Goal: Information Seeking & Learning: Learn about a topic

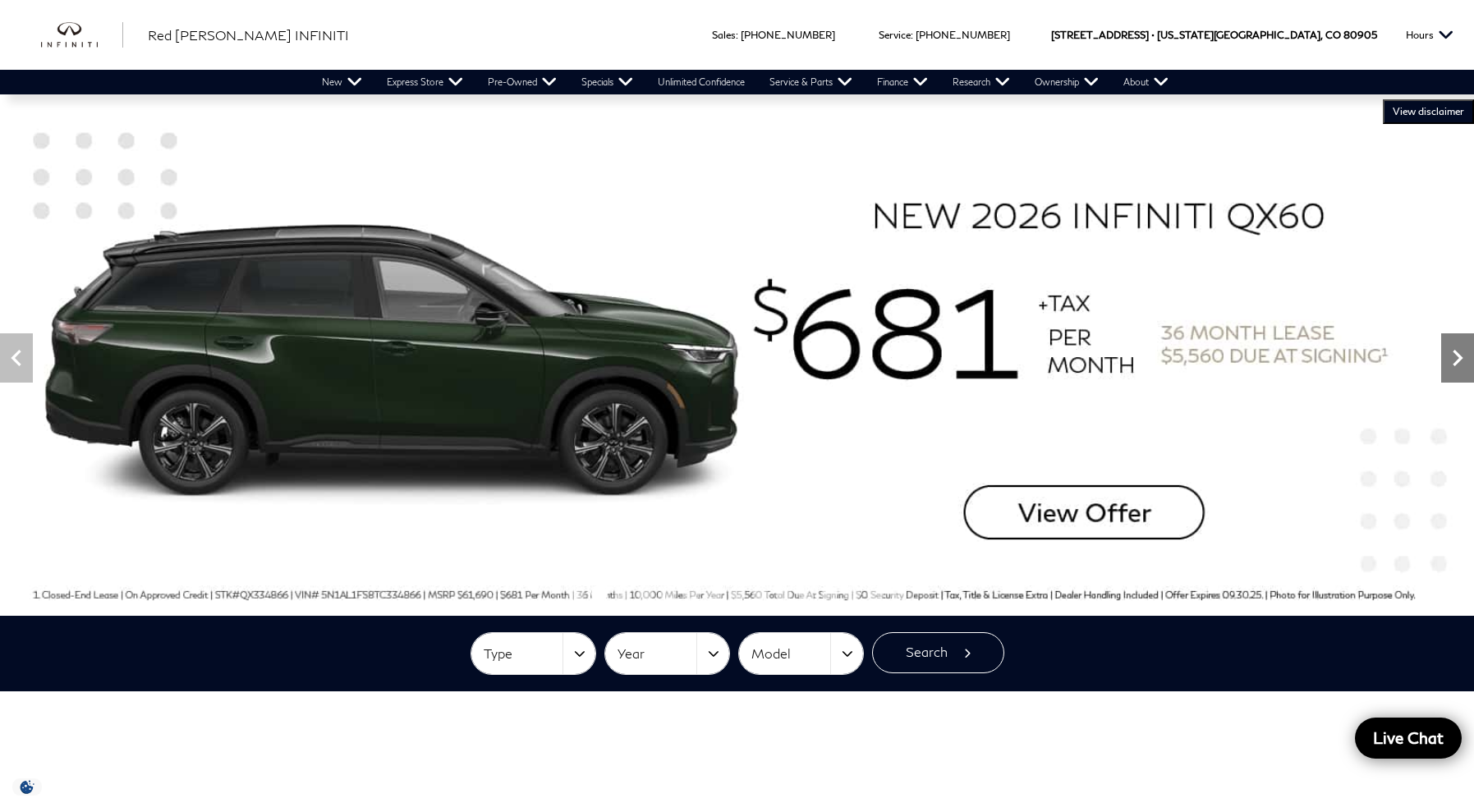
scroll to position [11, 0]
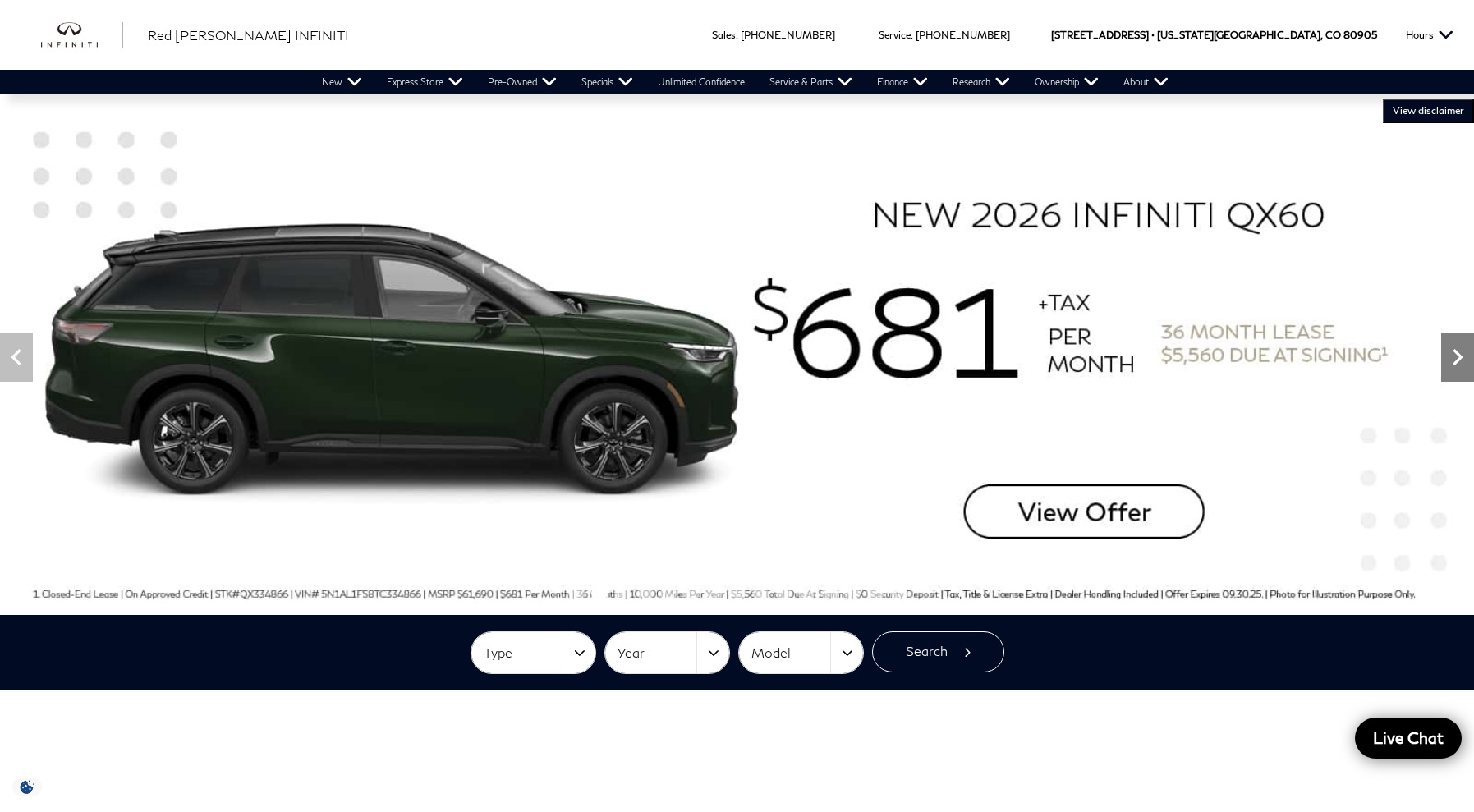
click at [1455, 357] on icon "Next" at bounding box center [1458, 357] width 33 height 33
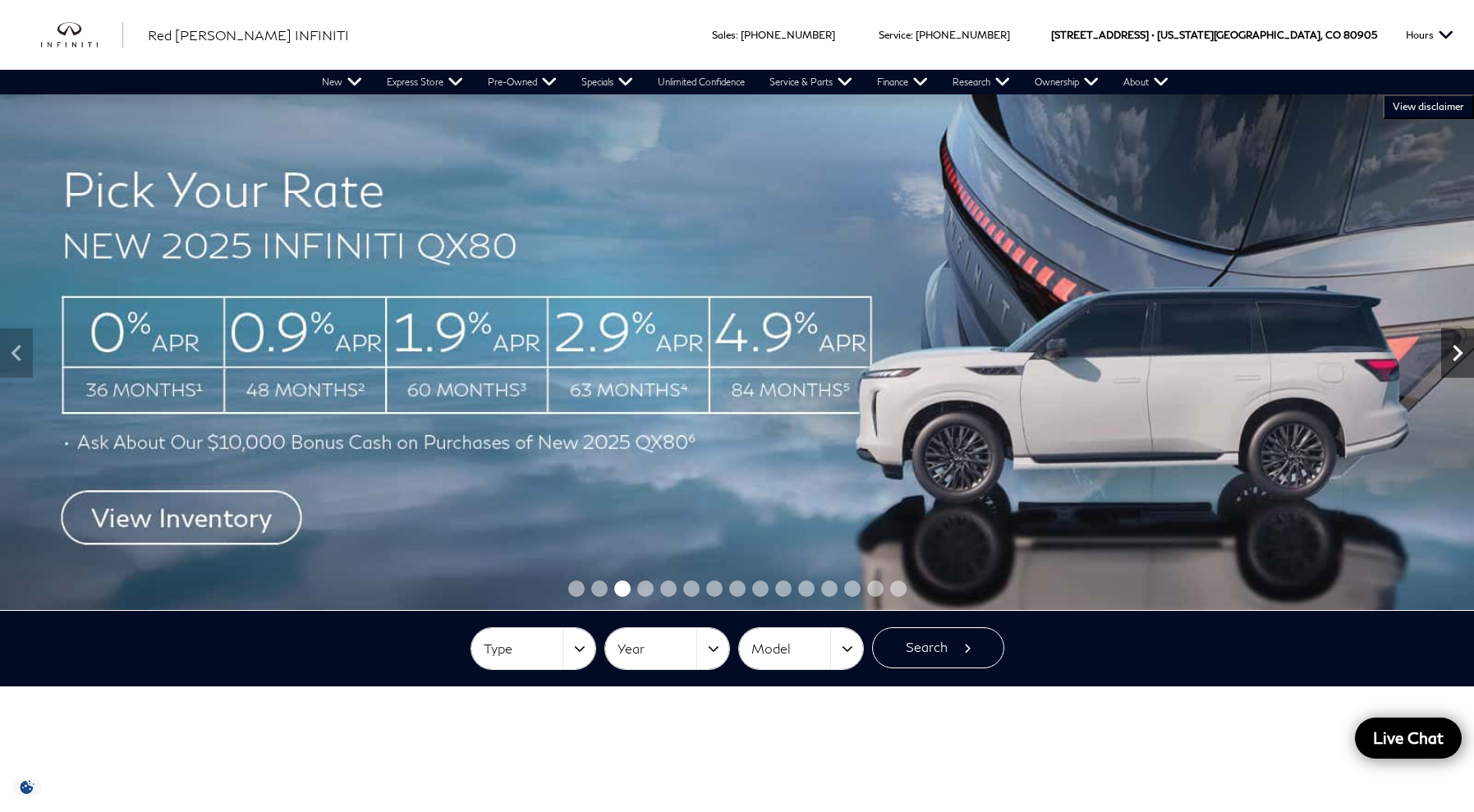
scroll to position [17, 0]
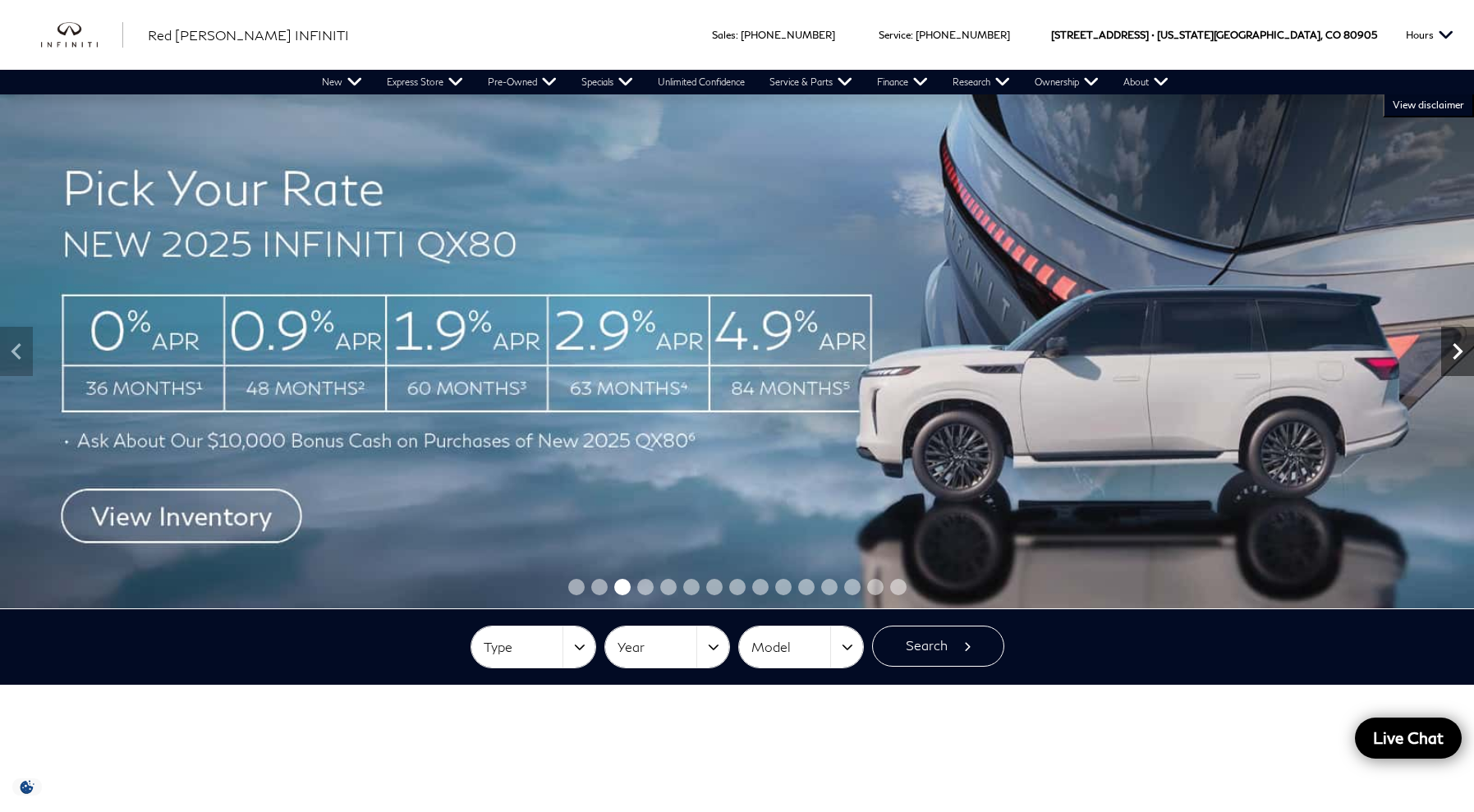
click at [1455, 357] on icon "Next" at bounding box center [1457, 351] width 10 height 17
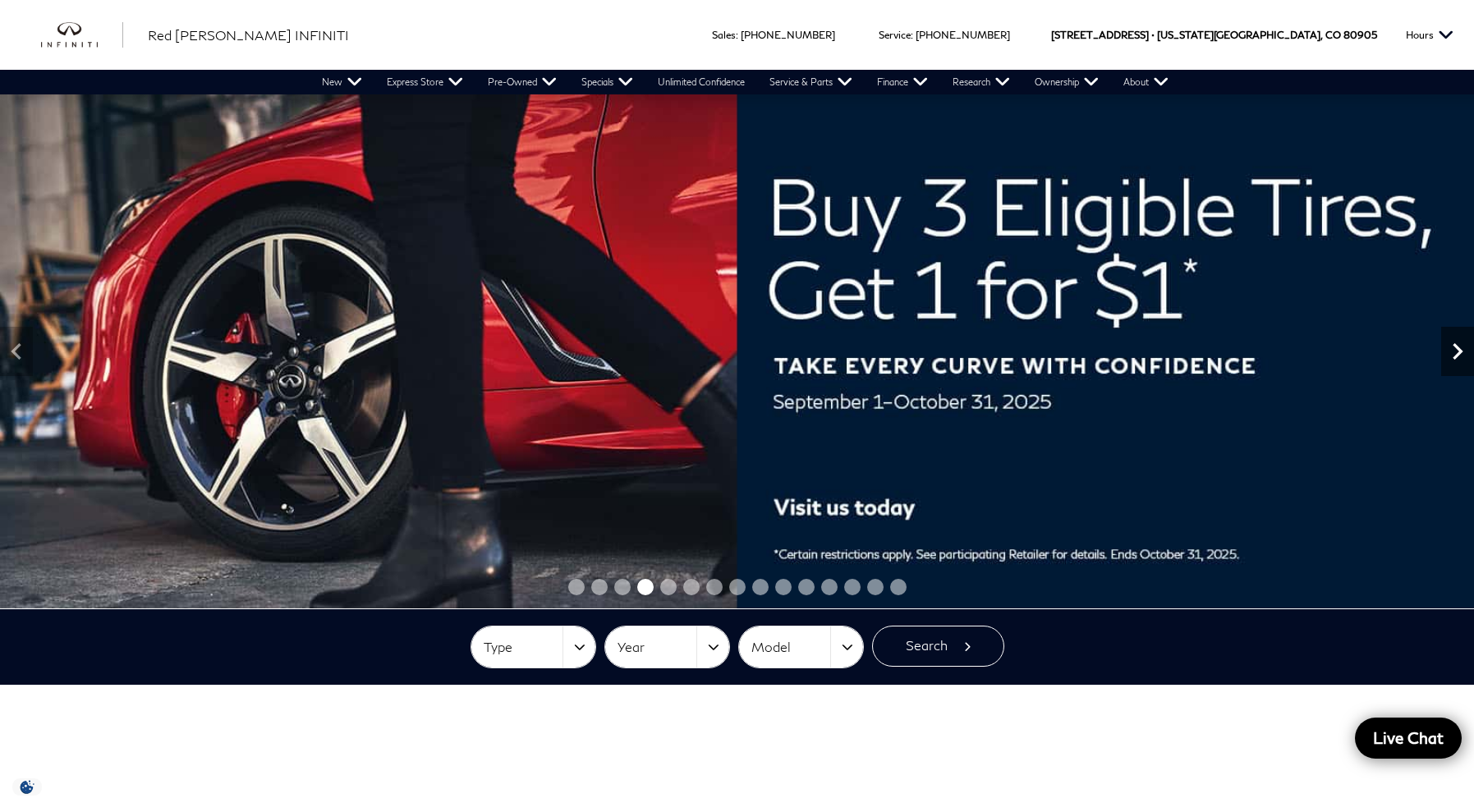
click at [1455, 357] on icon "Next" at bounding box center [1457, 351] width 10 height 17
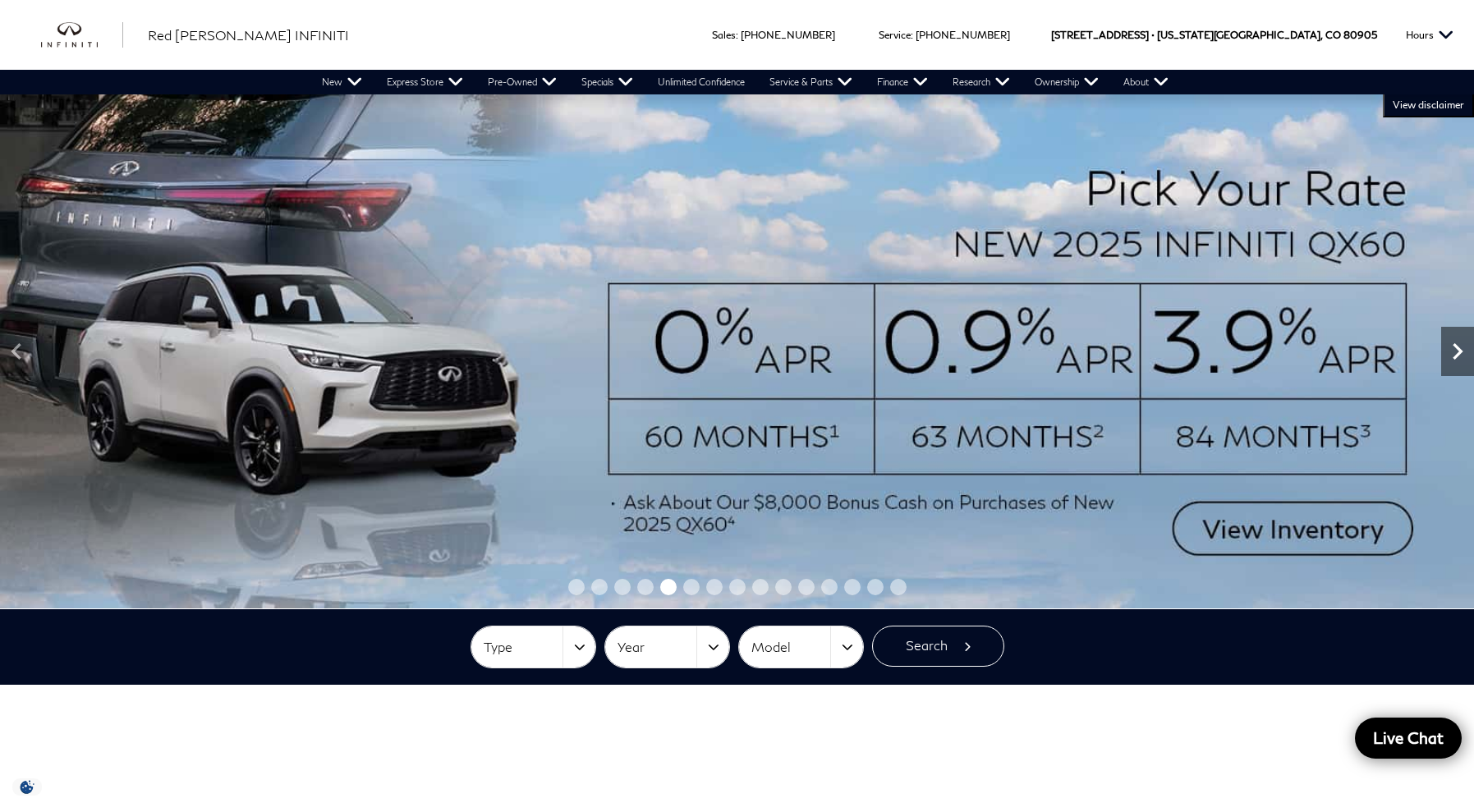
scroll to position [20, 0]
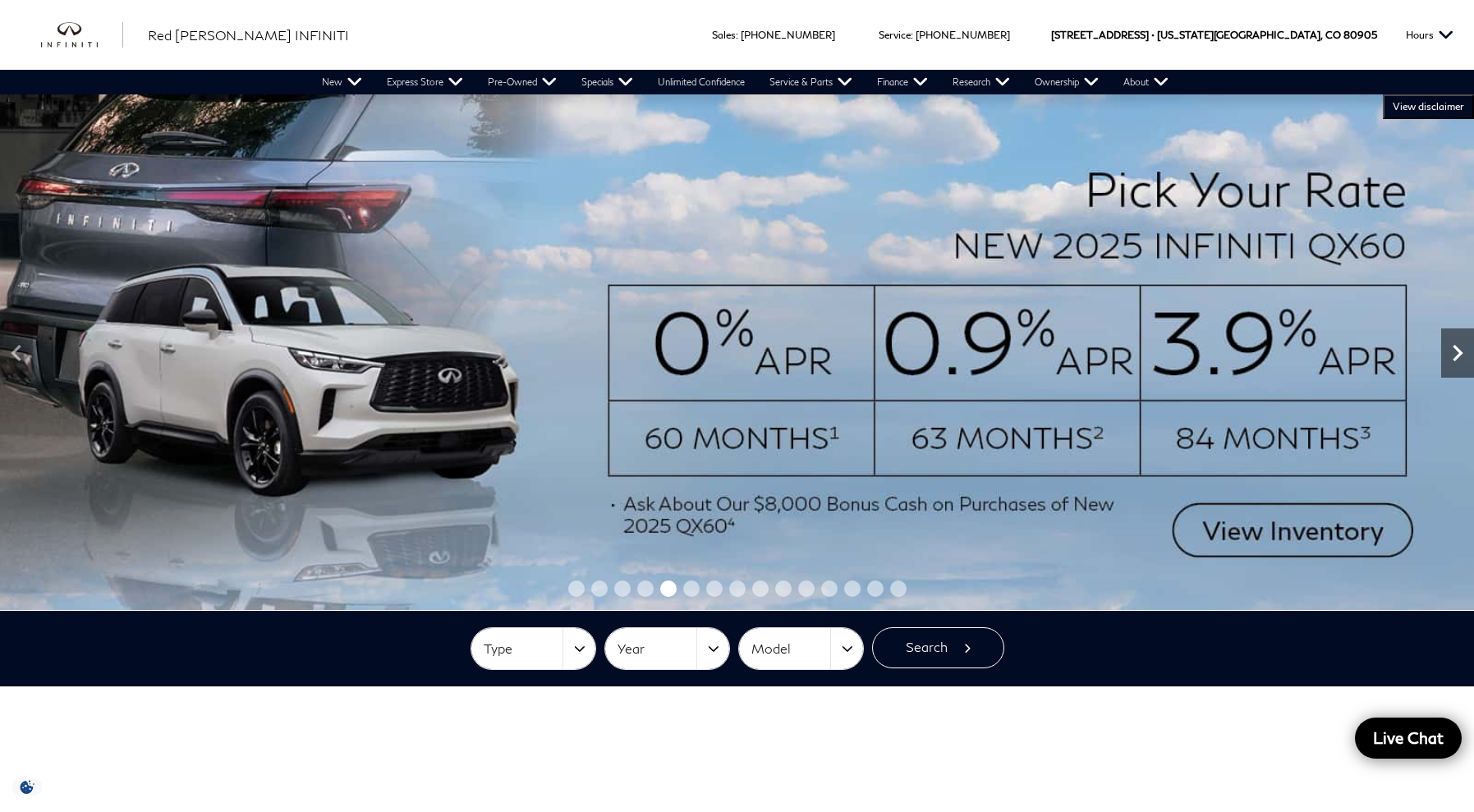
click at [1455, 357] on icon "Next" at bounding box center [1458, 353] width 33 height 33
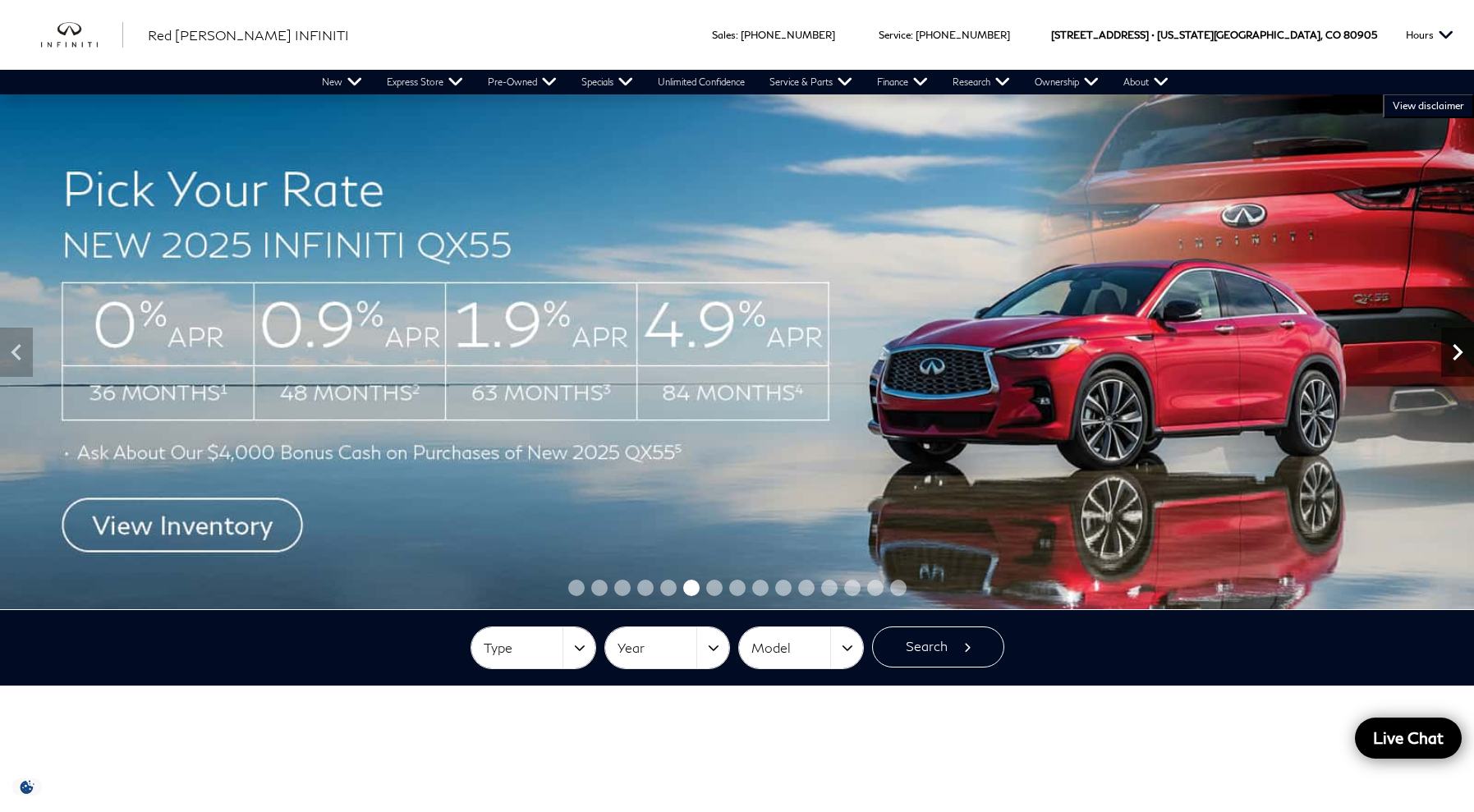
scroll to position [16, 0]
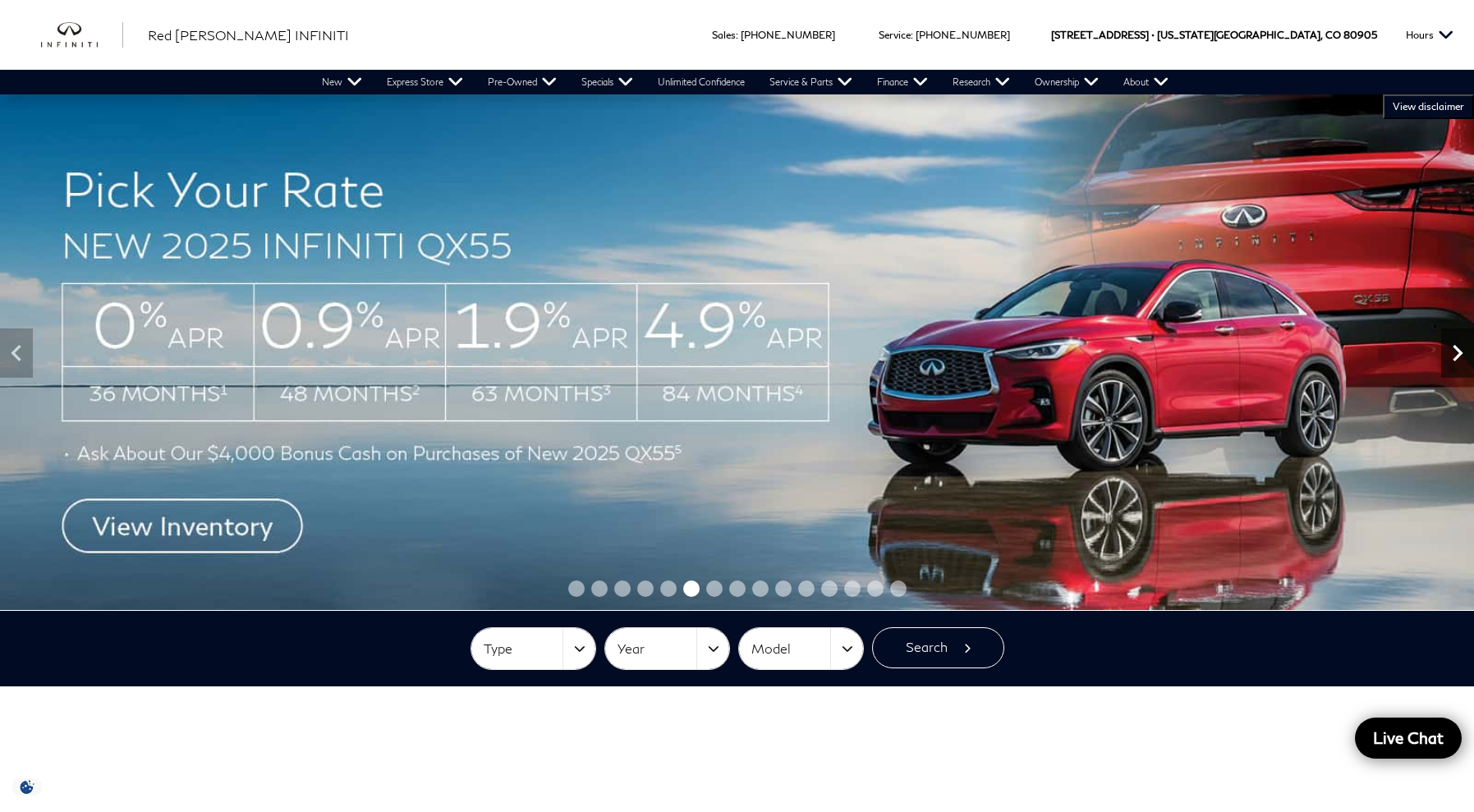
click at [1457, 356] on icon "Next" at bounding box center [1458, 353] width 33 height 33
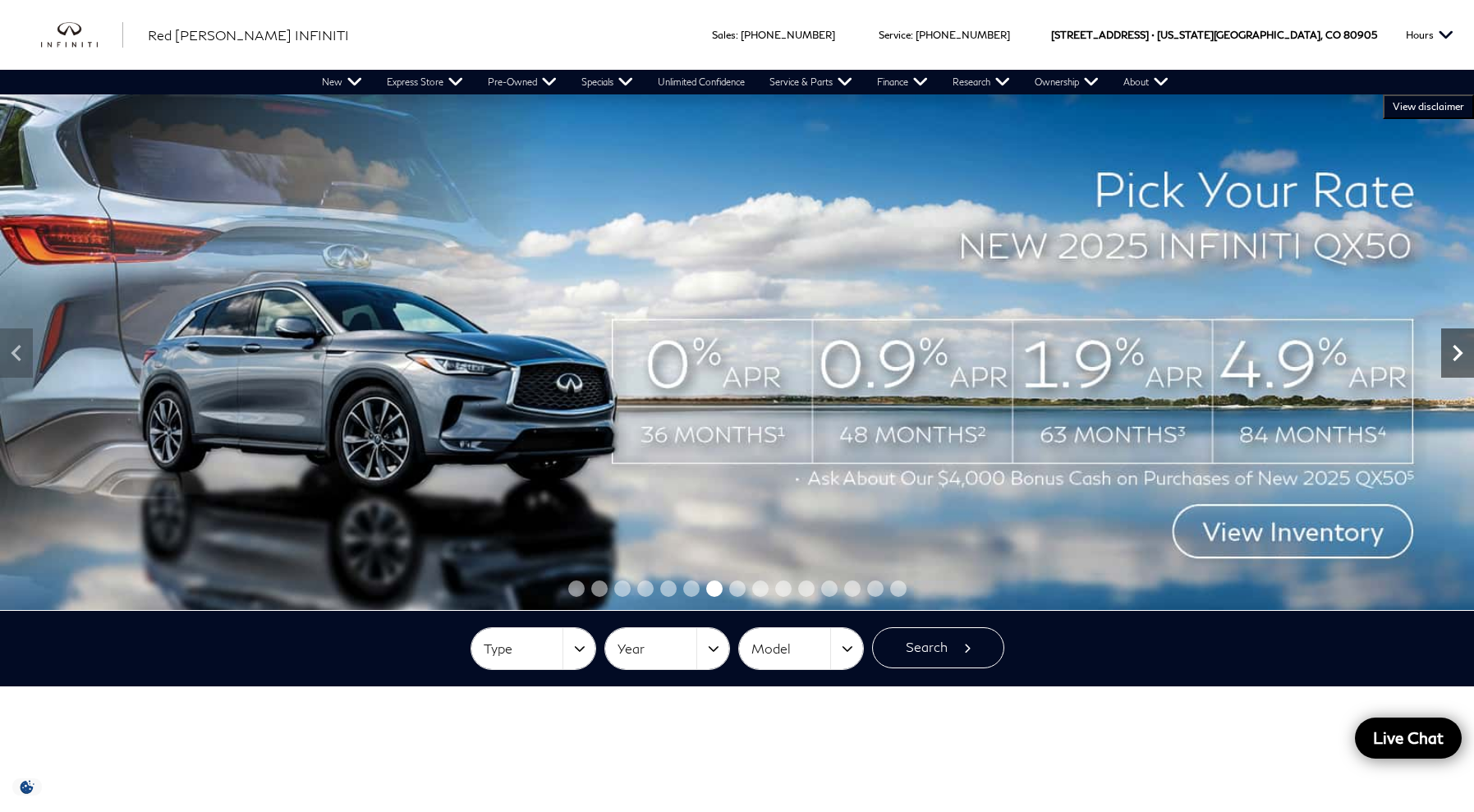
click at [1457, 356] on icon "Next" at bounding box center [1457, 353] width 10 height 17
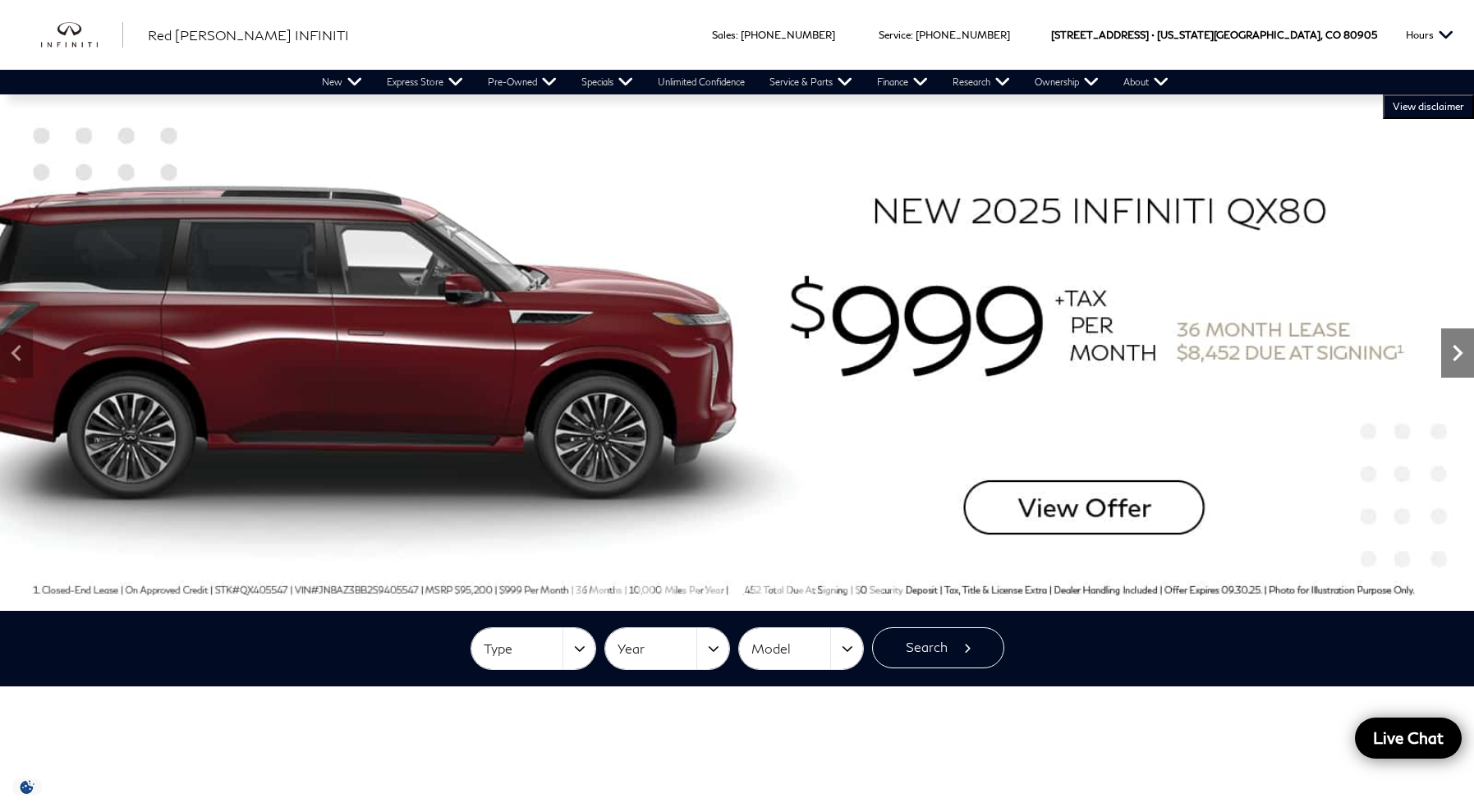
click at [1457, 356] on icon "Next" at bounding box center [1457, 353] width 10 height 17
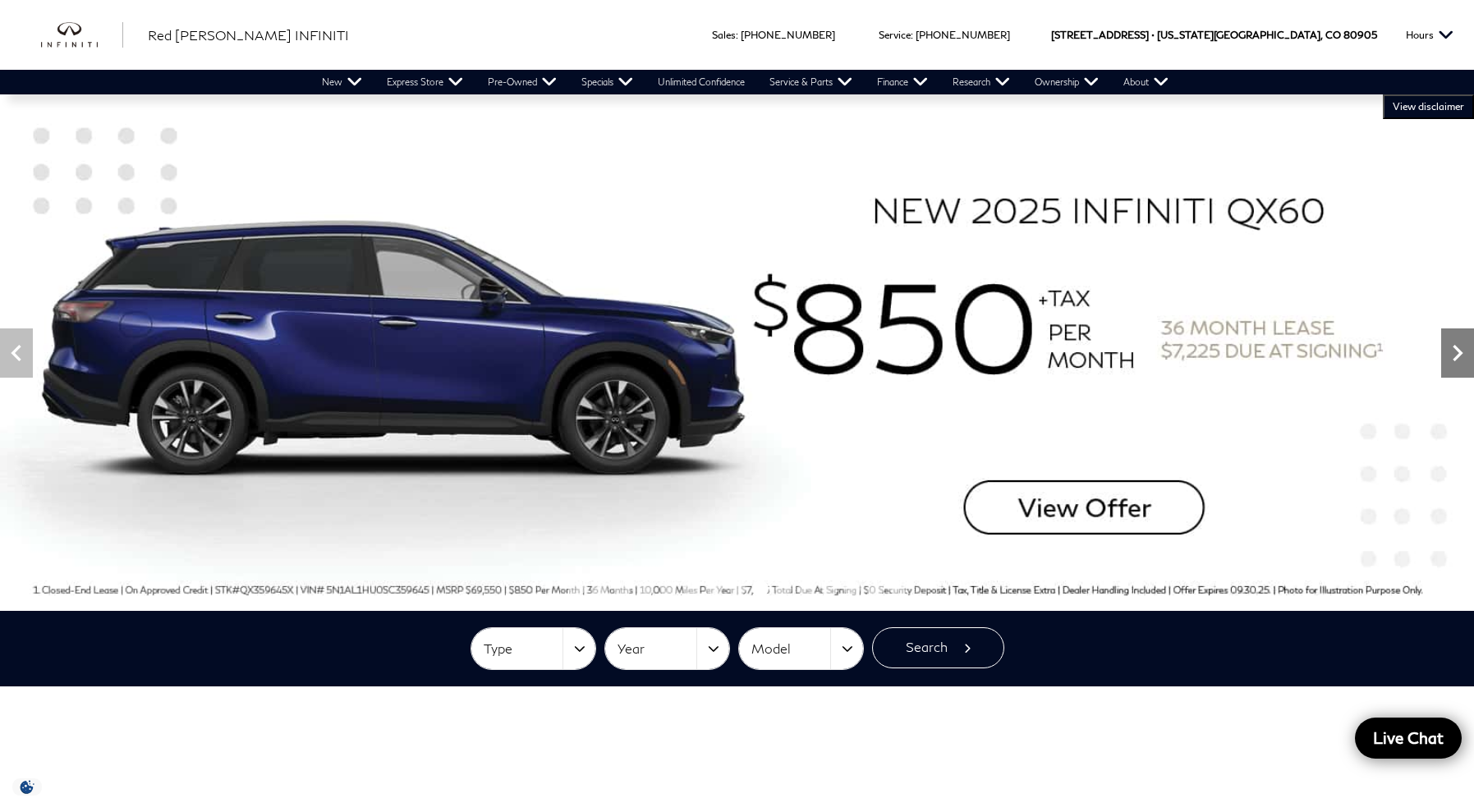
click at [1457, 356] on icon "Next" at bounding box center [1457, 353] width 10 height 17
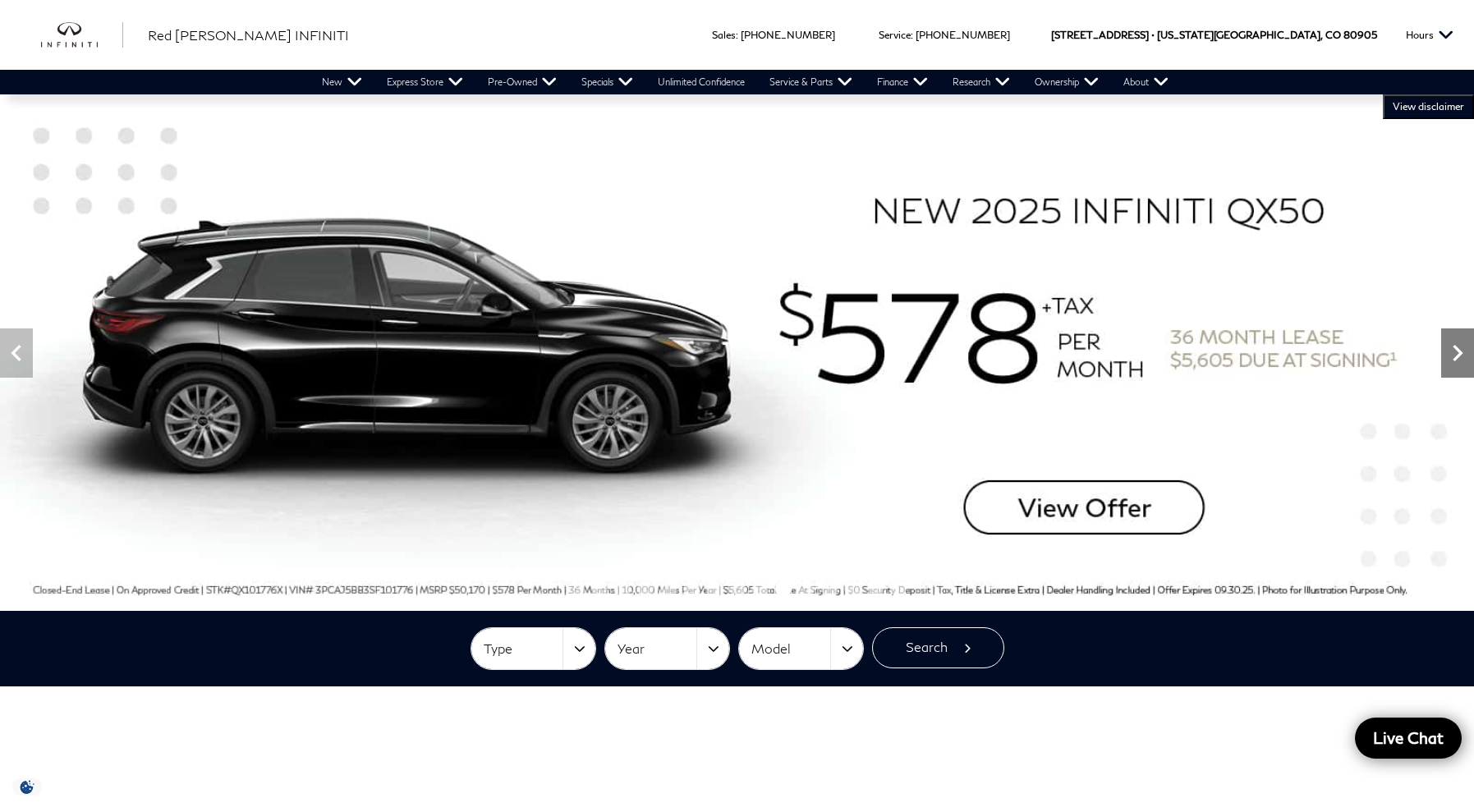
click at [1457, 356] on icon "Next" at bounding box center [1457, 353] width 10 height 17
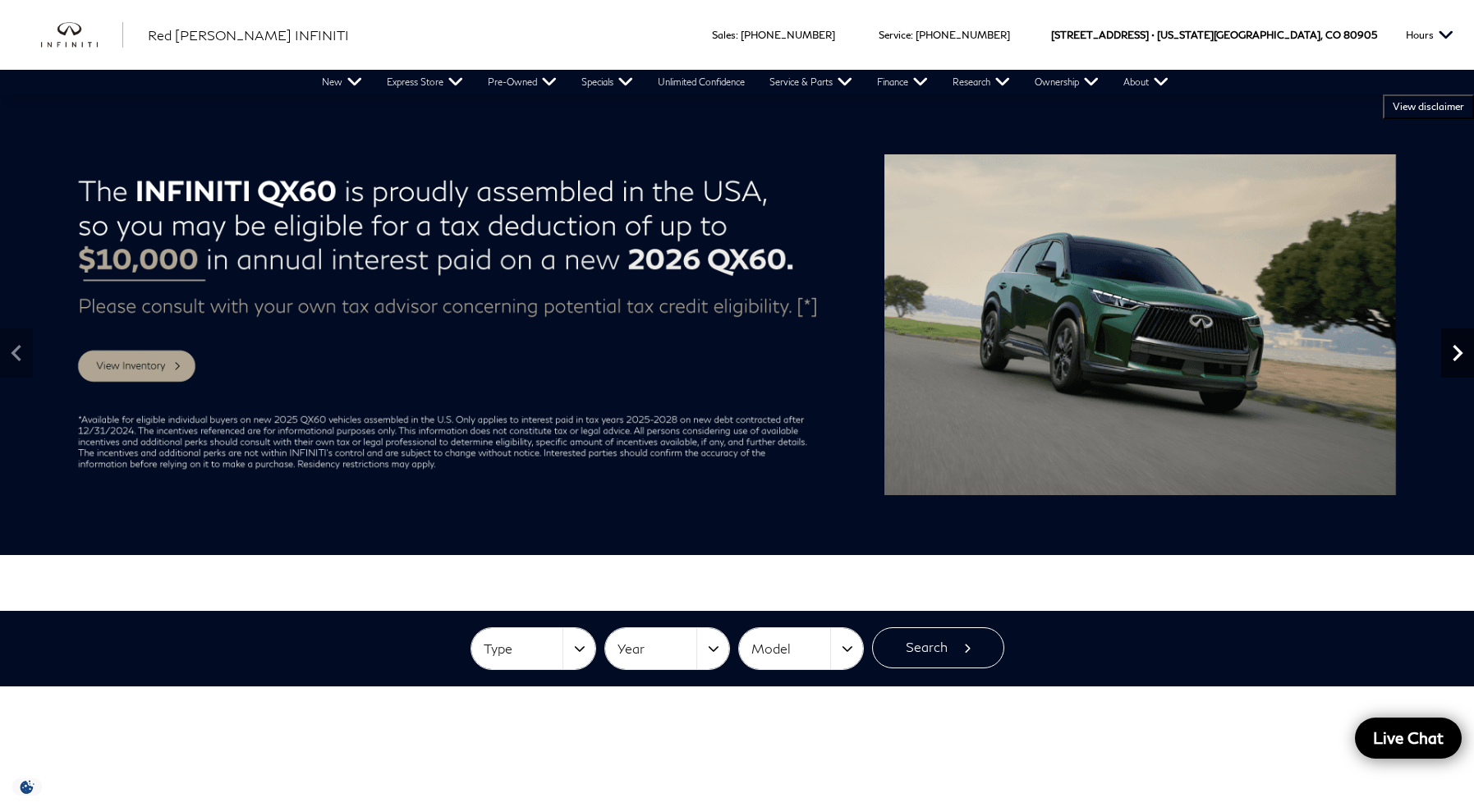
click at [1457, 356] on icon "Next" at bounding box center [1457, 353] width 10 height 17
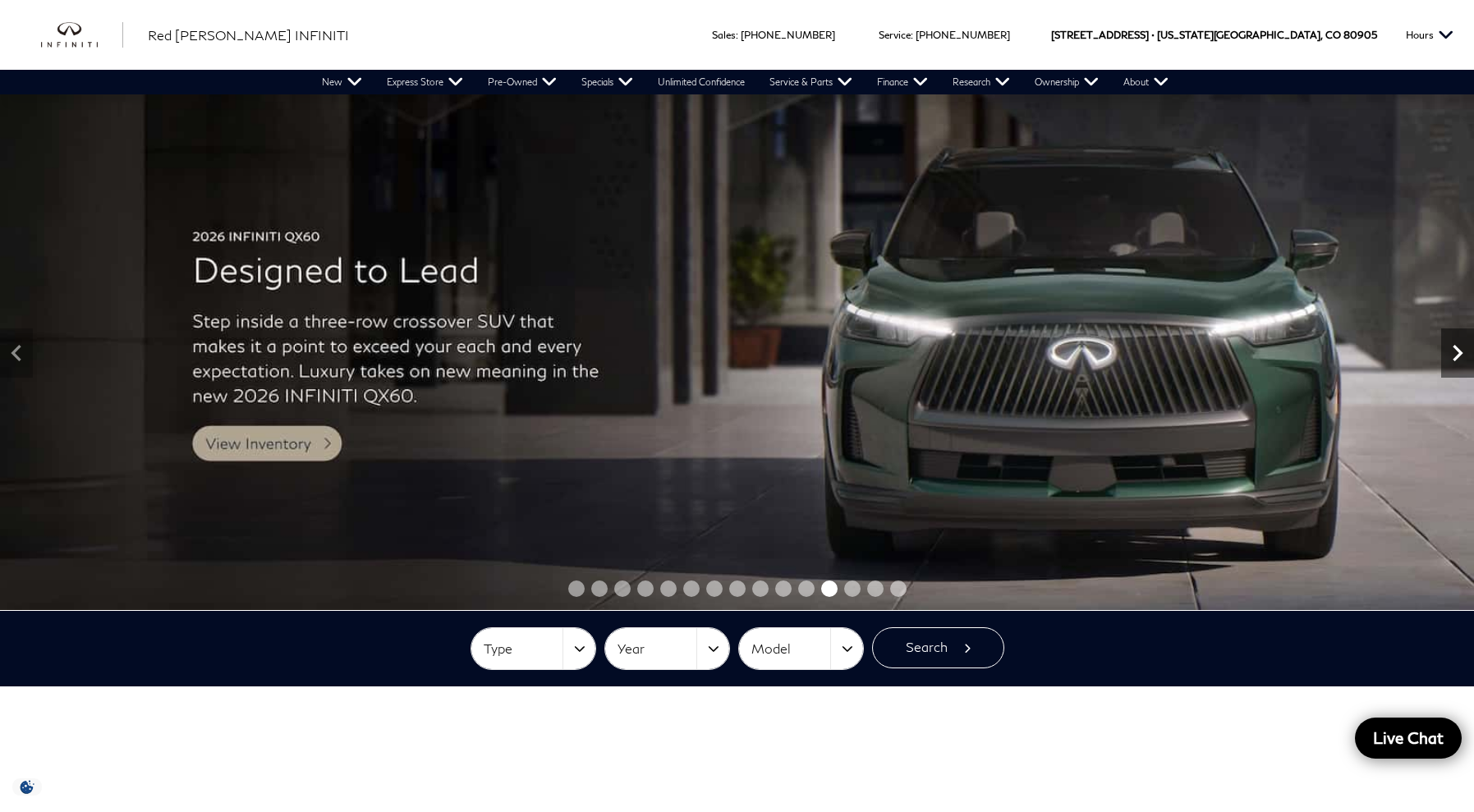
click at [1457, 356] on icon "Next" at bounding box center [1457, 353] width 10 height 17
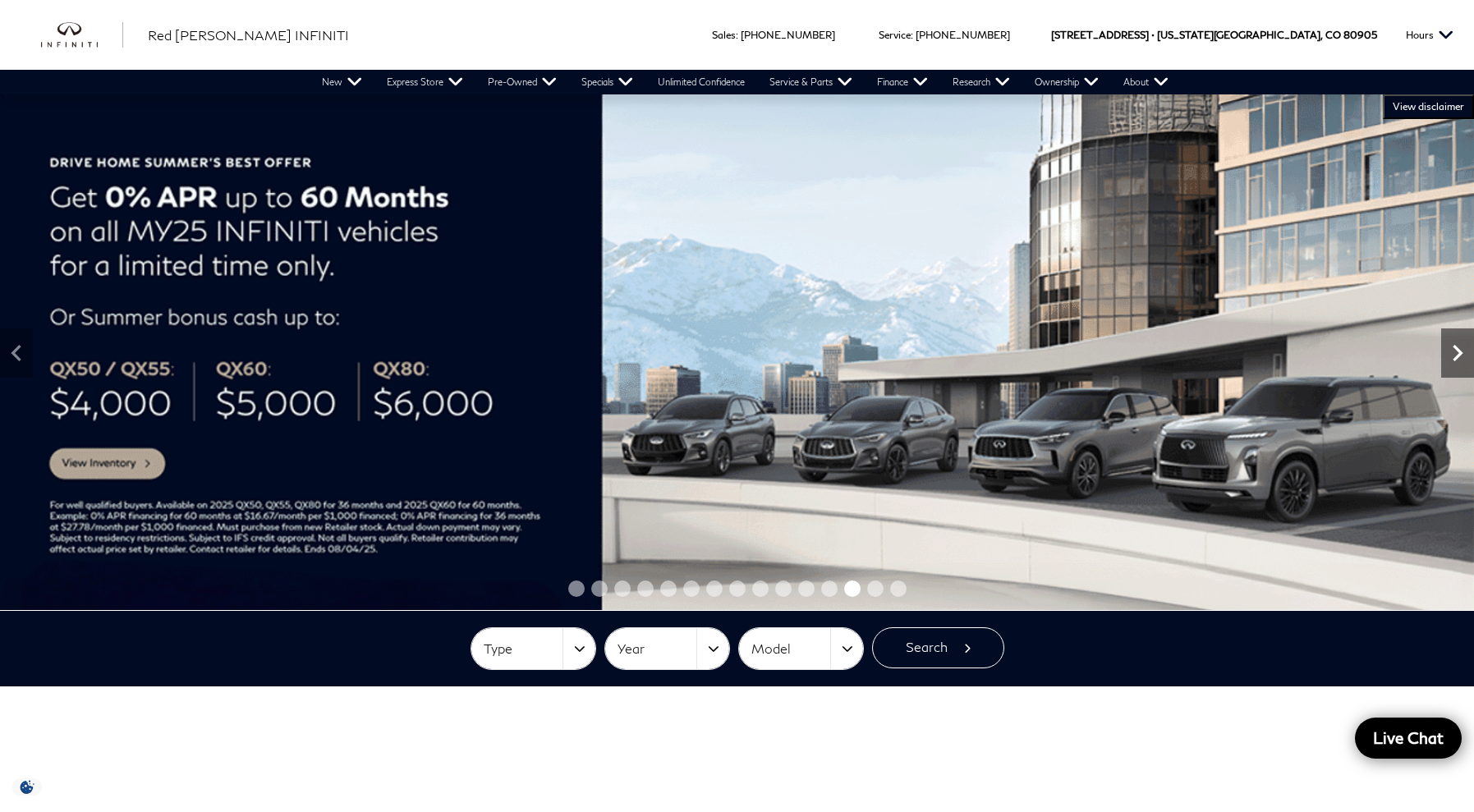
click at [1457, 356] on icon "Next" at bounding box center [1457, 353] width 10 height 17
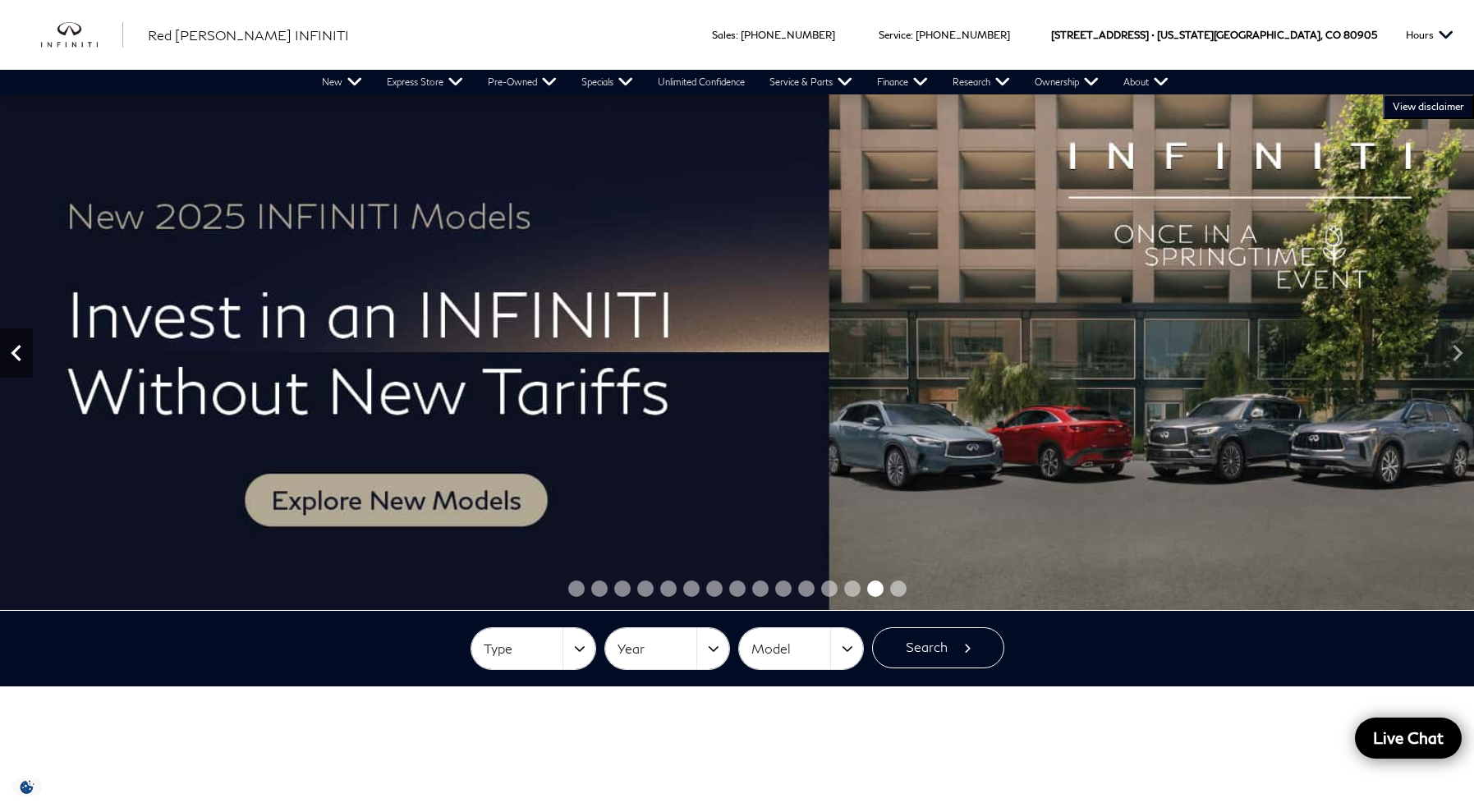
click at [16, 346] on icon "Previous" at bounding box center [15, 353] width 10 height 17
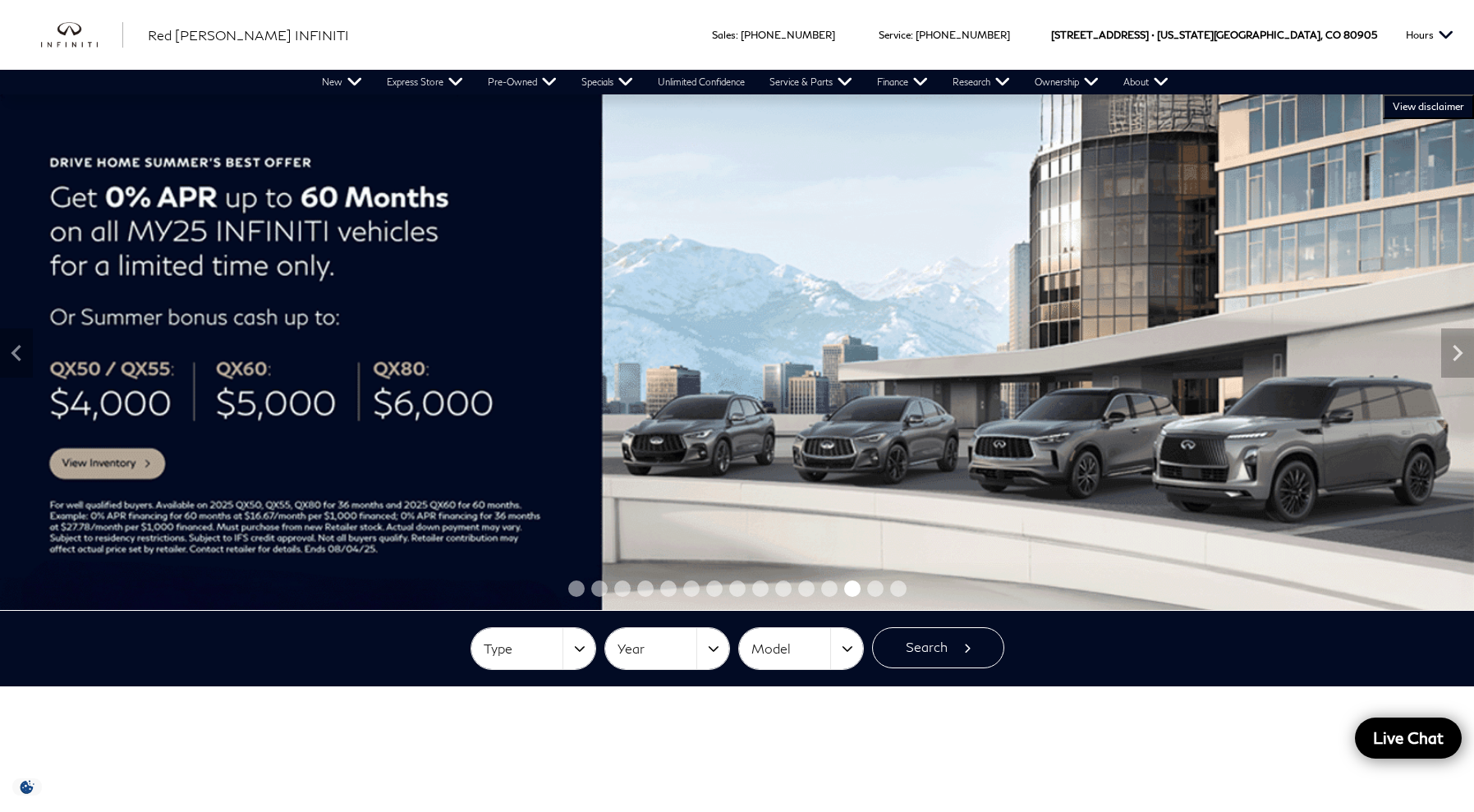
click at [137, 460] on img at bounding box center [737, 352] width 1474 height 516
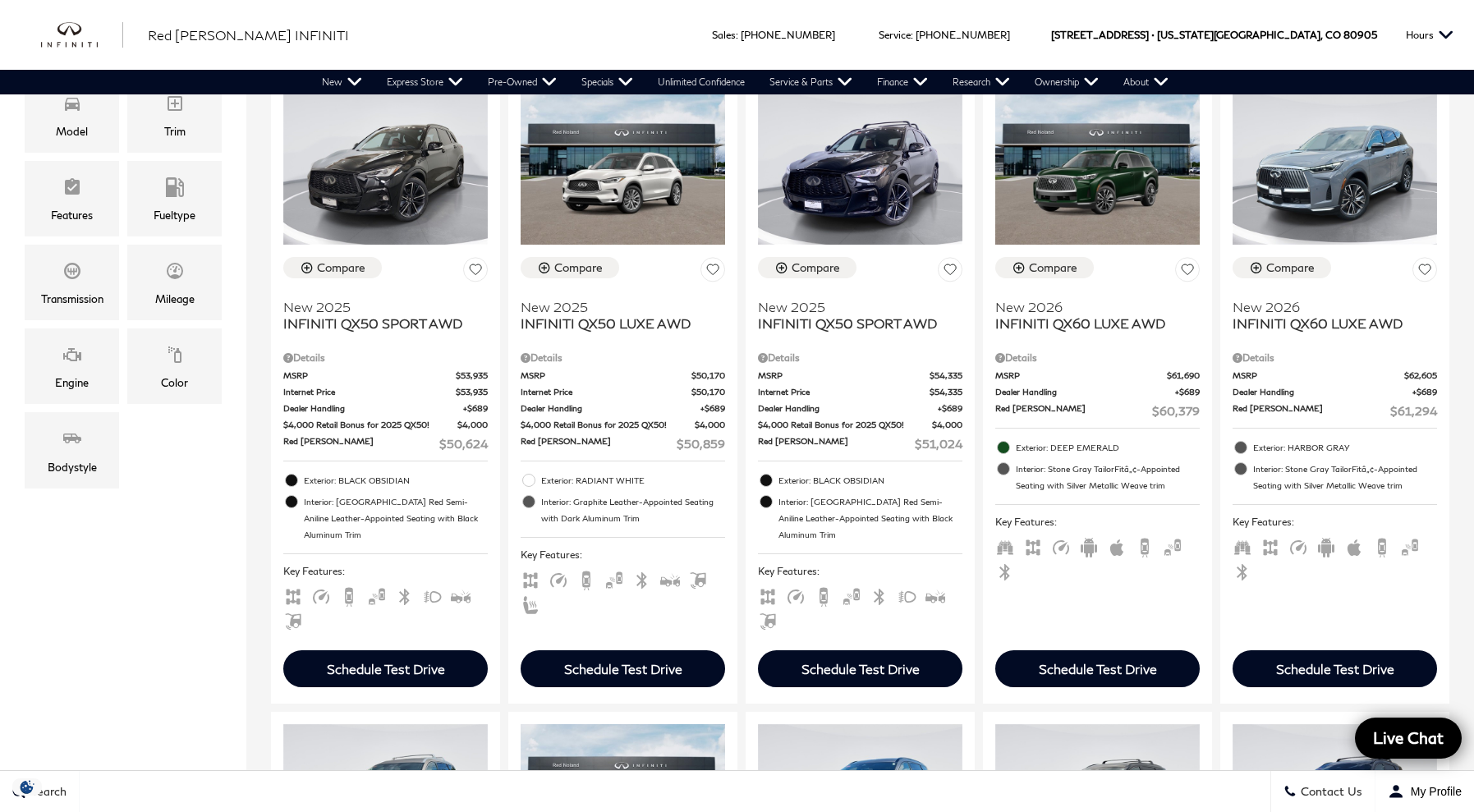
scroll to position [430, 0]
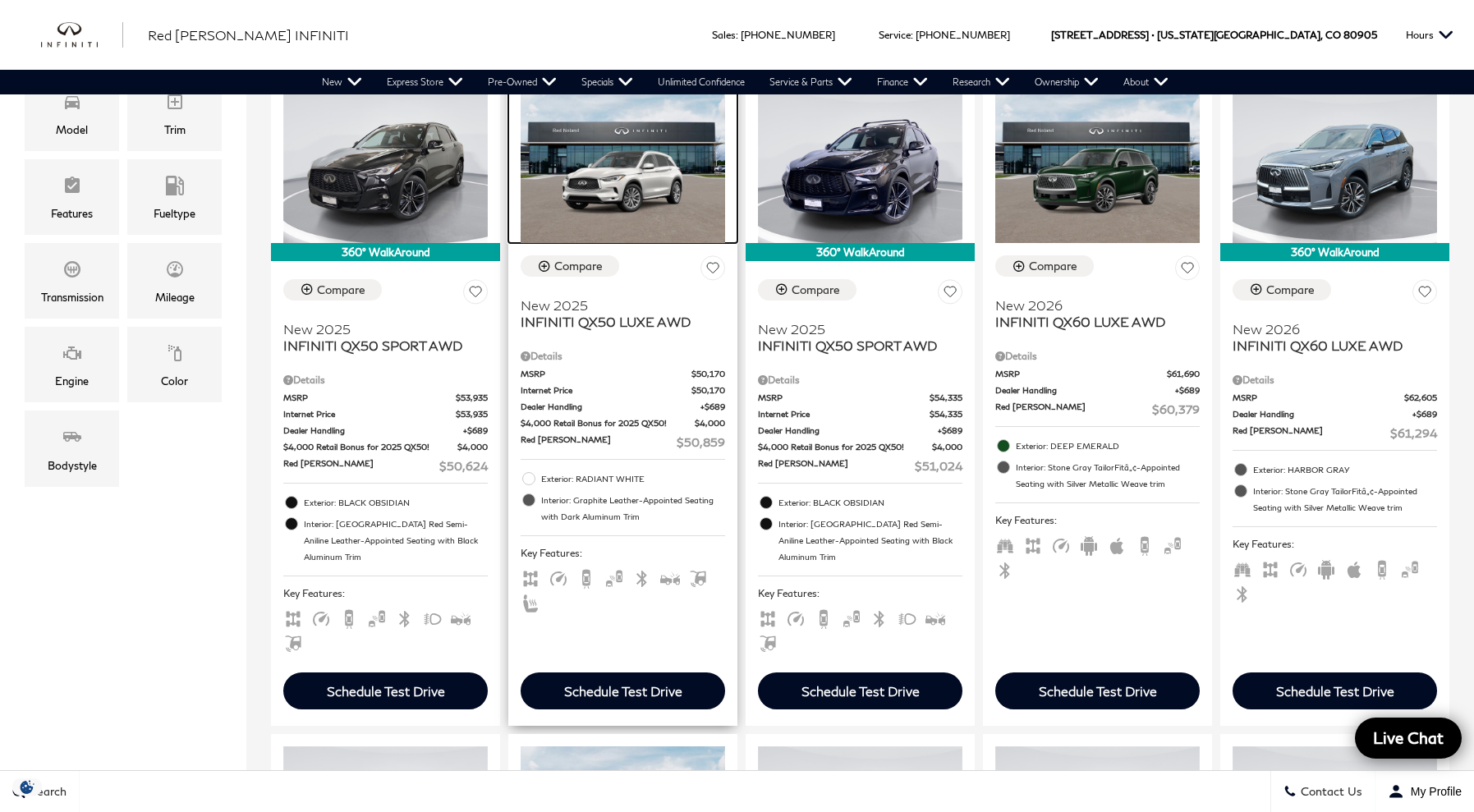
click at [636, 194] on img at bounding box center [623, 166] width 205 height 154
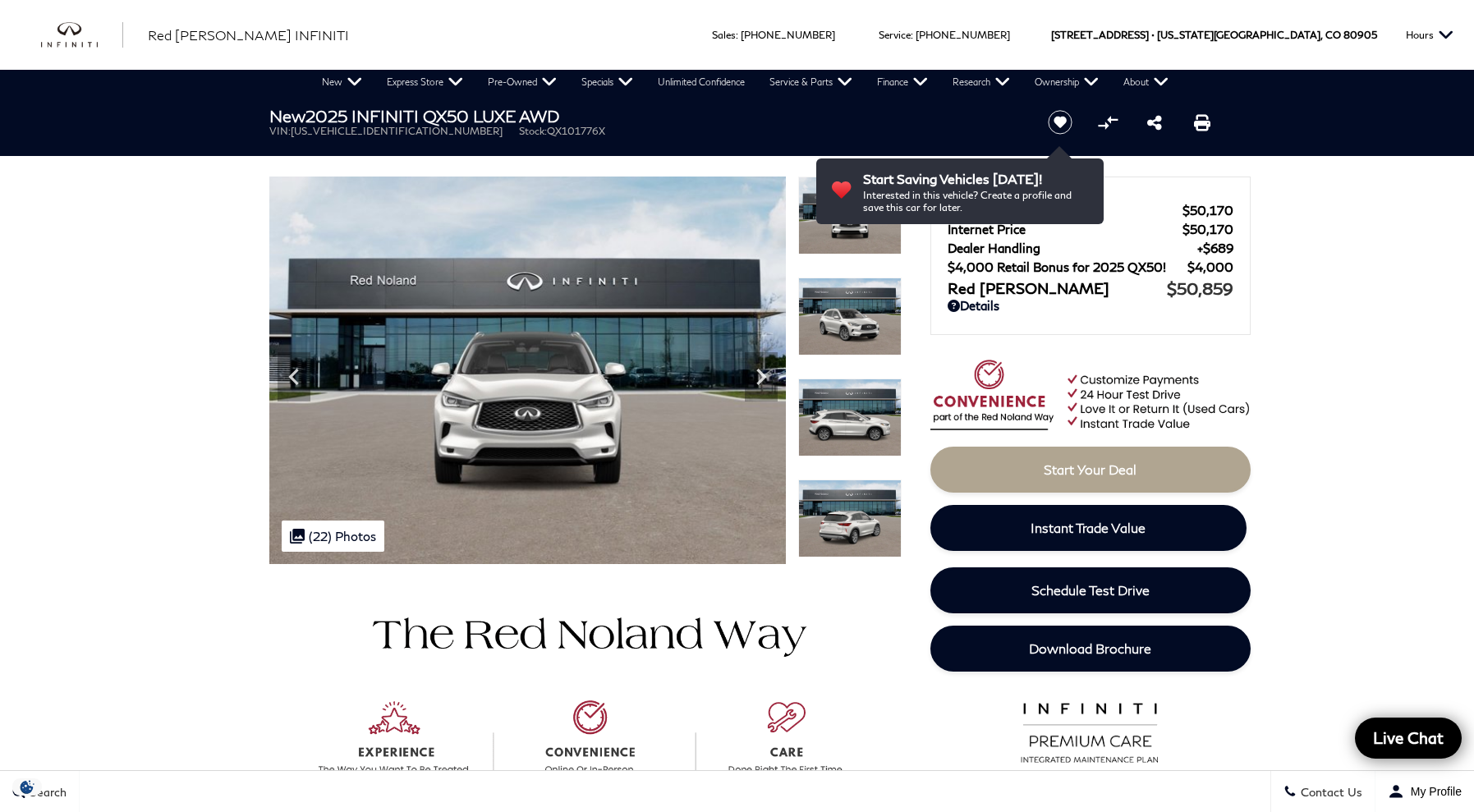
click at [762, 372] on icon "Next" at bounding box center [761, 377] width 10 height 17
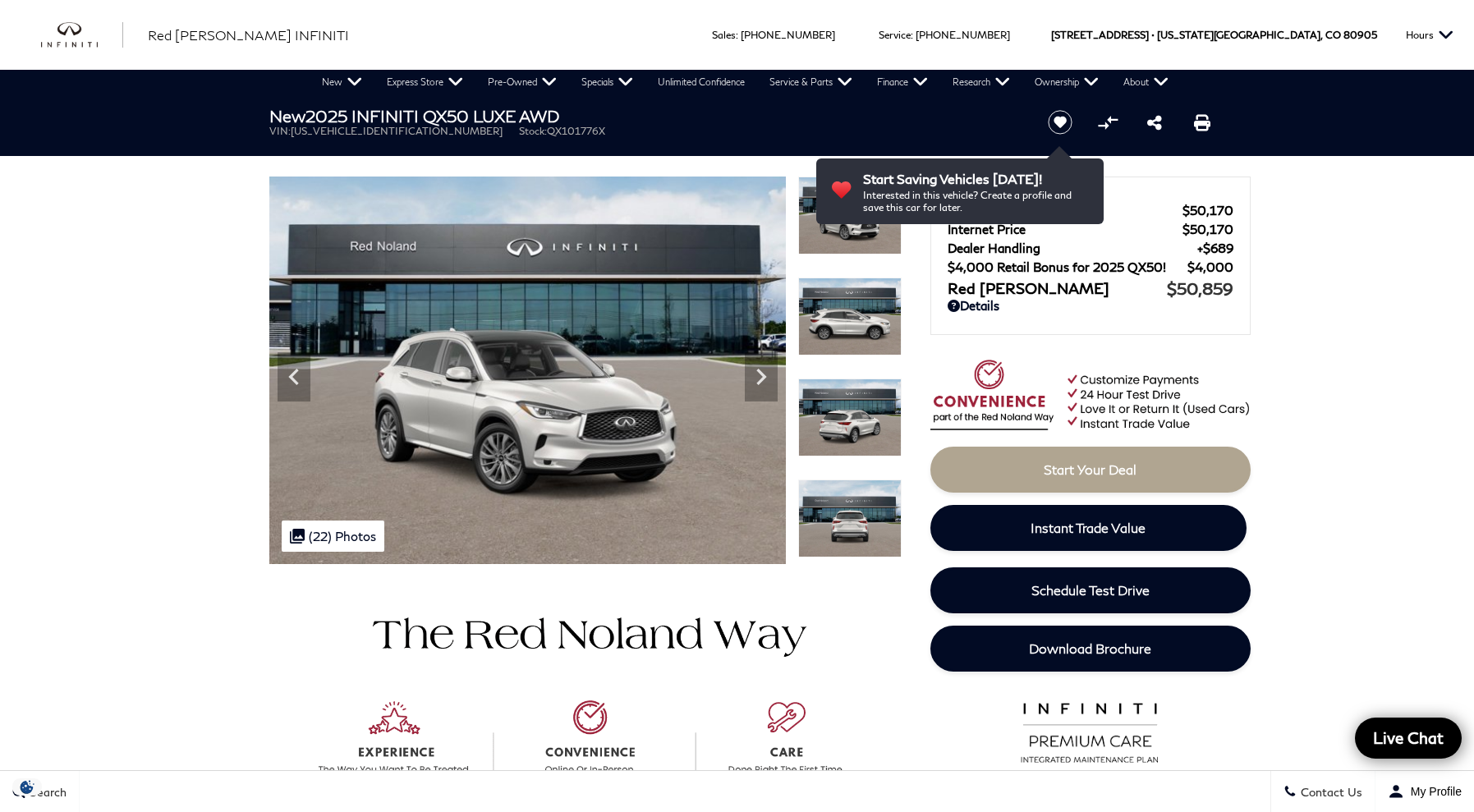
click at [762, 372] on icon "Next" at bounding box center [761, 377] width 10 height 17
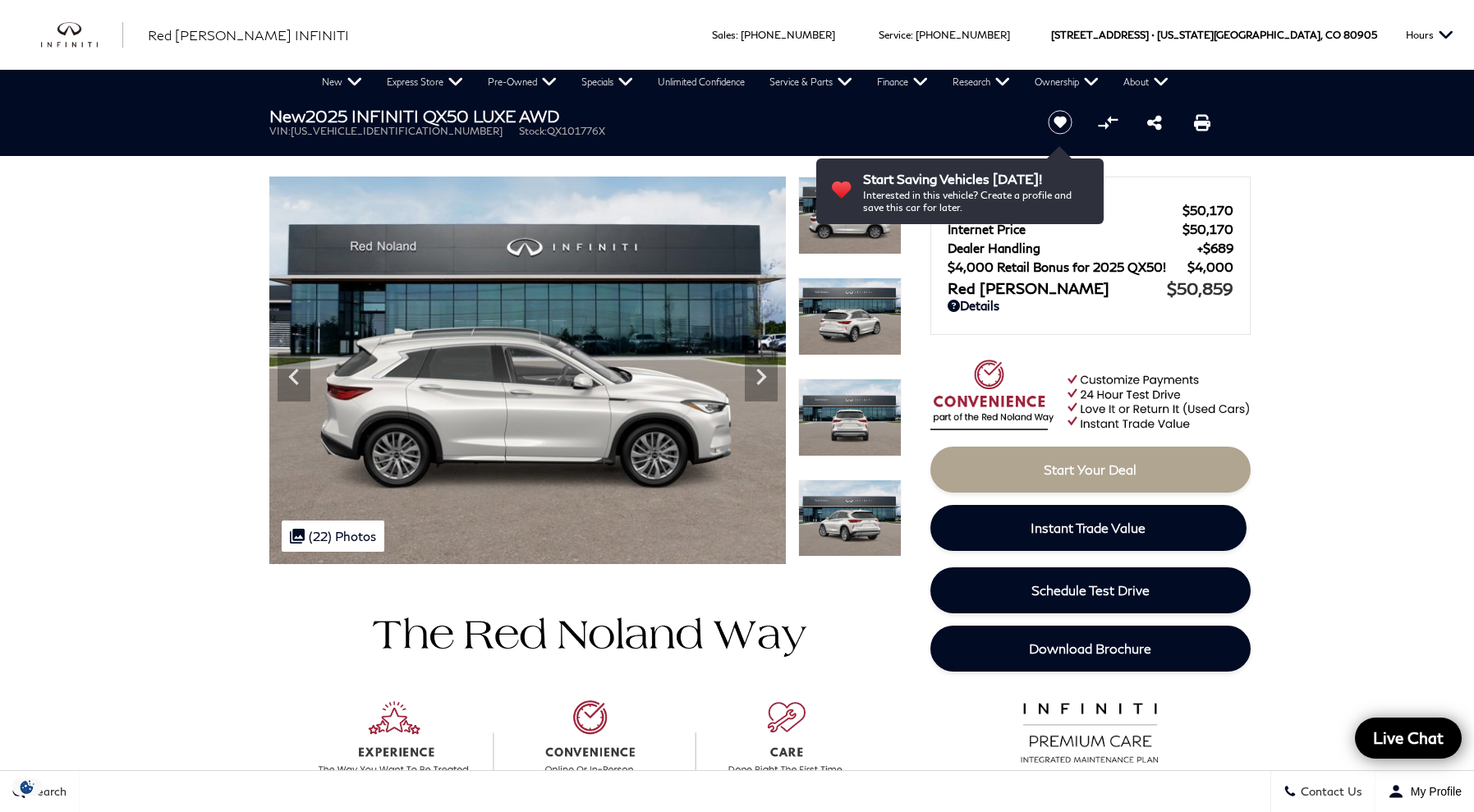
click at [762, 372] on icon "Next" at bounding box center [761, 377] width 10 height 17
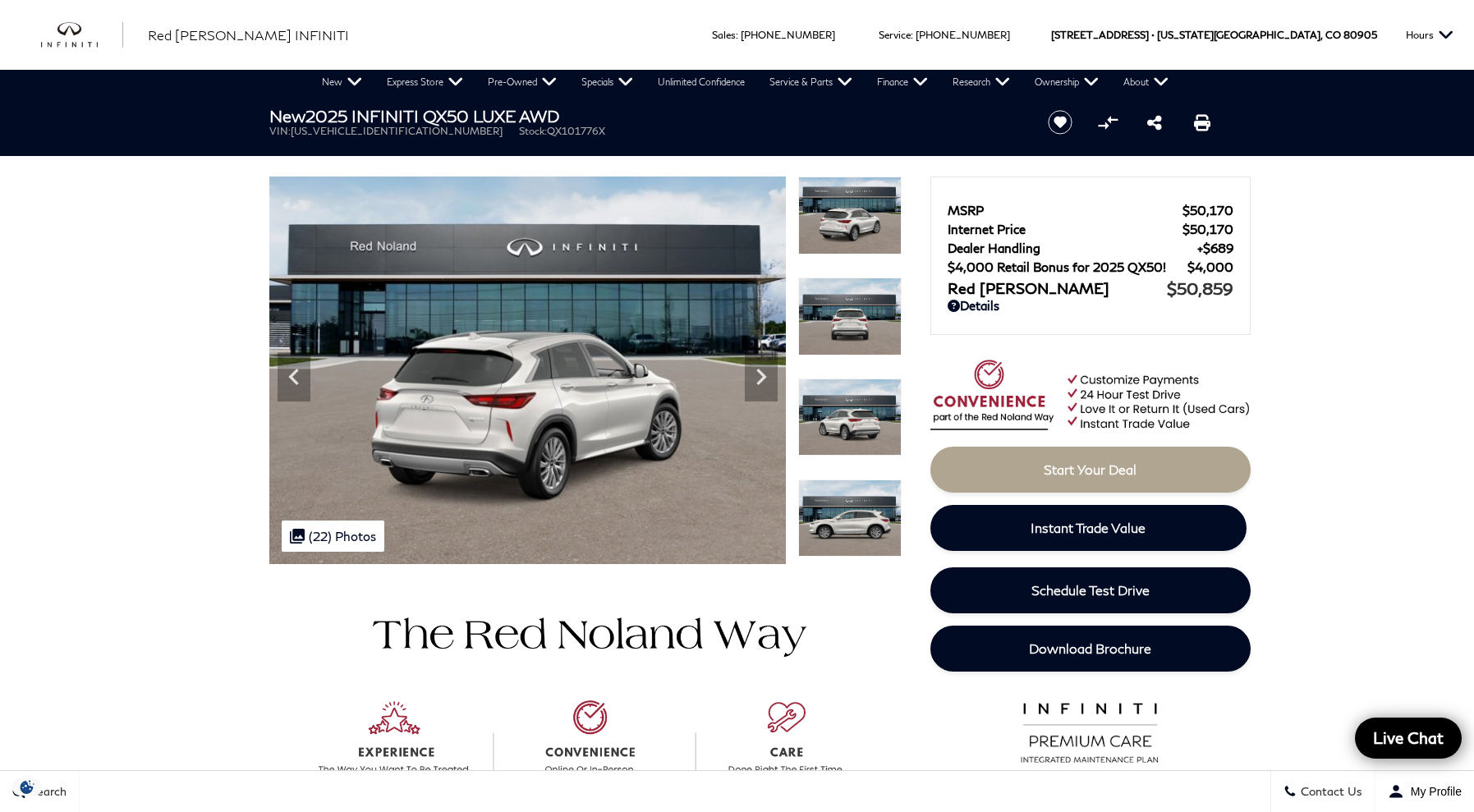
click at [762, 372] on icon "Next" at bounding box center [761, 377] width 10 height 17
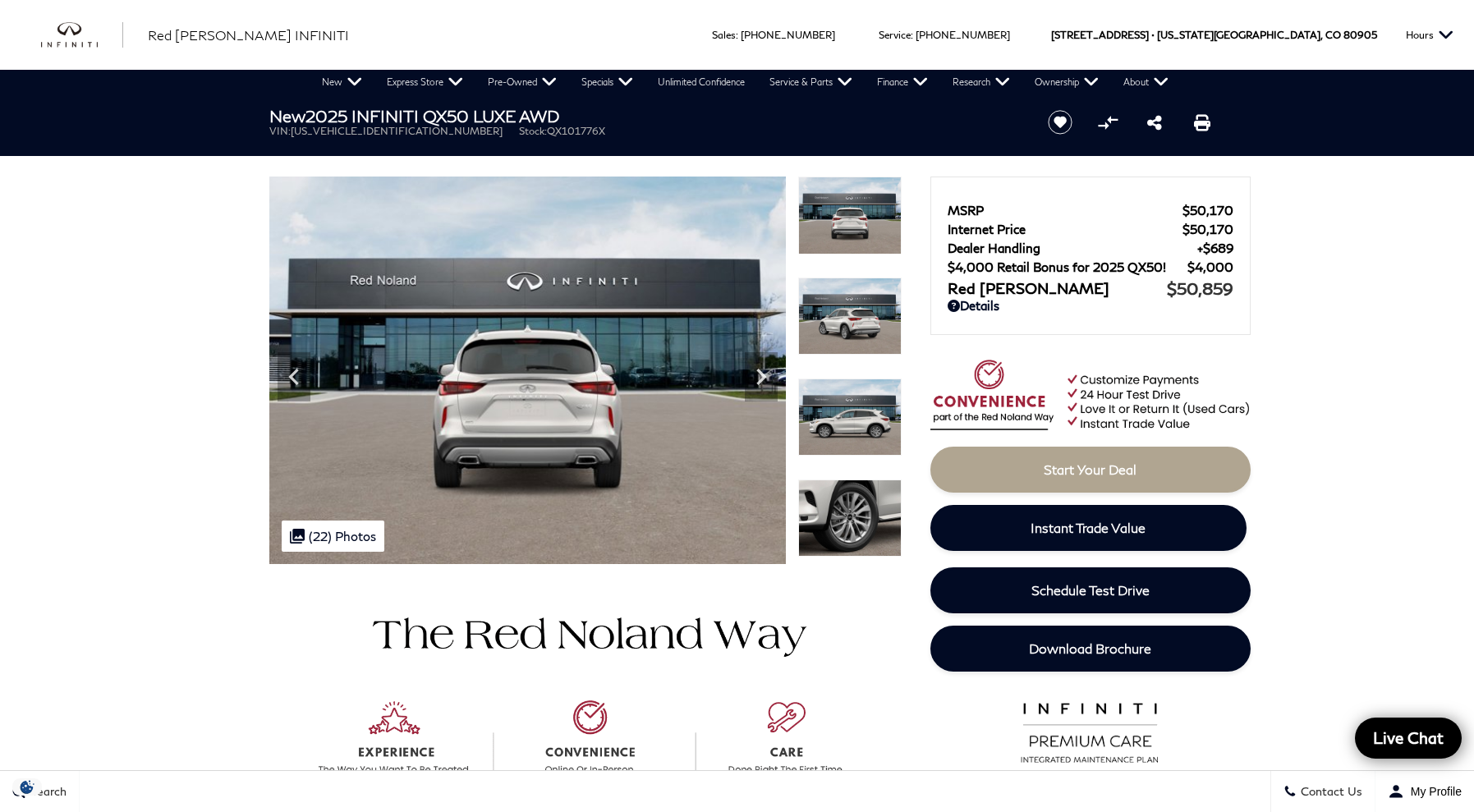
click at [762, 372] on icon "Next" at bounding box center [761, 377] width 10 height 17
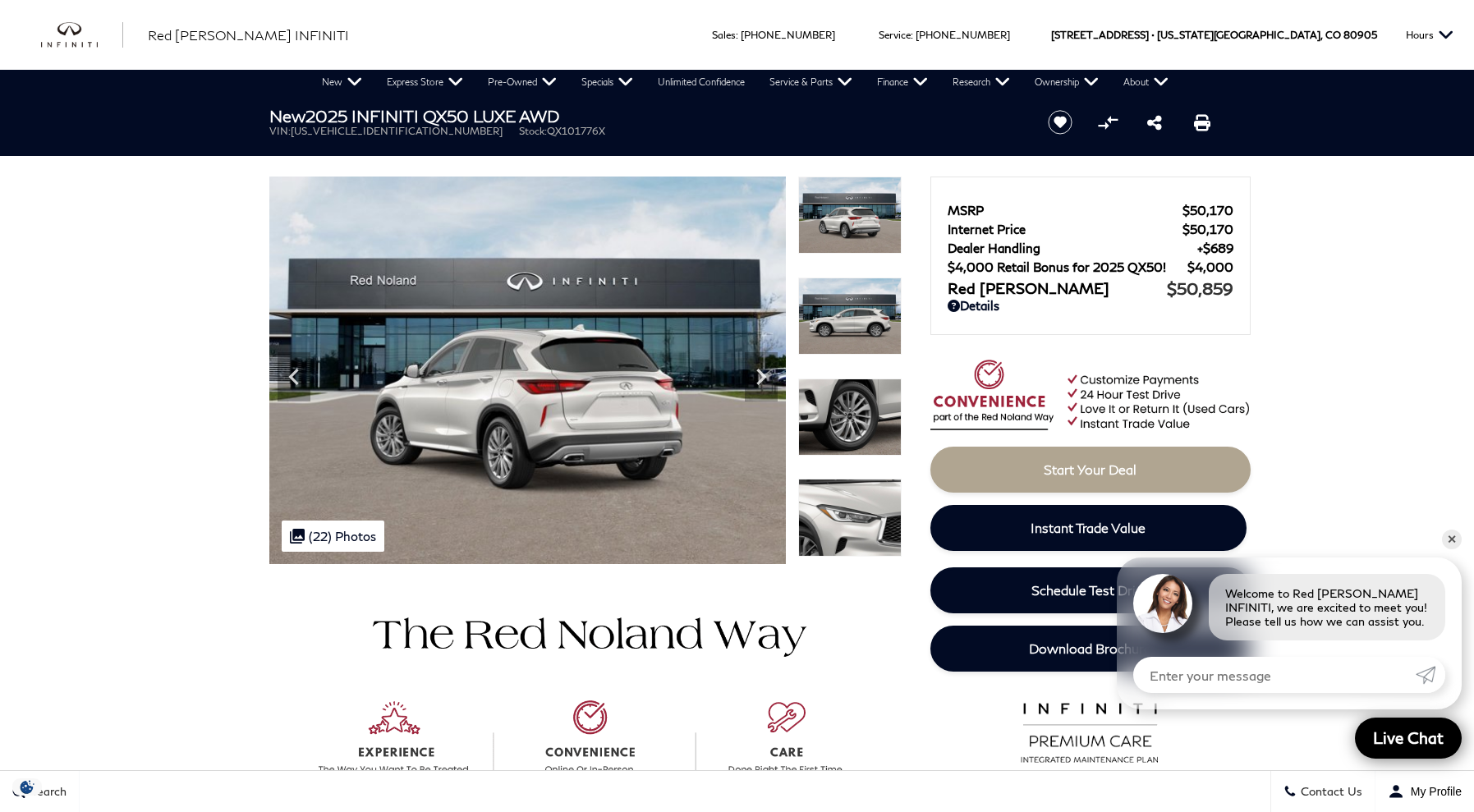
click at [762, 372] on icon "Next" at bounding box center [761, 377] width 10 height 17
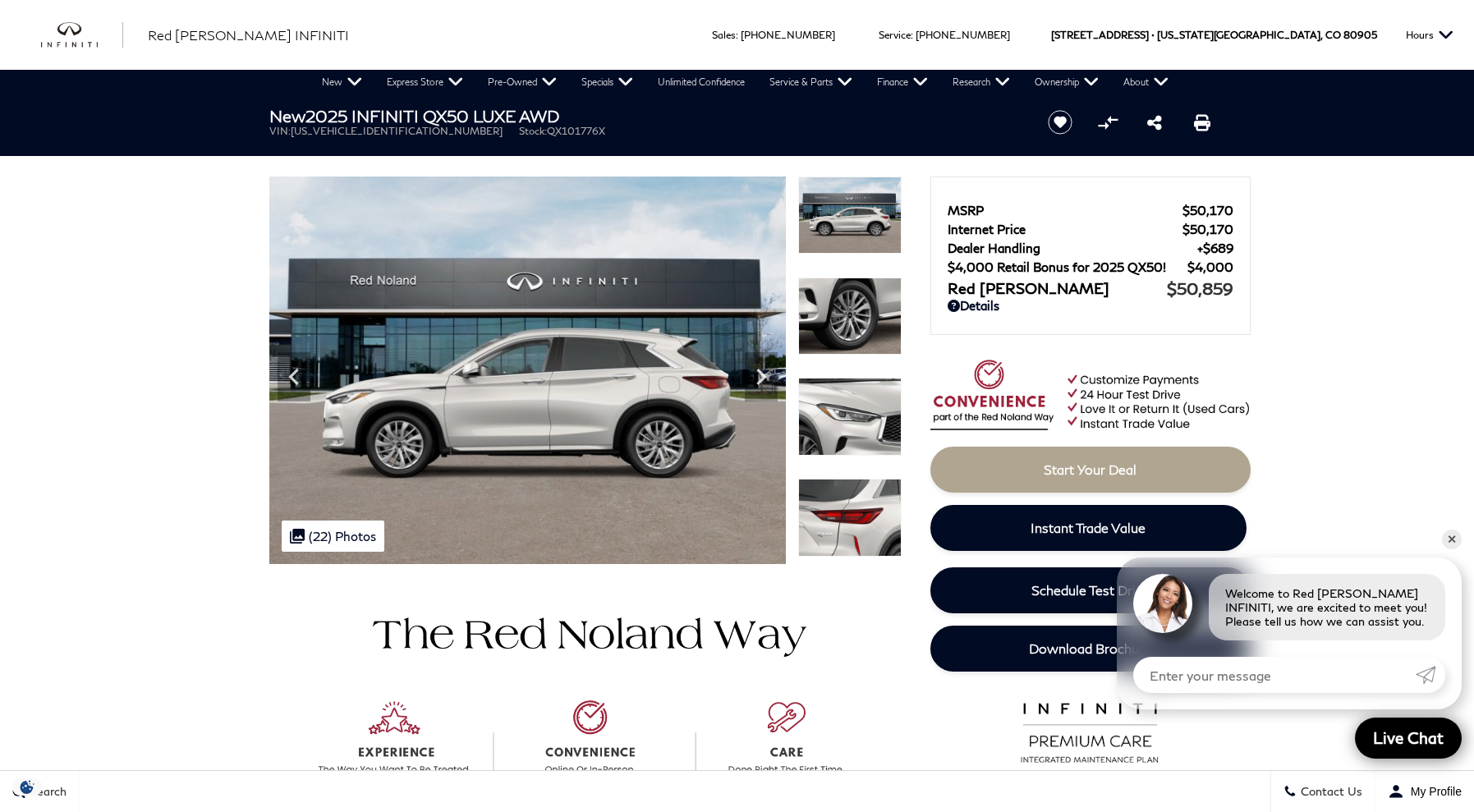
click at [762, 372] on icon "Next" at bounding box center [761, 377] width 10 height 17
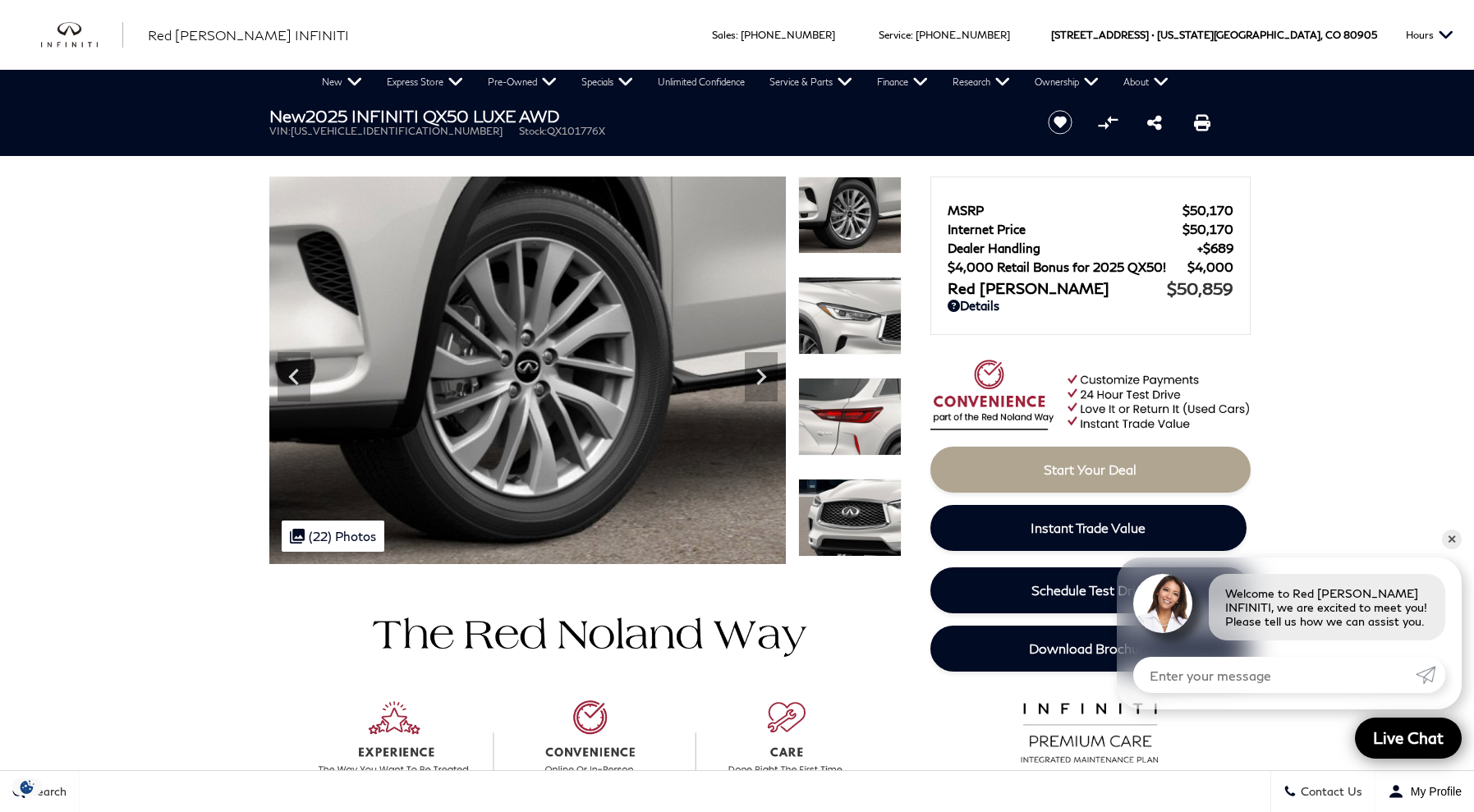
click at [762, 372] on icon "Next" at bounding box center [761, 377] width 10 height 17
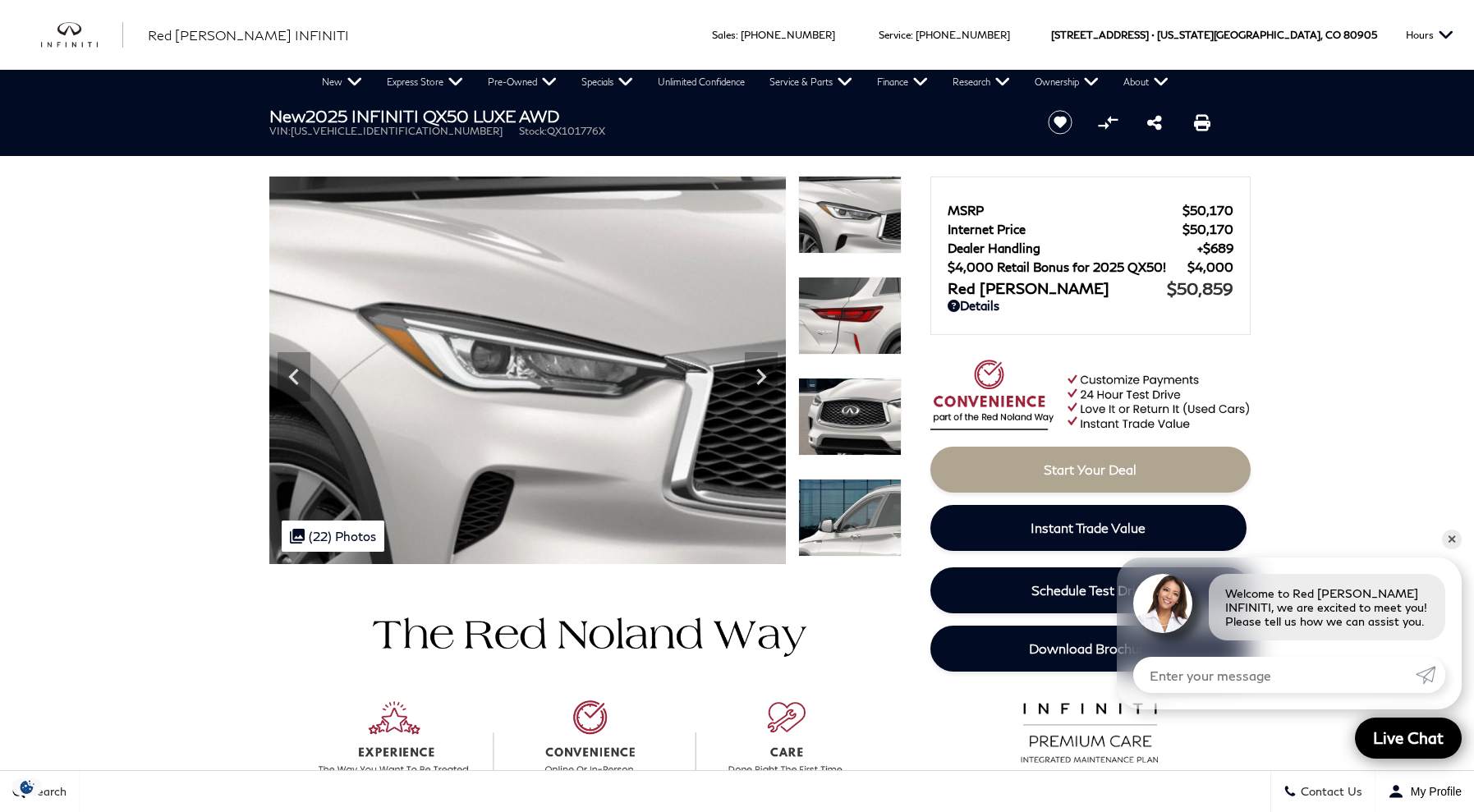
click at [762, 372] on icon "Next" at bounding box center [761, 377] width 10 height 17
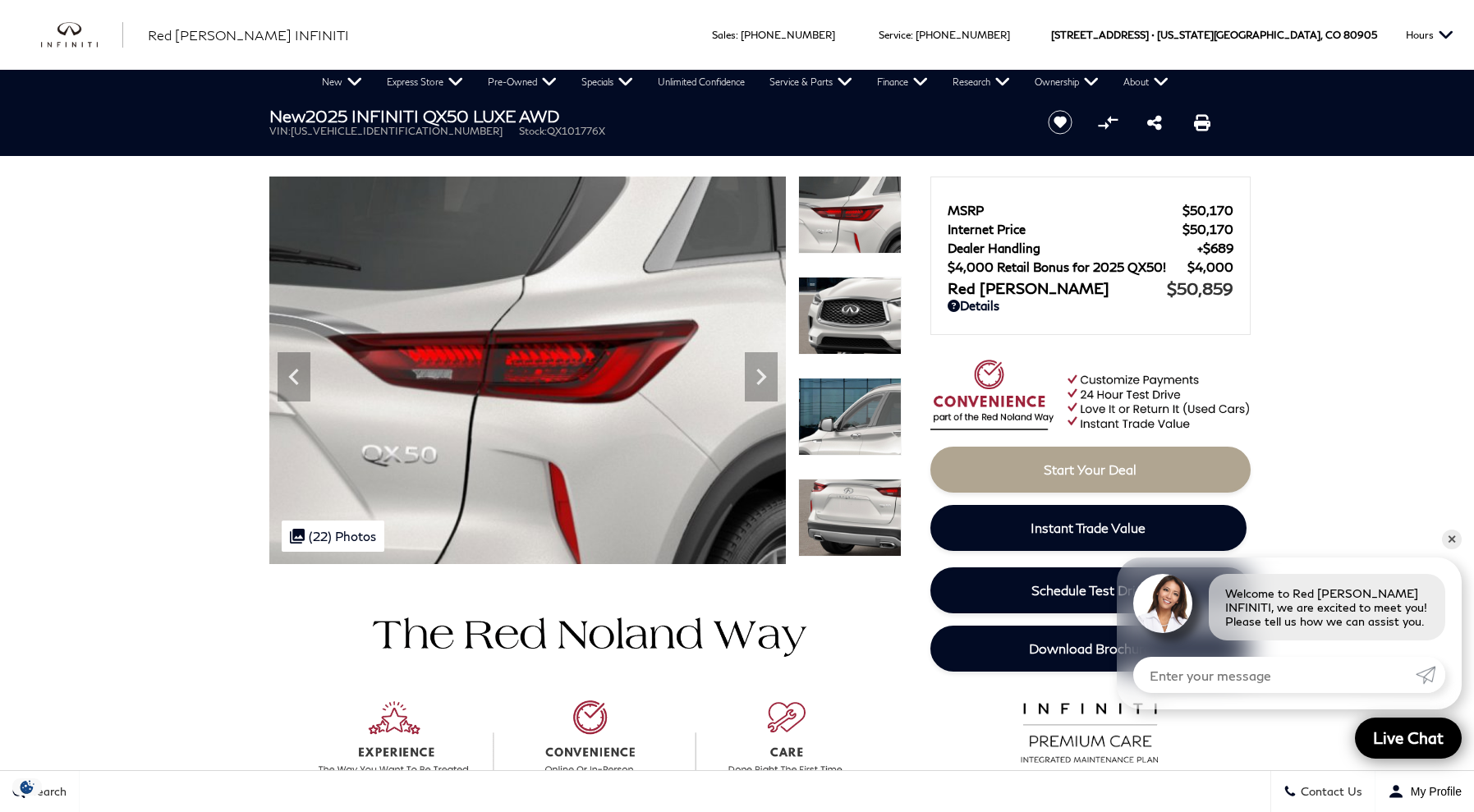
click at [762, 372] on icon "Next" at bounding box center [761, 377] width 10 height 17
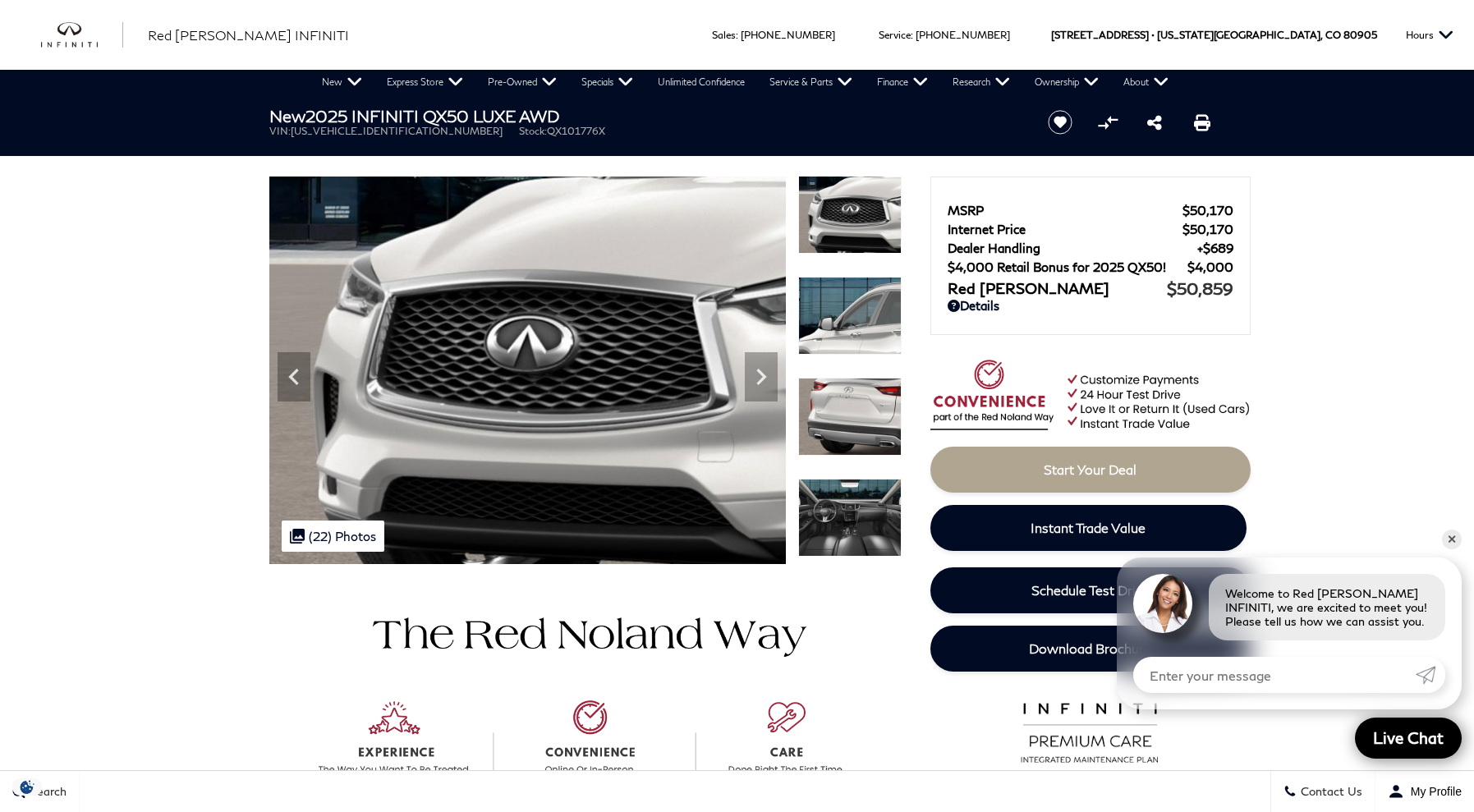
click at [762, 372] on icon "Next" at bounding box center [761, 377] width 10 height 17
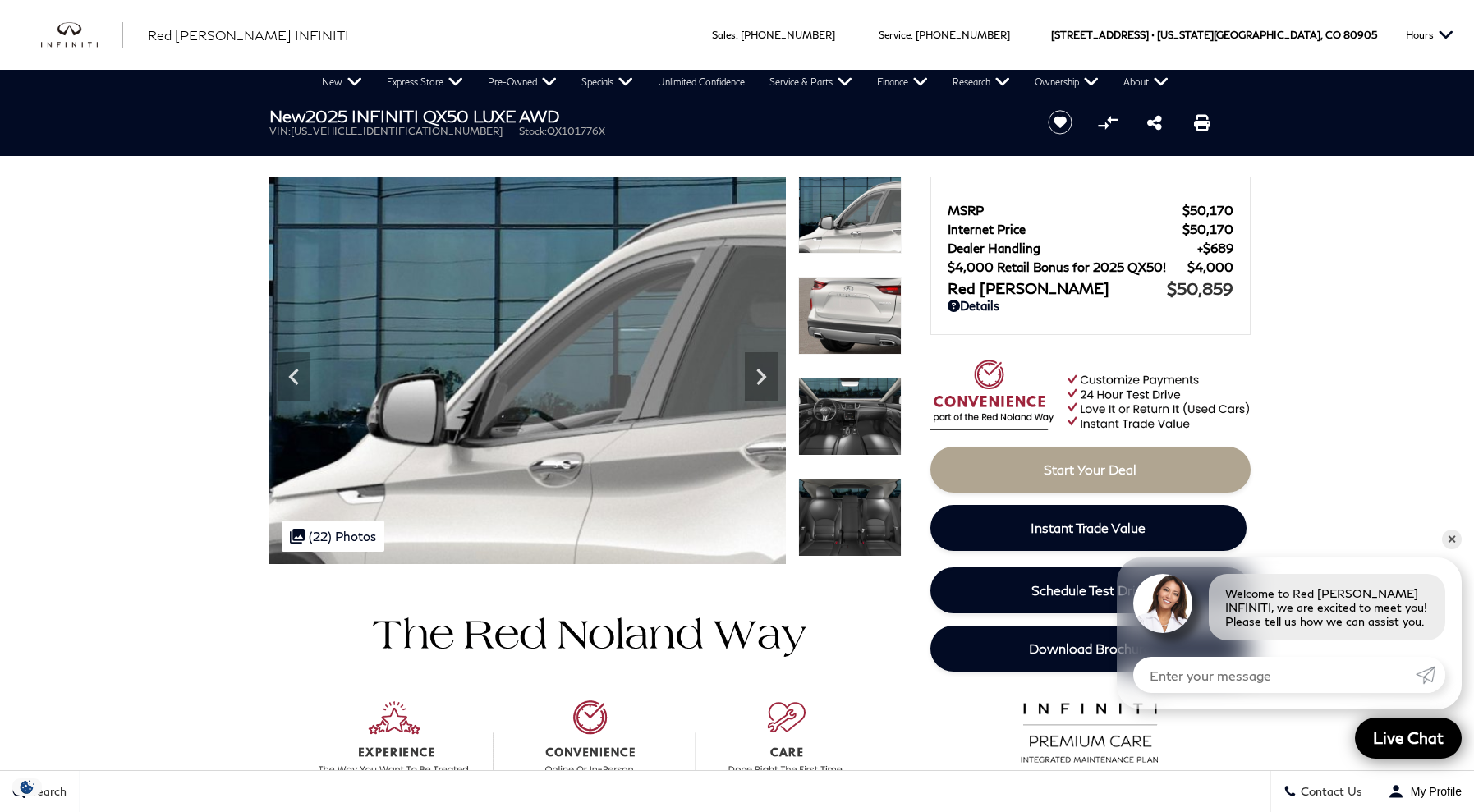
click at [762, 372] on icon "Next" at bounding box center [761, 377] width 10 height 17
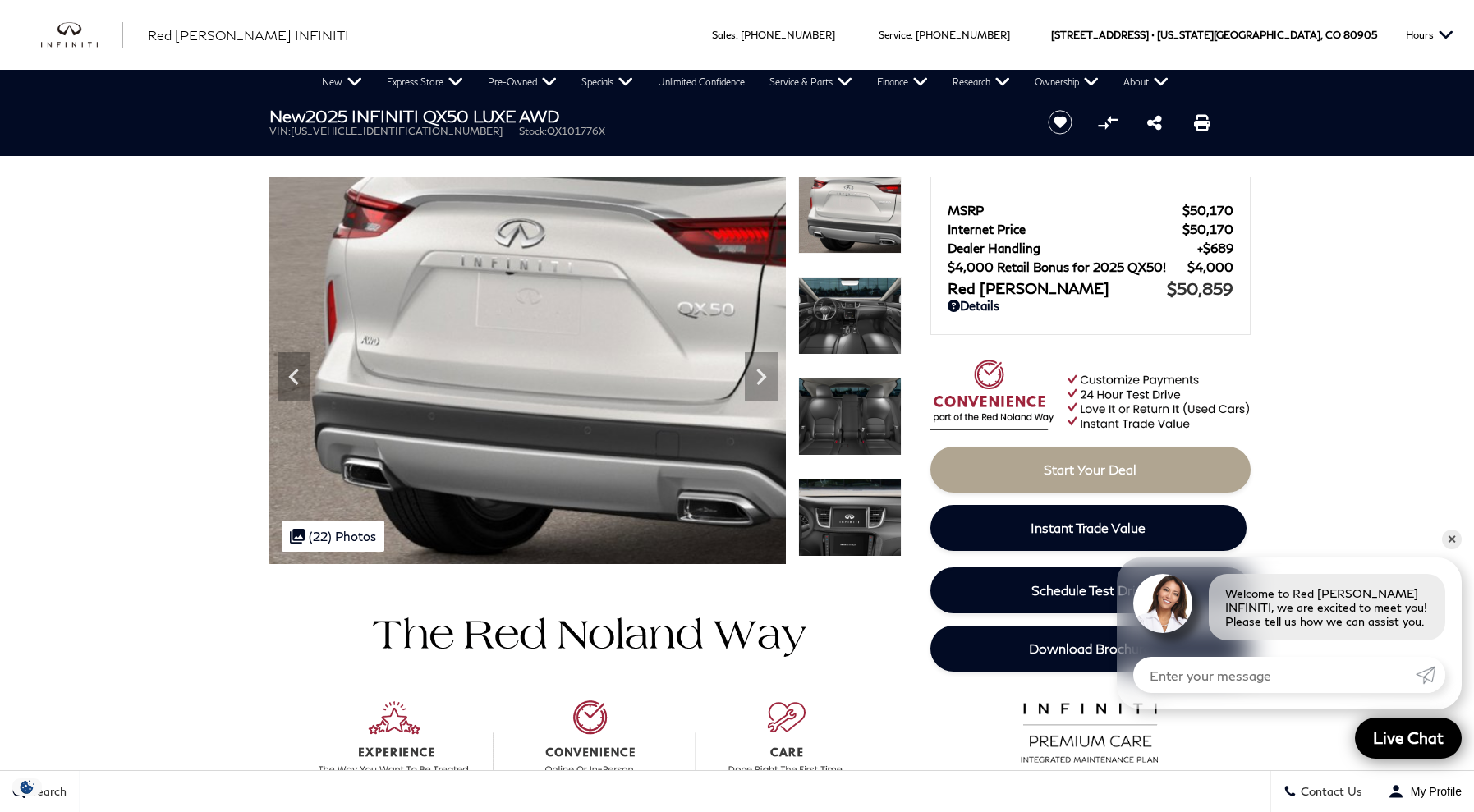
click at [762, 372] on icon "Next" at bounding box center [761, 377] width 10 height 17
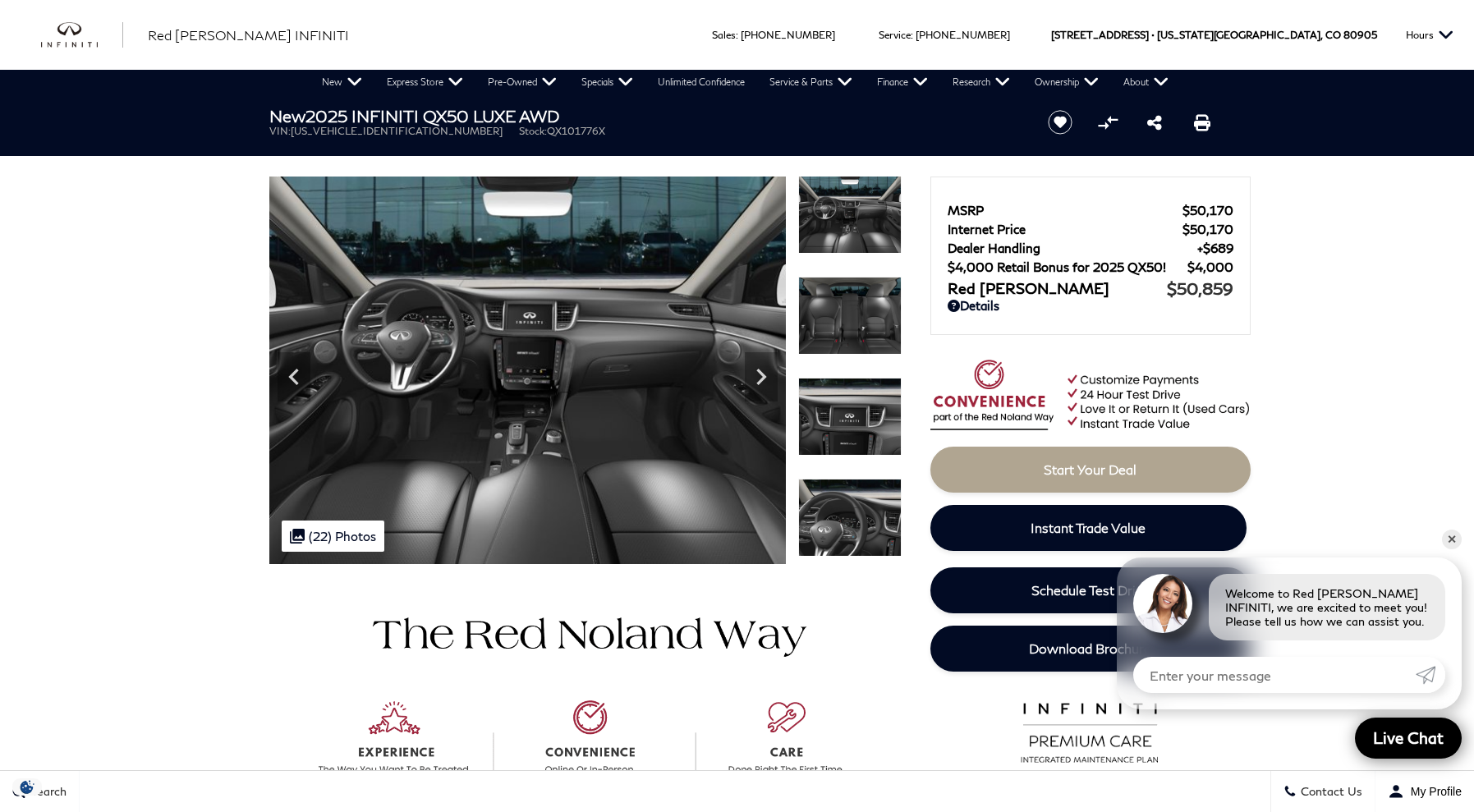
click at [762, 372] on icon "Next" at bounding box center [761, 377] width 10 height 17
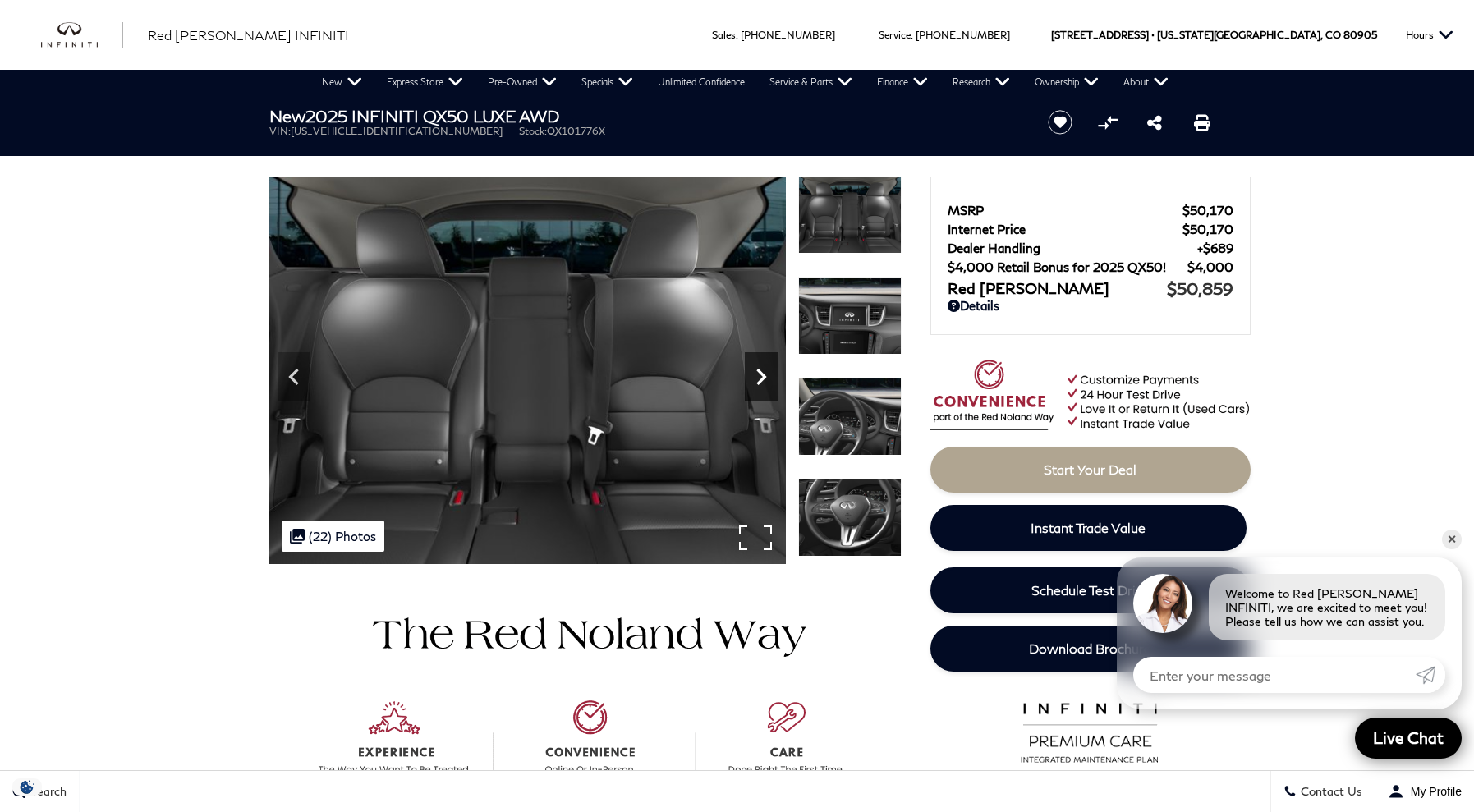
click at [765, 378] on icon "Next" at bounding box center [761, 377] width 10 height 17
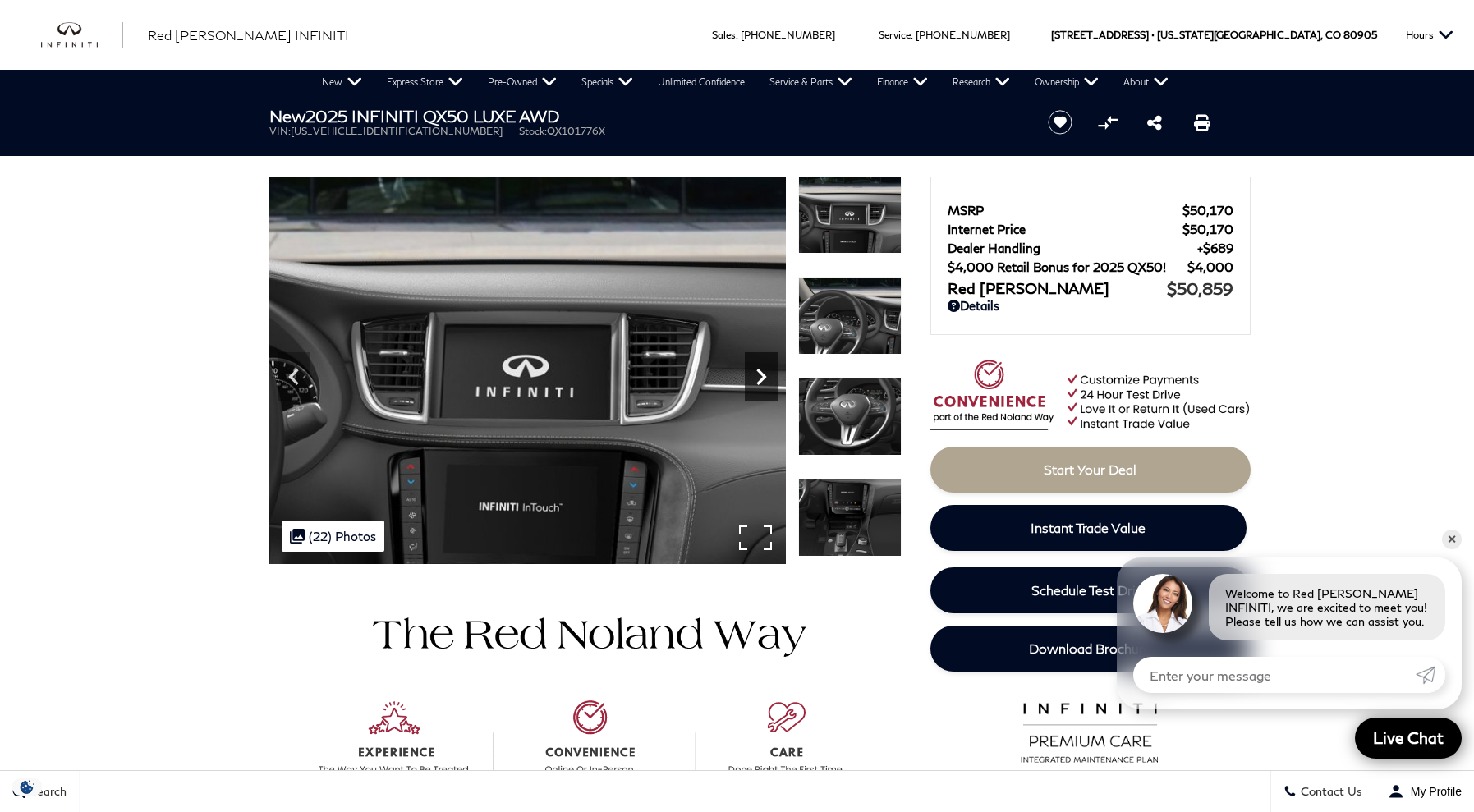
click at [765, 378] on icon "Next" at bounding box center [761, 377] width 10 height 17
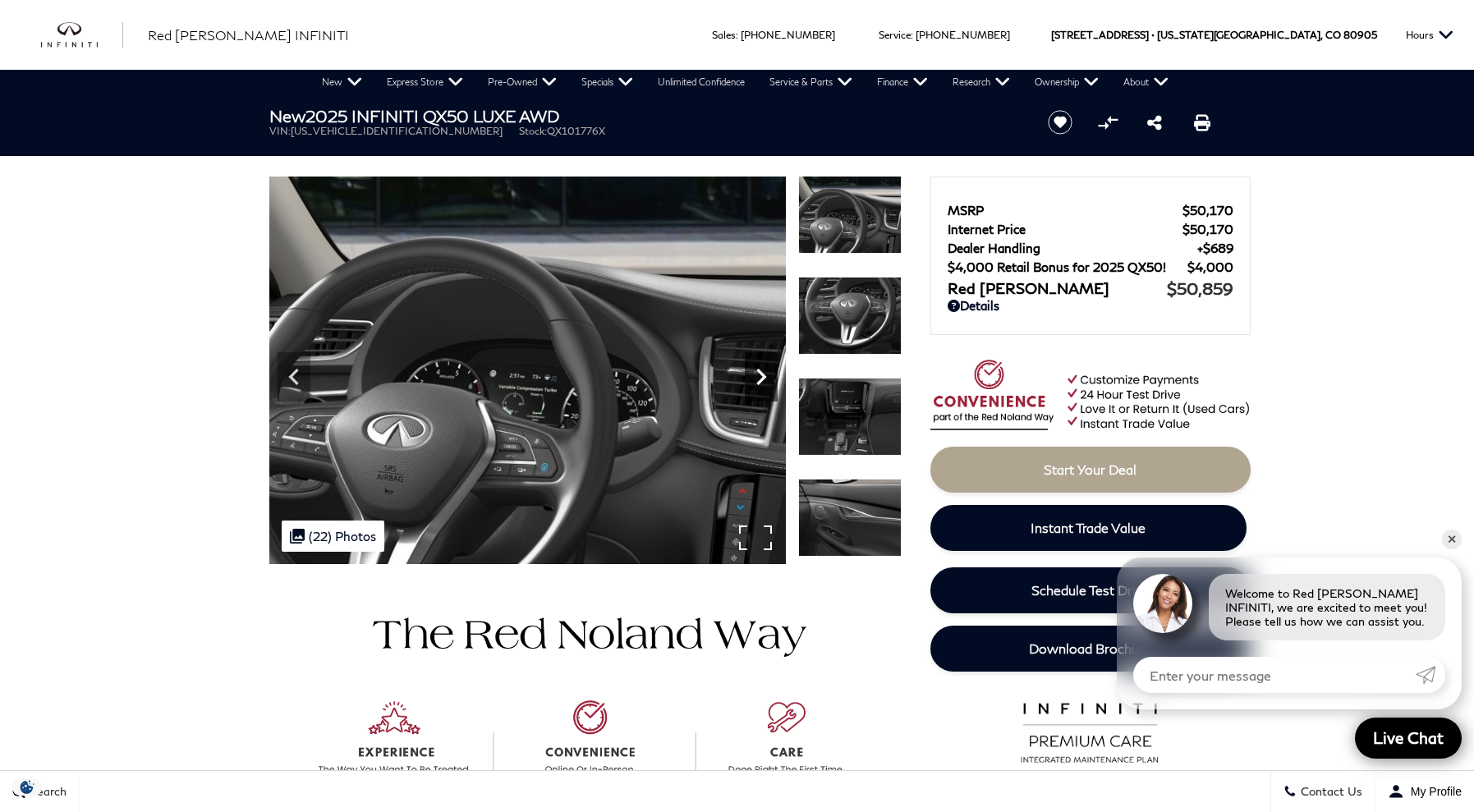
click at [765, 378] on icon "Next" at bounding box center [761, 377] width 10 height 17
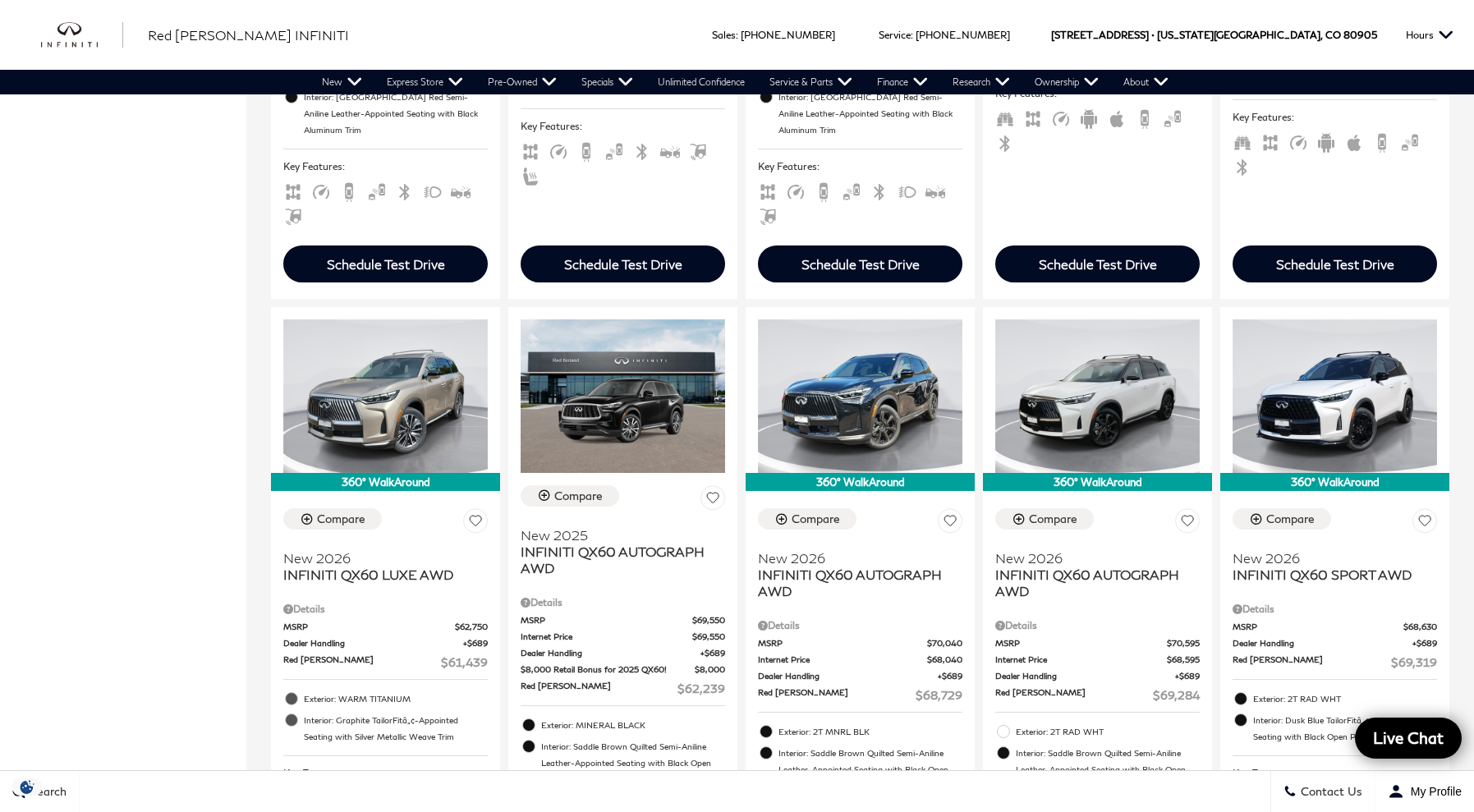
scroll to position [906, 0]
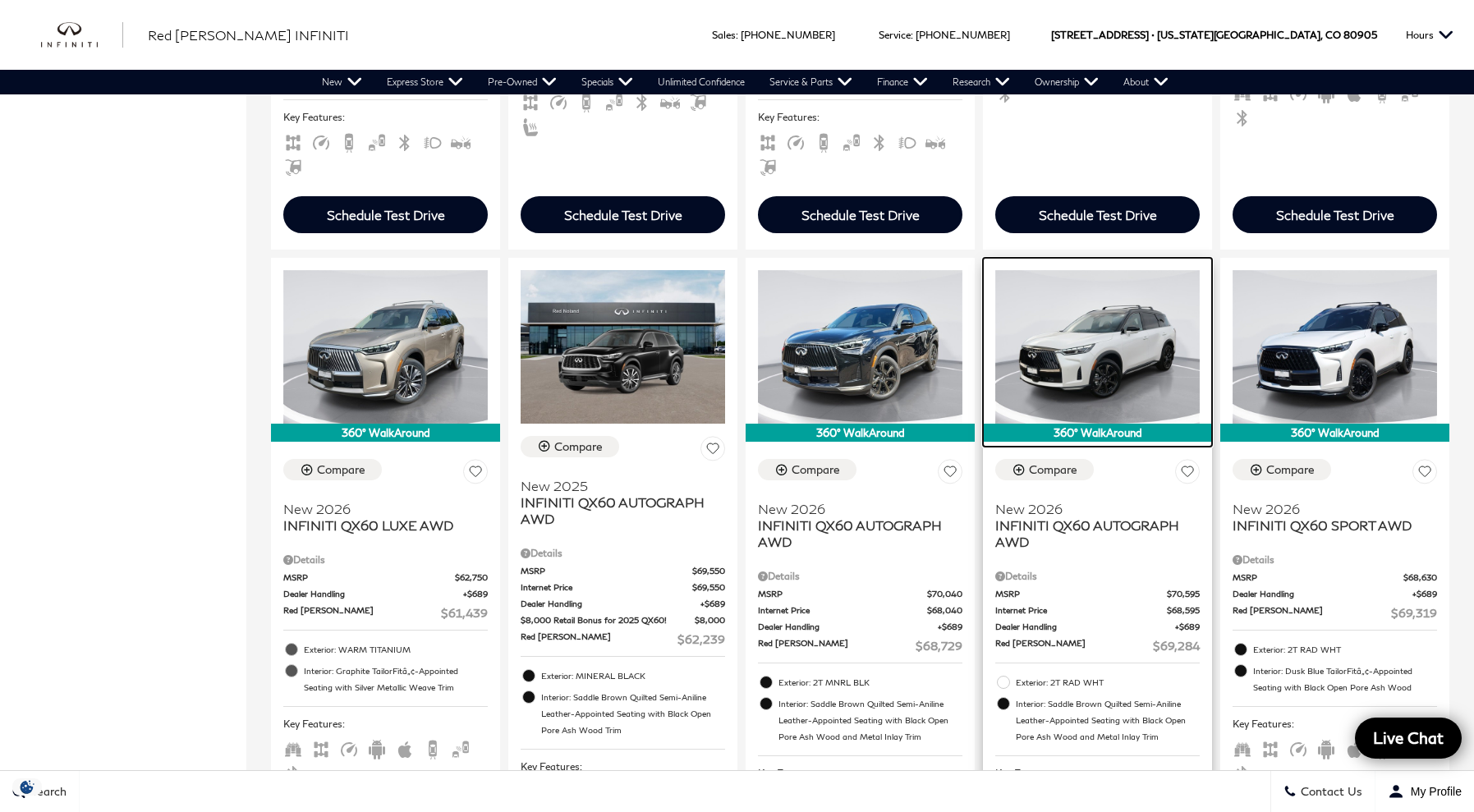
click at [1122, 309] on img at bounding box center [1098, 347] width 205 height 154
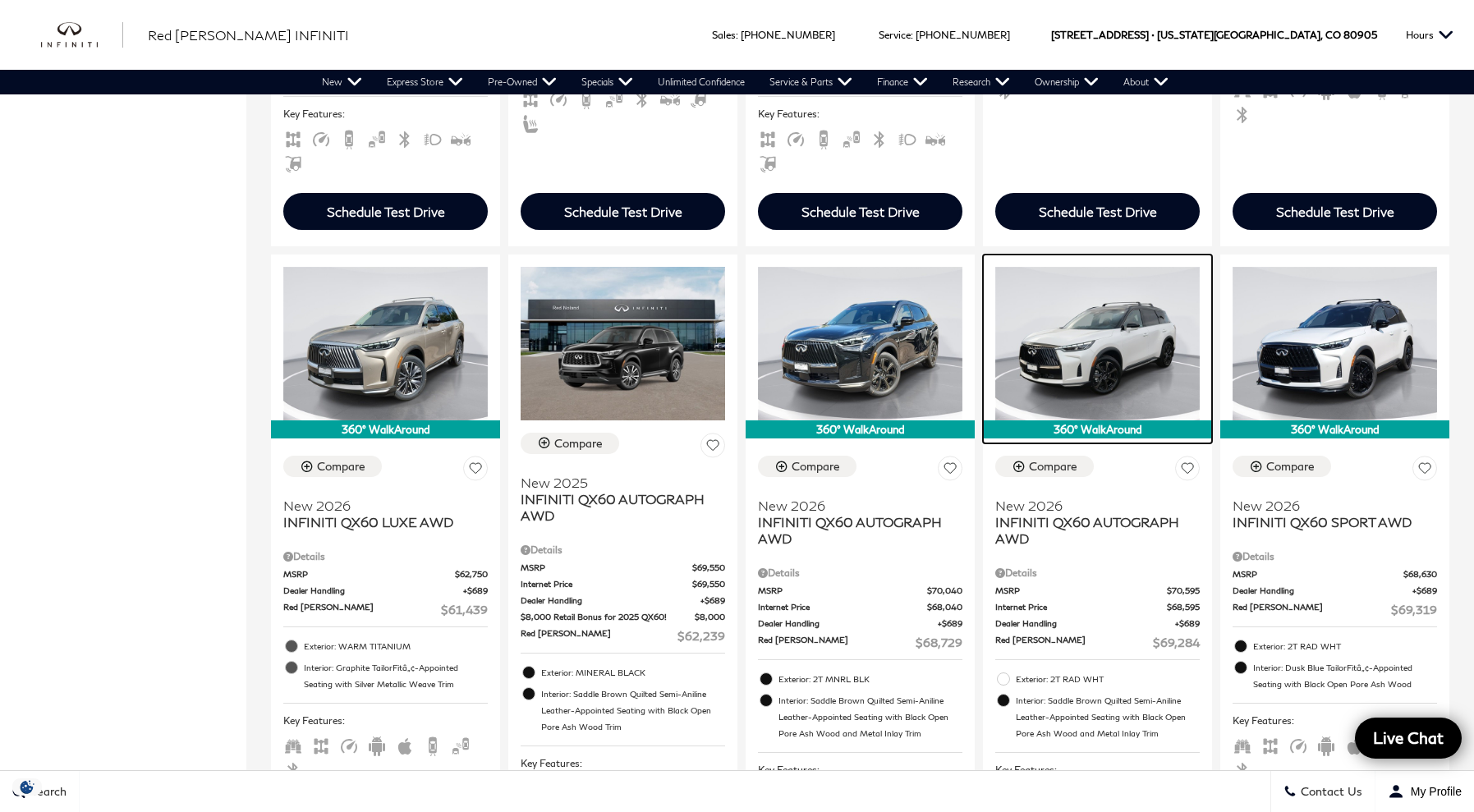
scroll to position [908, 0]
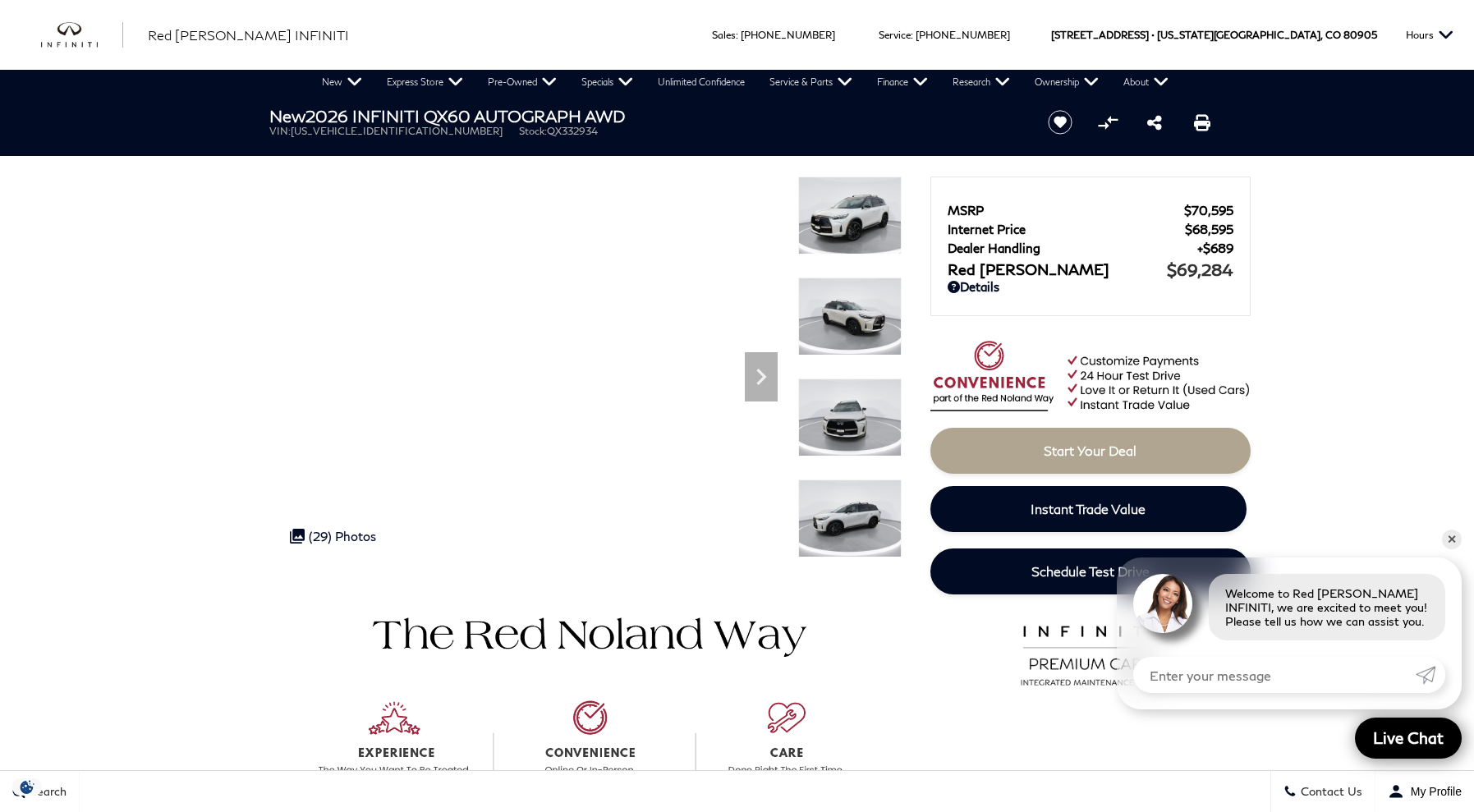
click at [847, 413] on img at bounding box center [850, 417] width 103 height 78
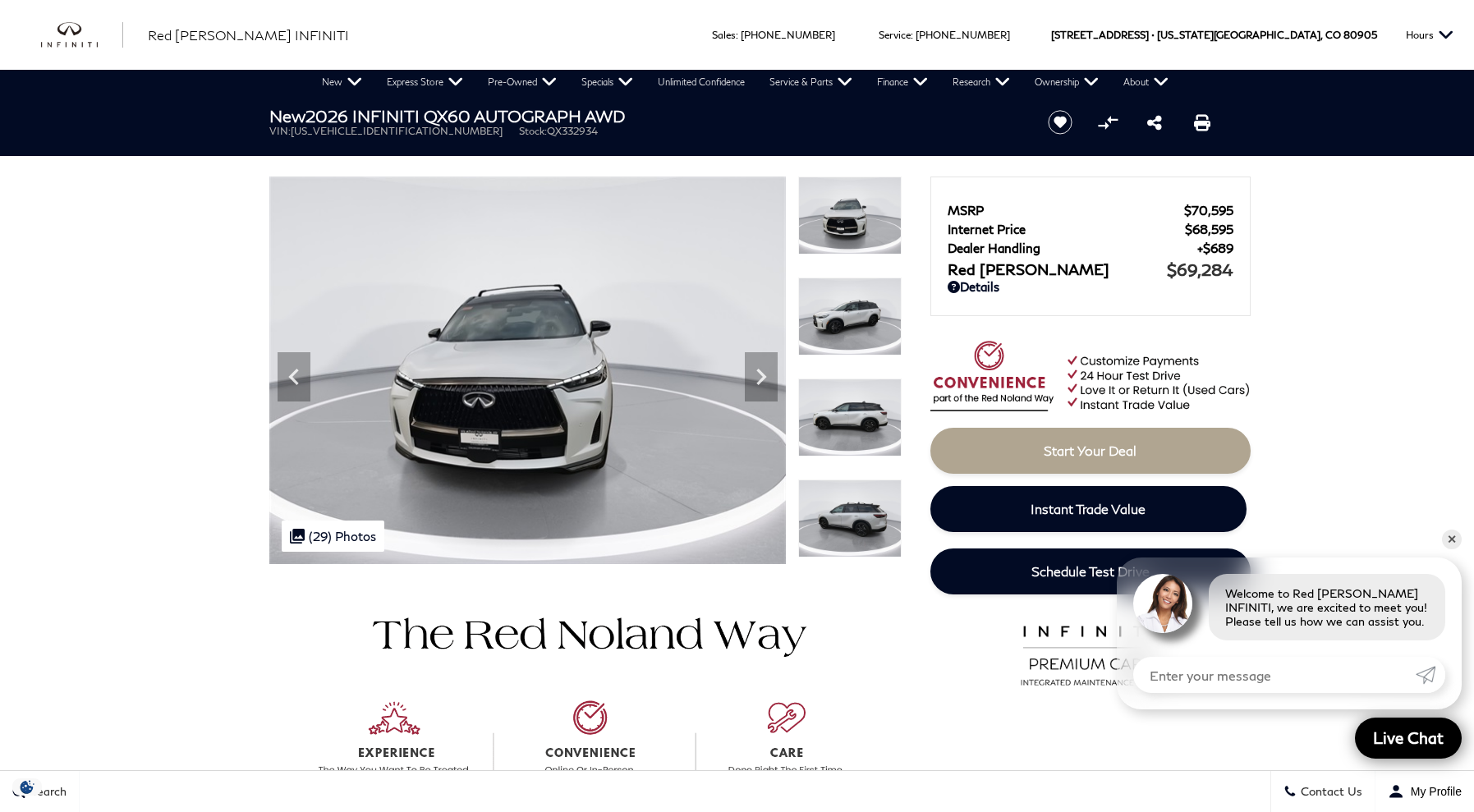
click at [842, 495] on img at bounding box center [850, 518] width 103 height 78
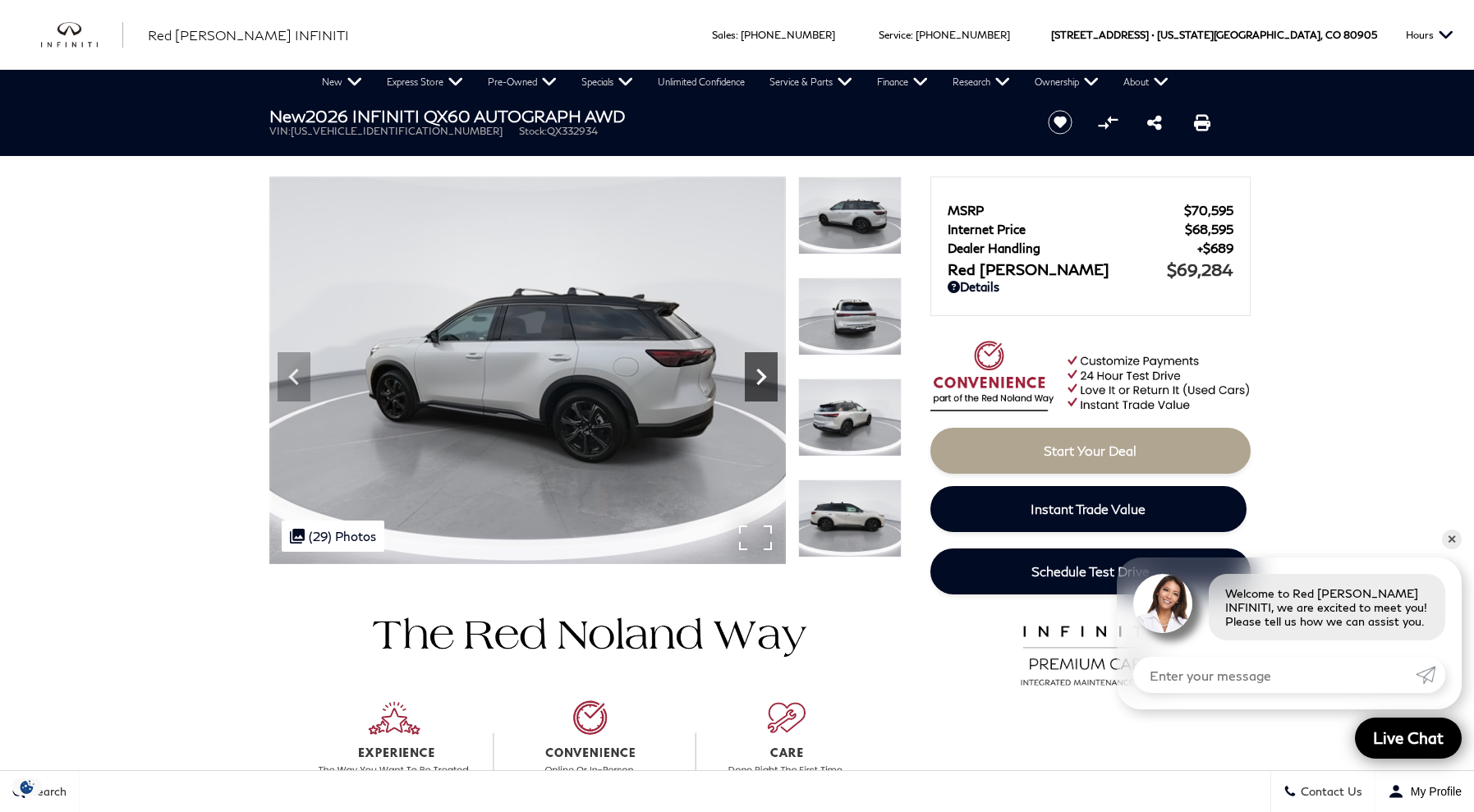
click at [766, 367] on icon "Next" at bounding box center [761, 377] width 33 height 33
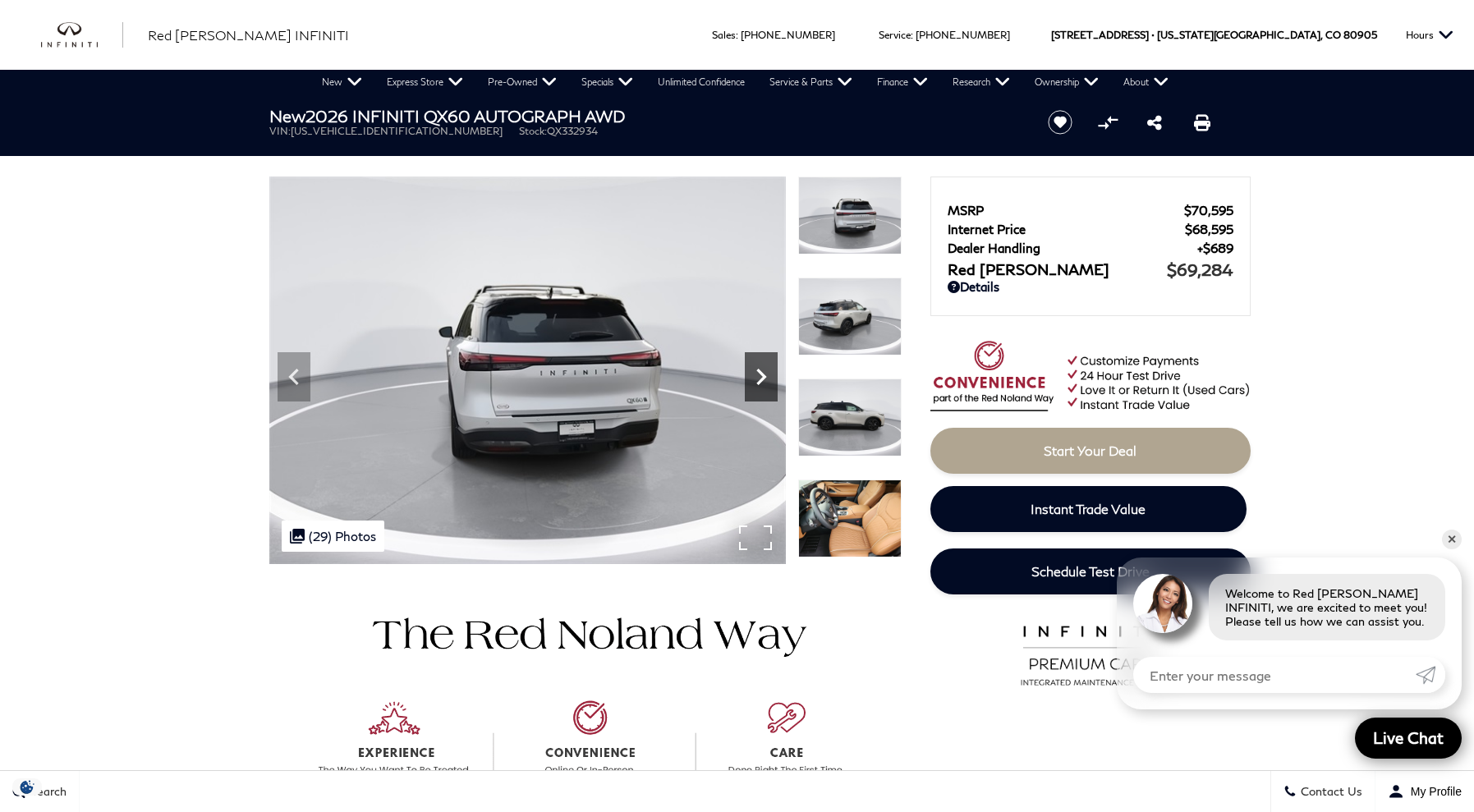
click at [764, 366] on icon "Next" at bounding box center [761, 377] width 33 height 33
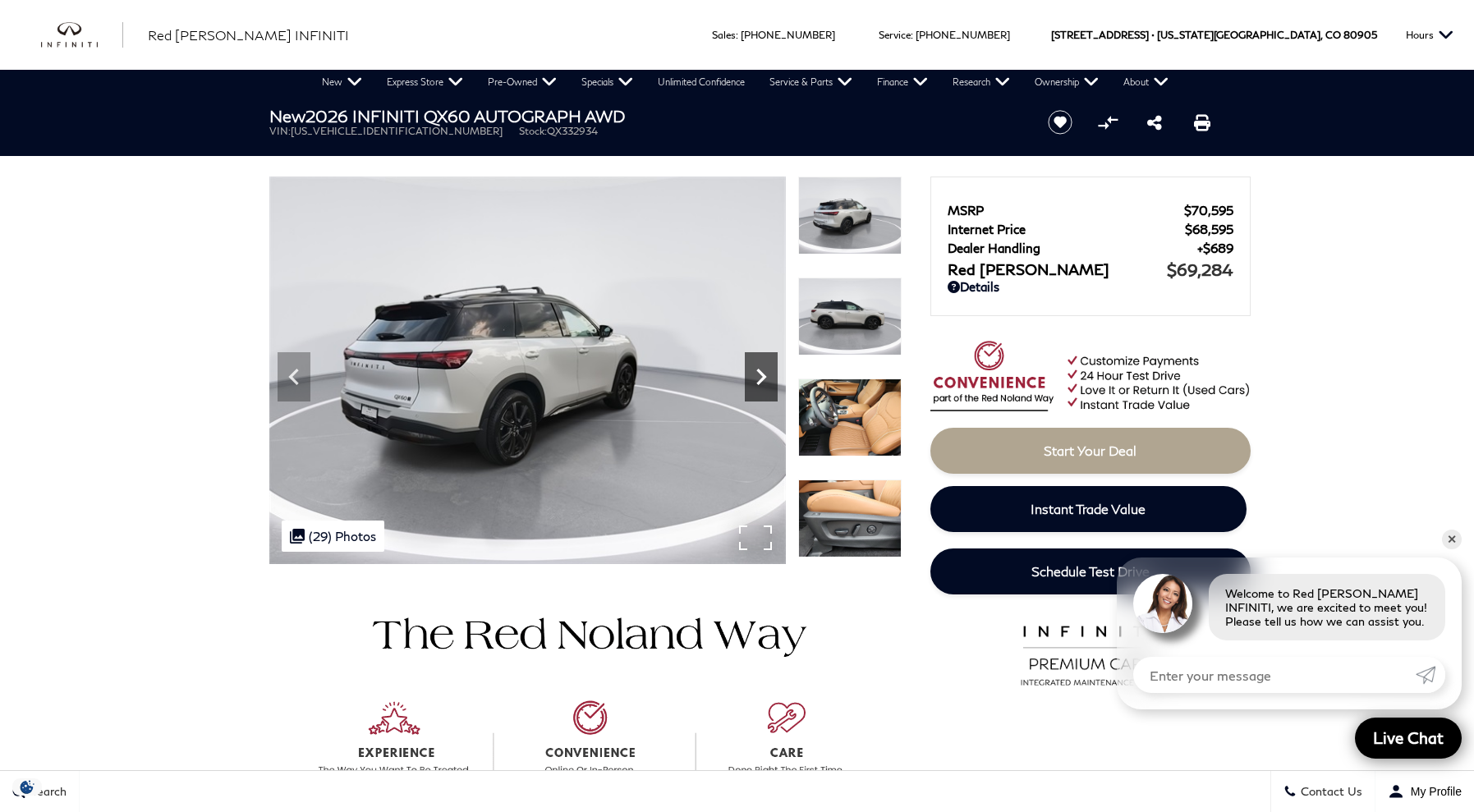
click at [764, 366] on icon "Next" at bounding box center [761, 377] width 33 height 33
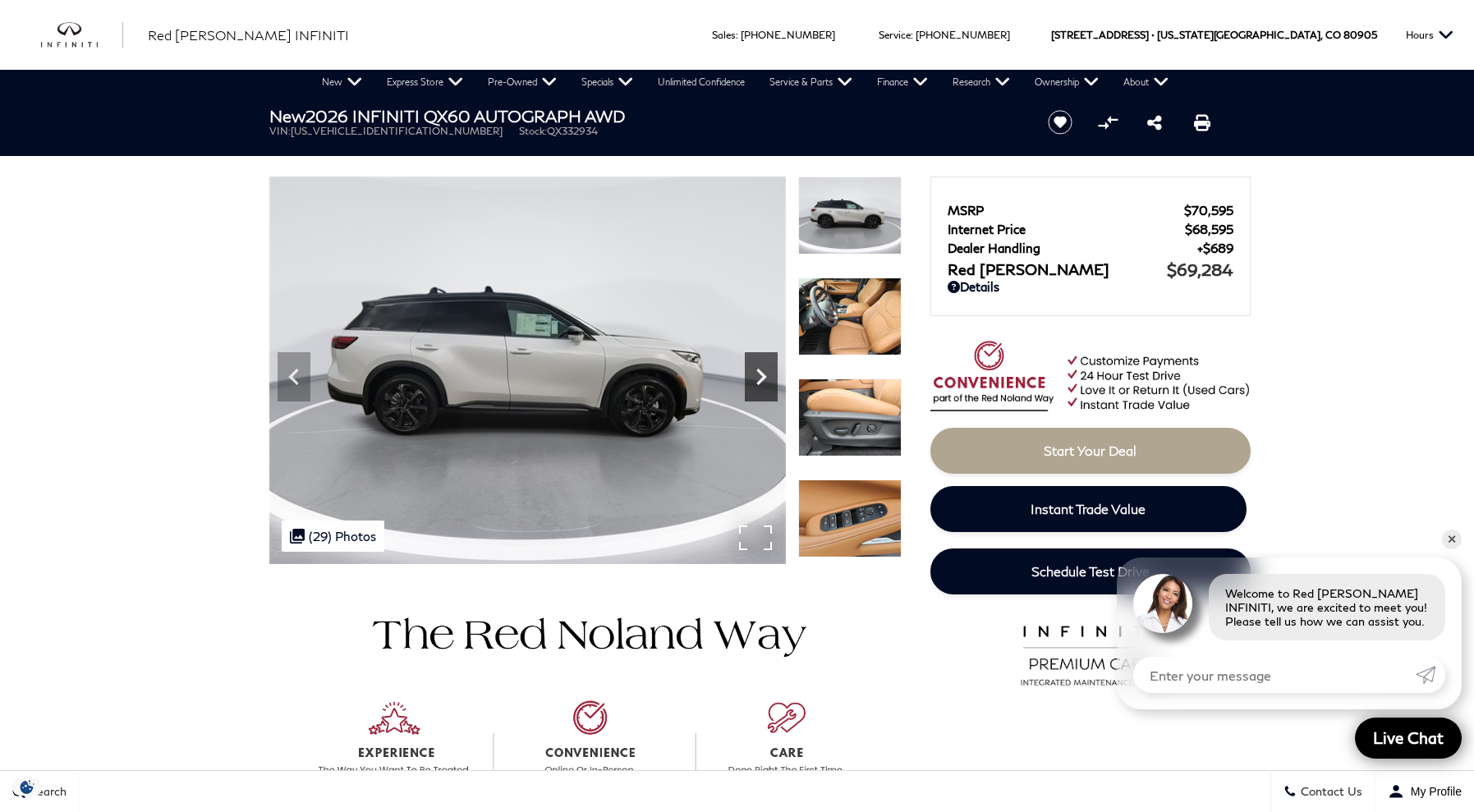
click at [764, 366] on icon "Next" at bounding box center [761, 377] width 33 height 33
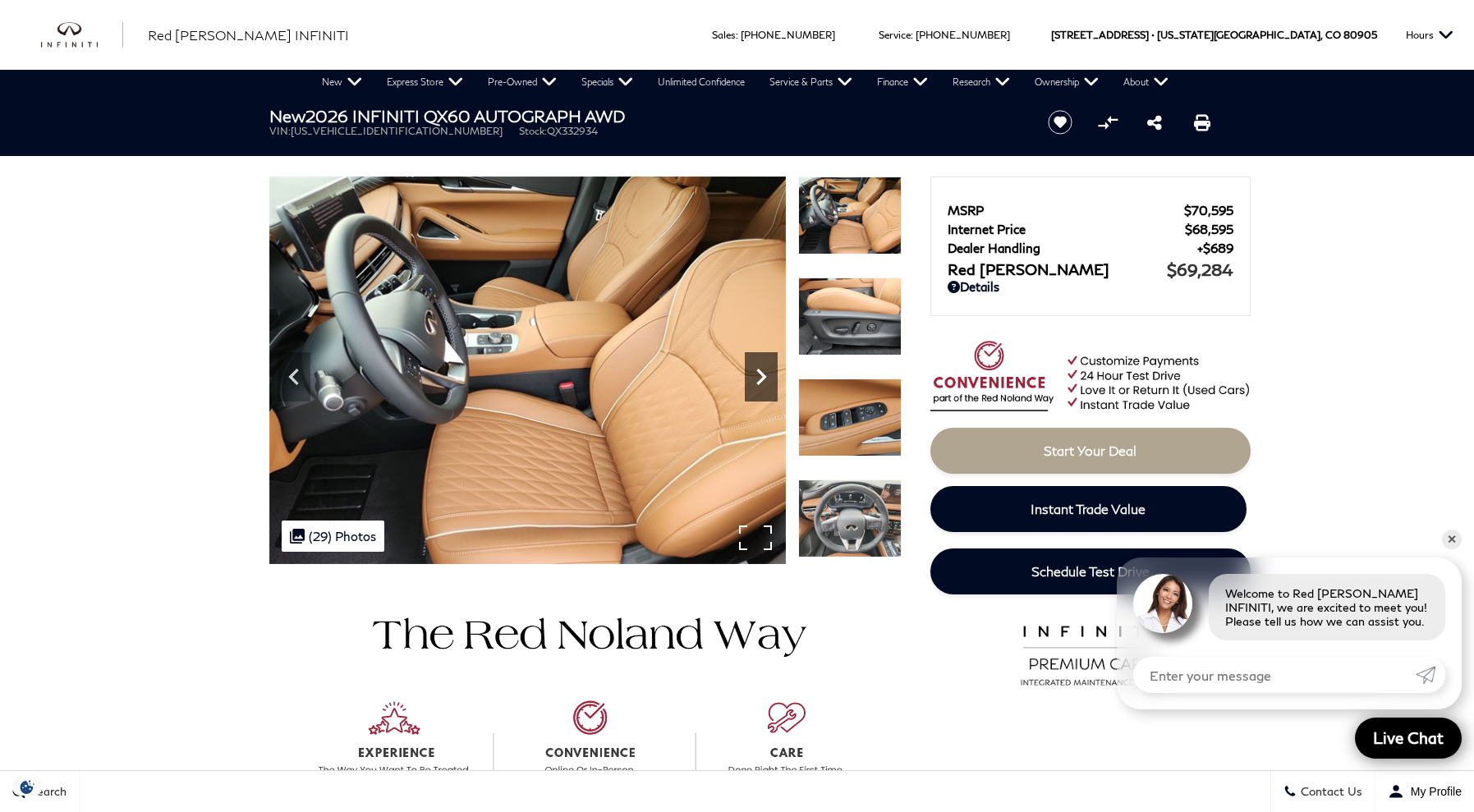
click at [764, 366] on icon "Next" at bounding box center [761, 377] width 33 height 33
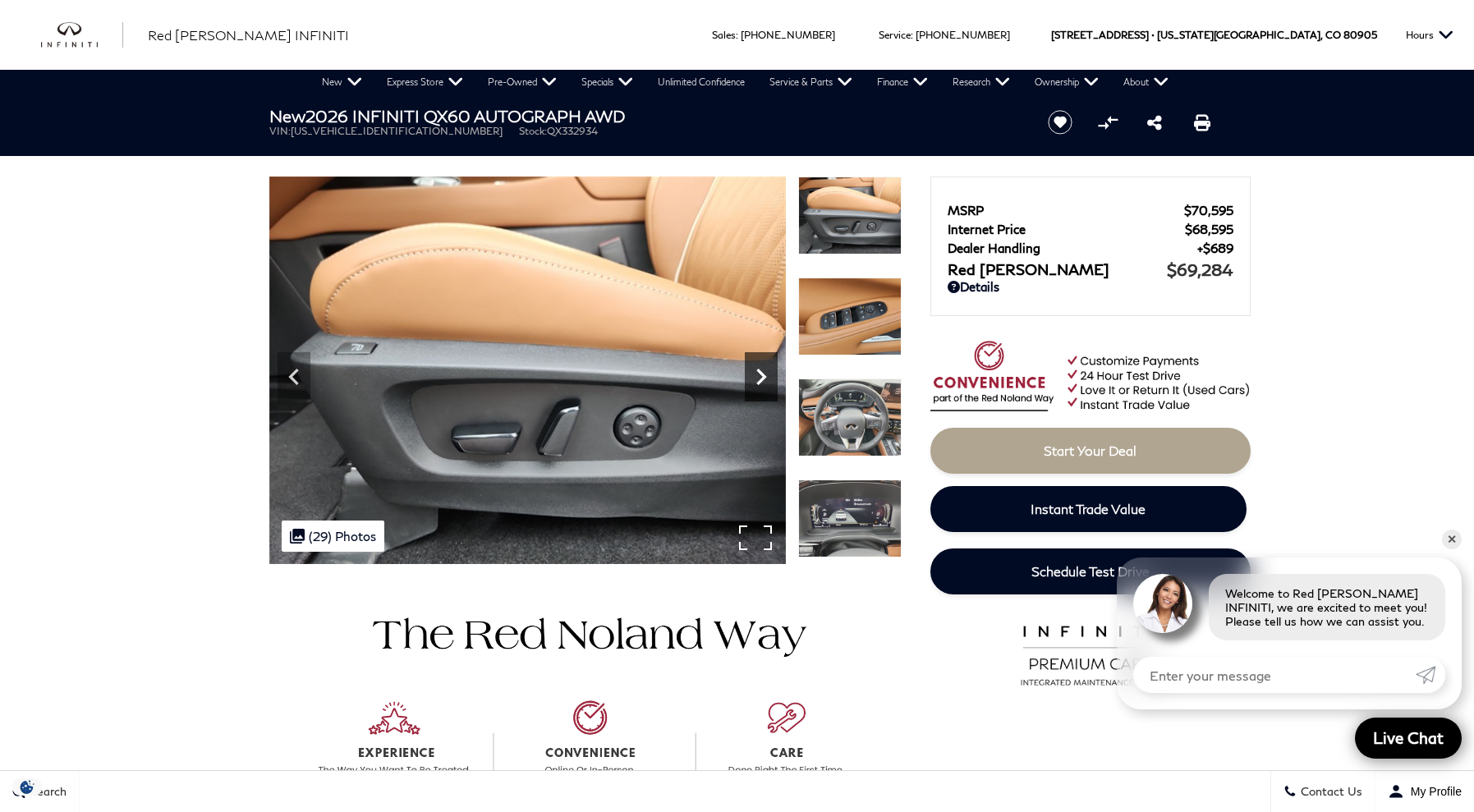
click at [764, 366] on icon "Next" at bounding box center [761, 377] width 33 height 33
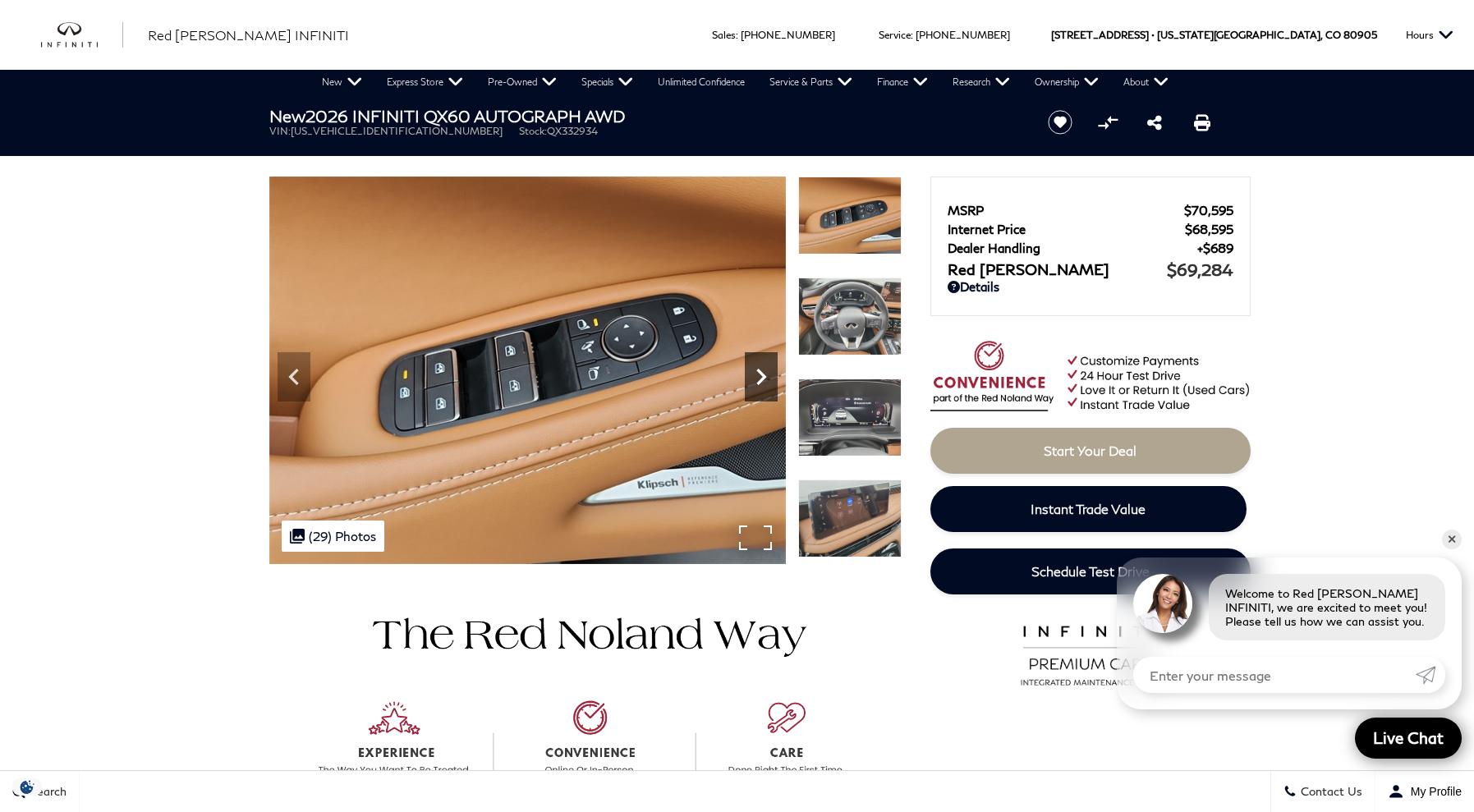
click at [764, 366] on icon "Next" at bounding box center [761, 377] width 33 height 33
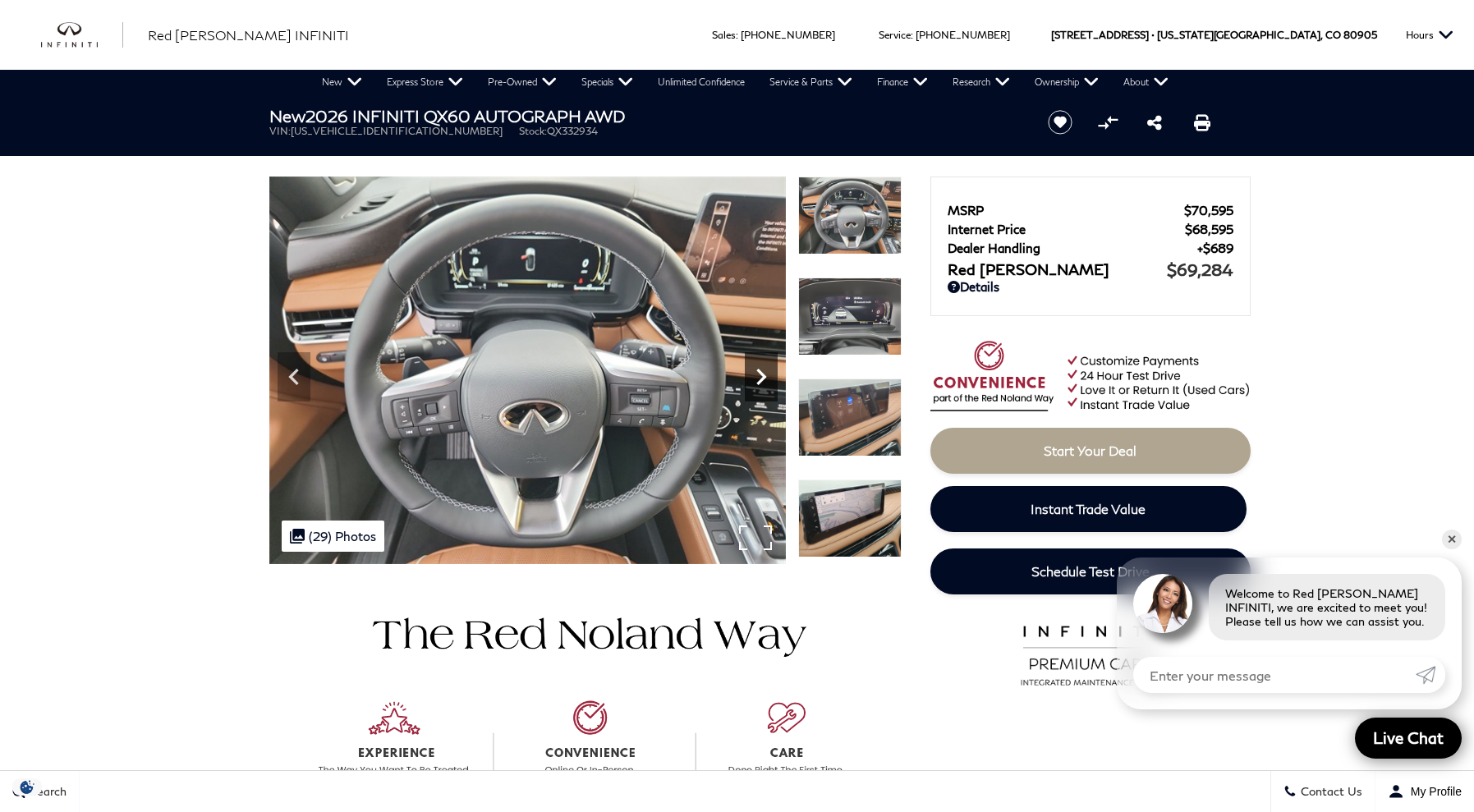
click at [764, 366] on icon "Next" at bounding box center [761, 377] width 33 height 33
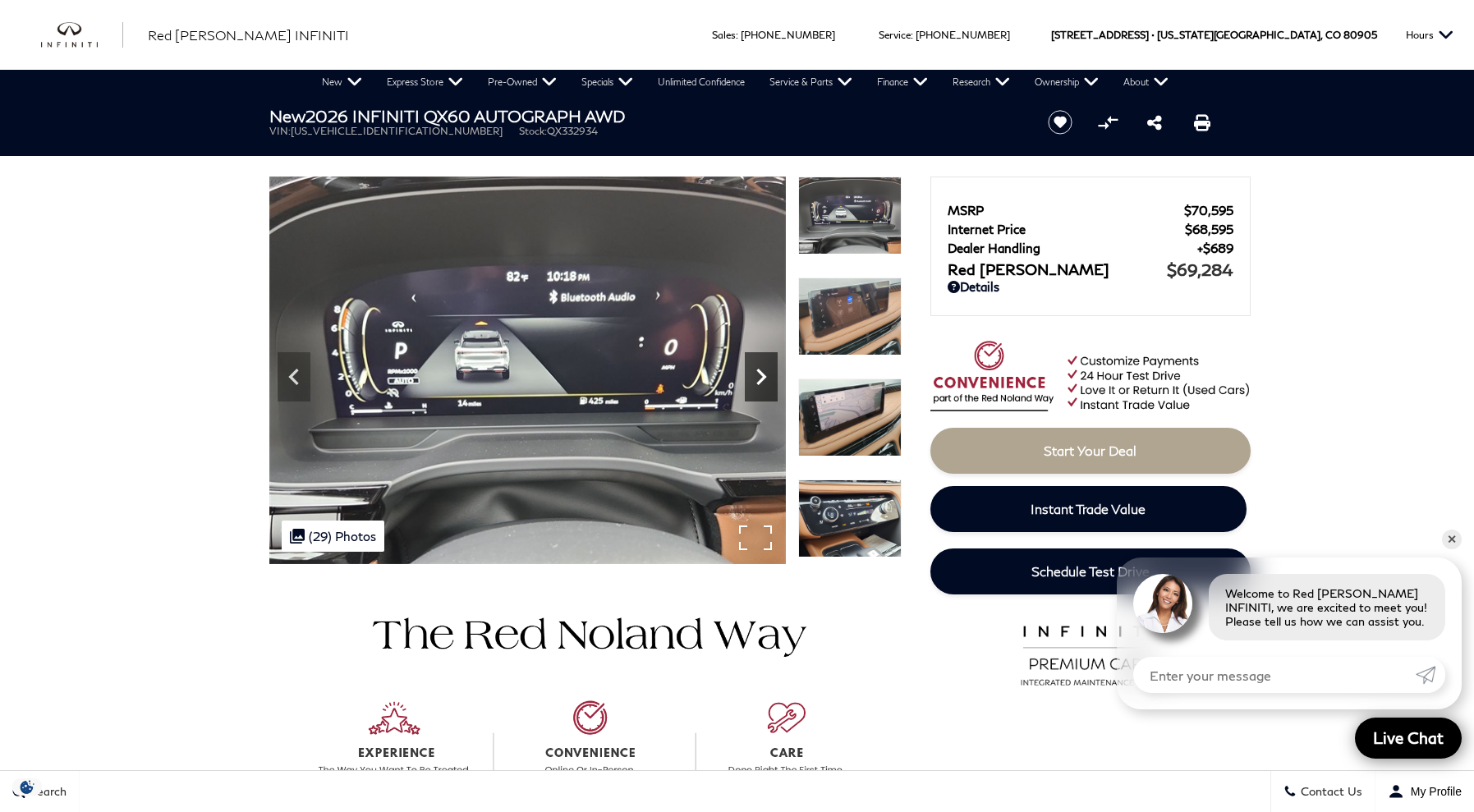
click at [764, 366] on icon "Next" at bounding box center [761, 377] width 33 height 33
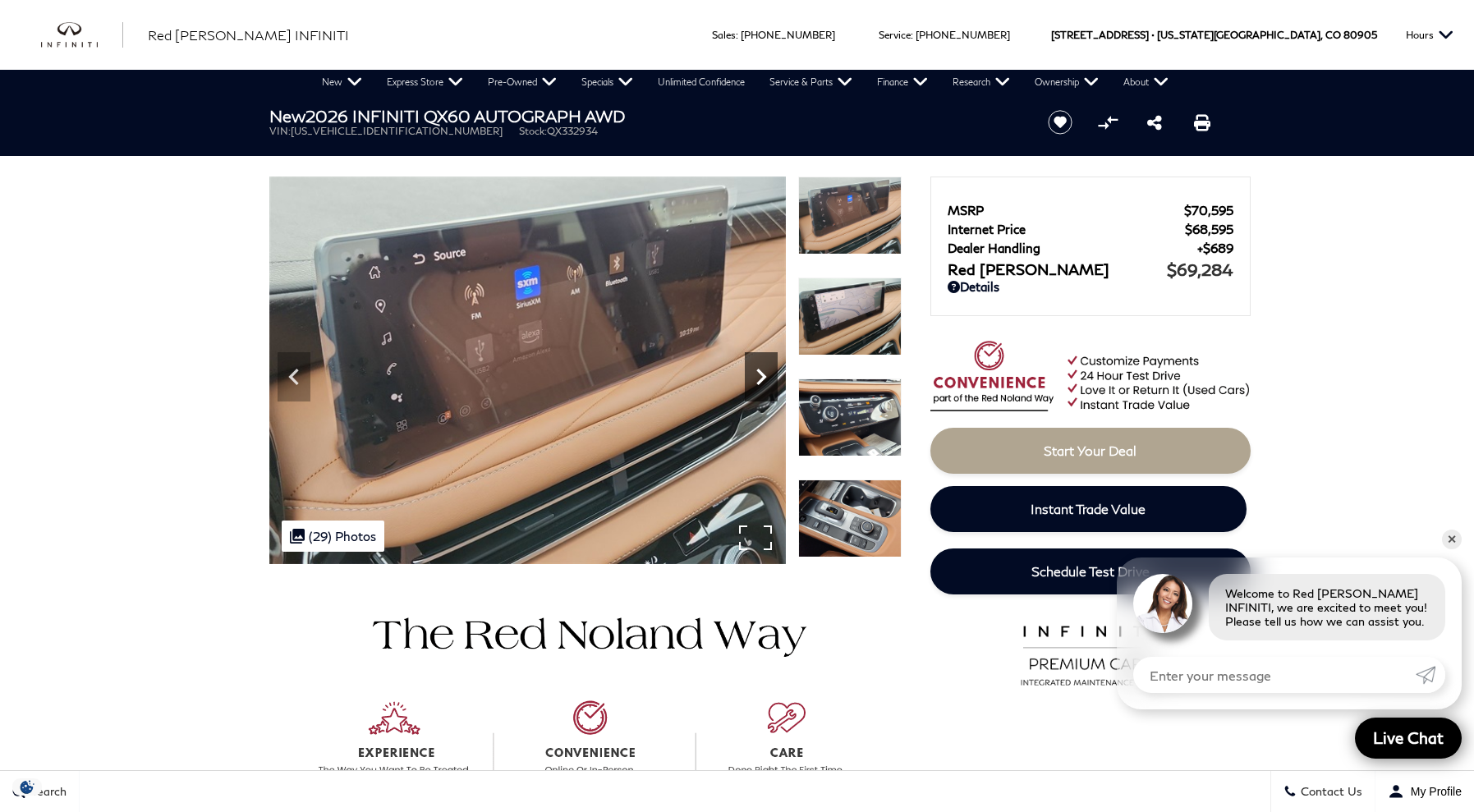
click at [764, 366] on icon "Next" at bounding box center [761, 377] width 33 height 33
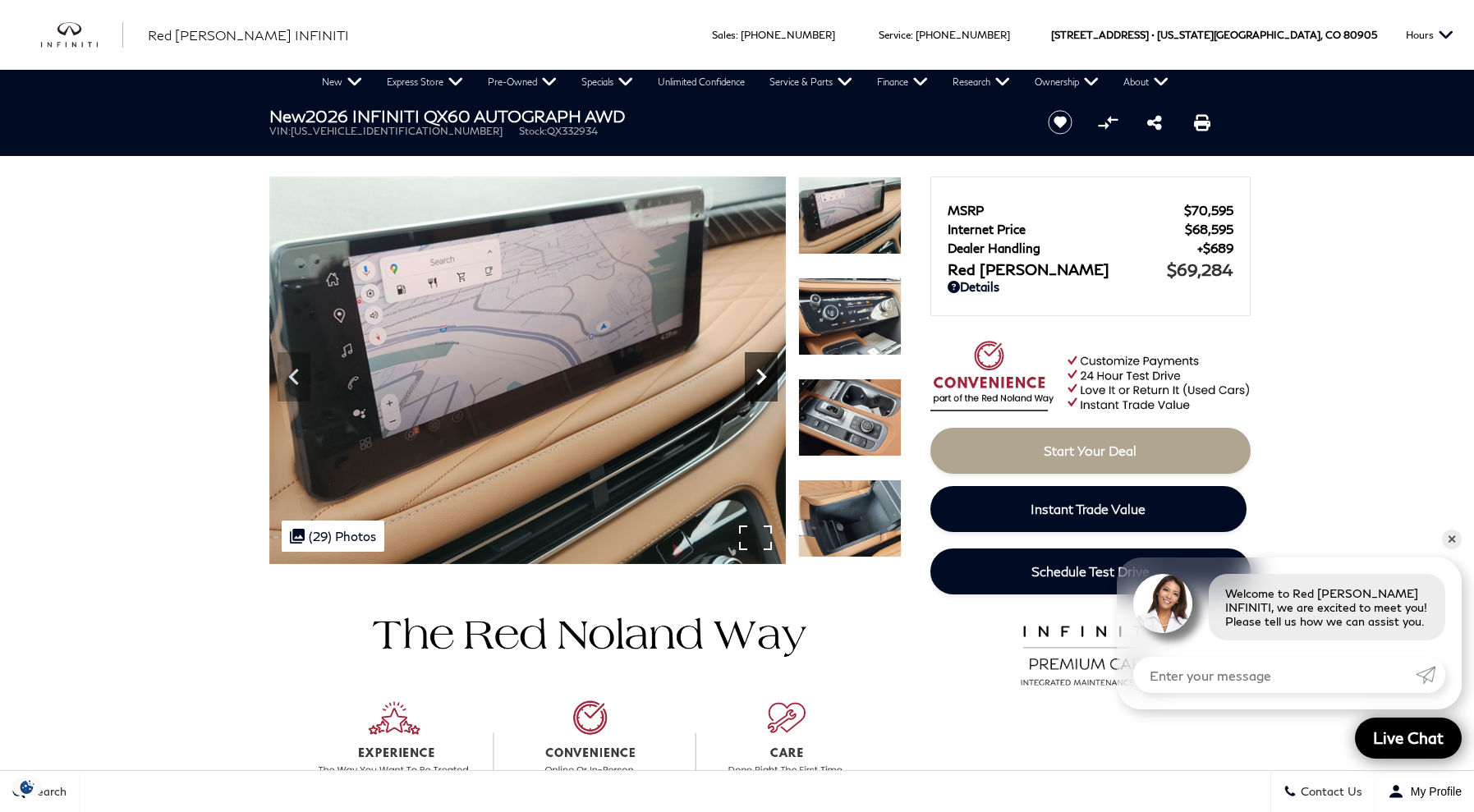
click at [764, 366] on icon "Next" at bounding box center [761, 377] width 33 height 33
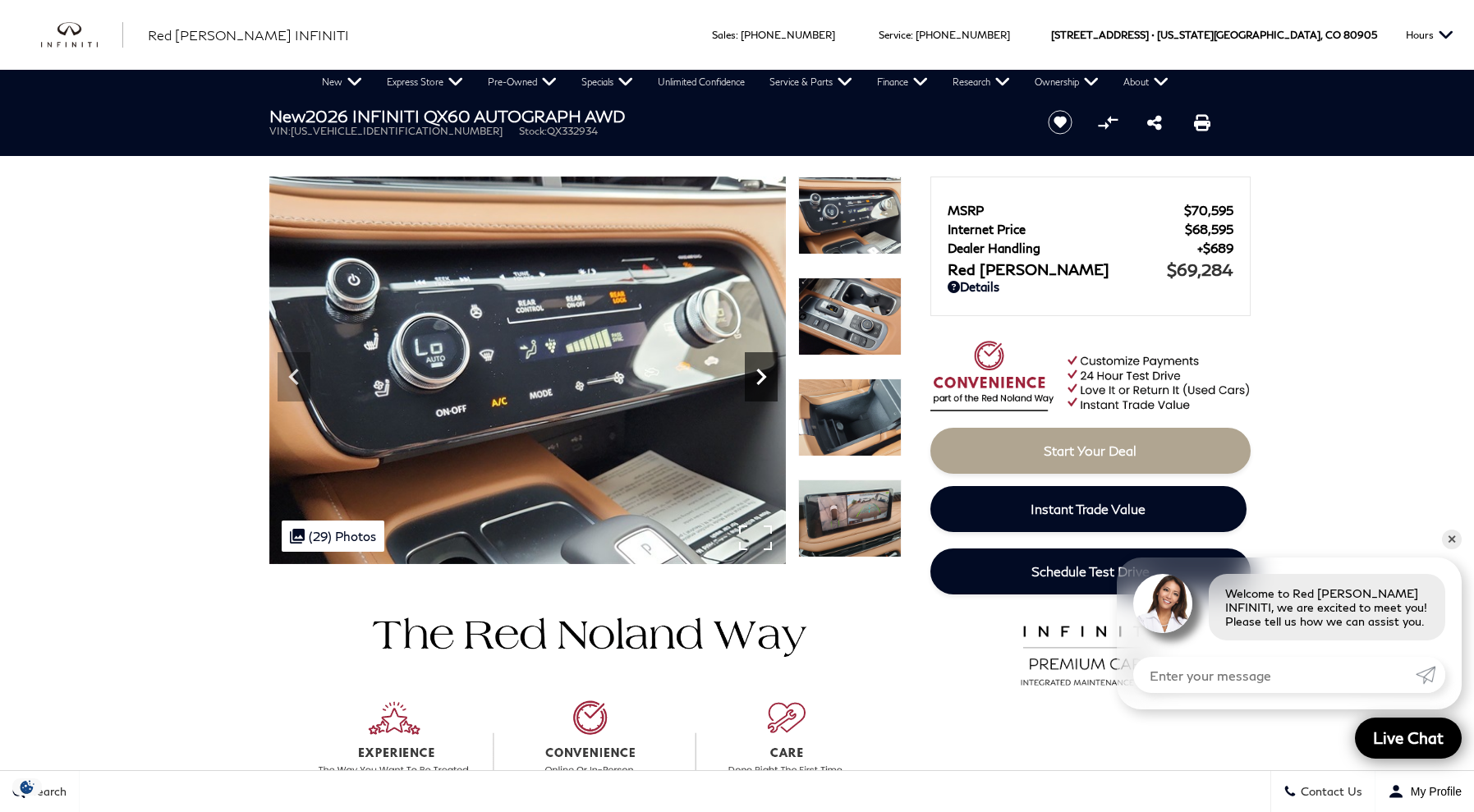
click at [764, 366] on icon "Next" at bounding box center [761, 377] width 33 height 33
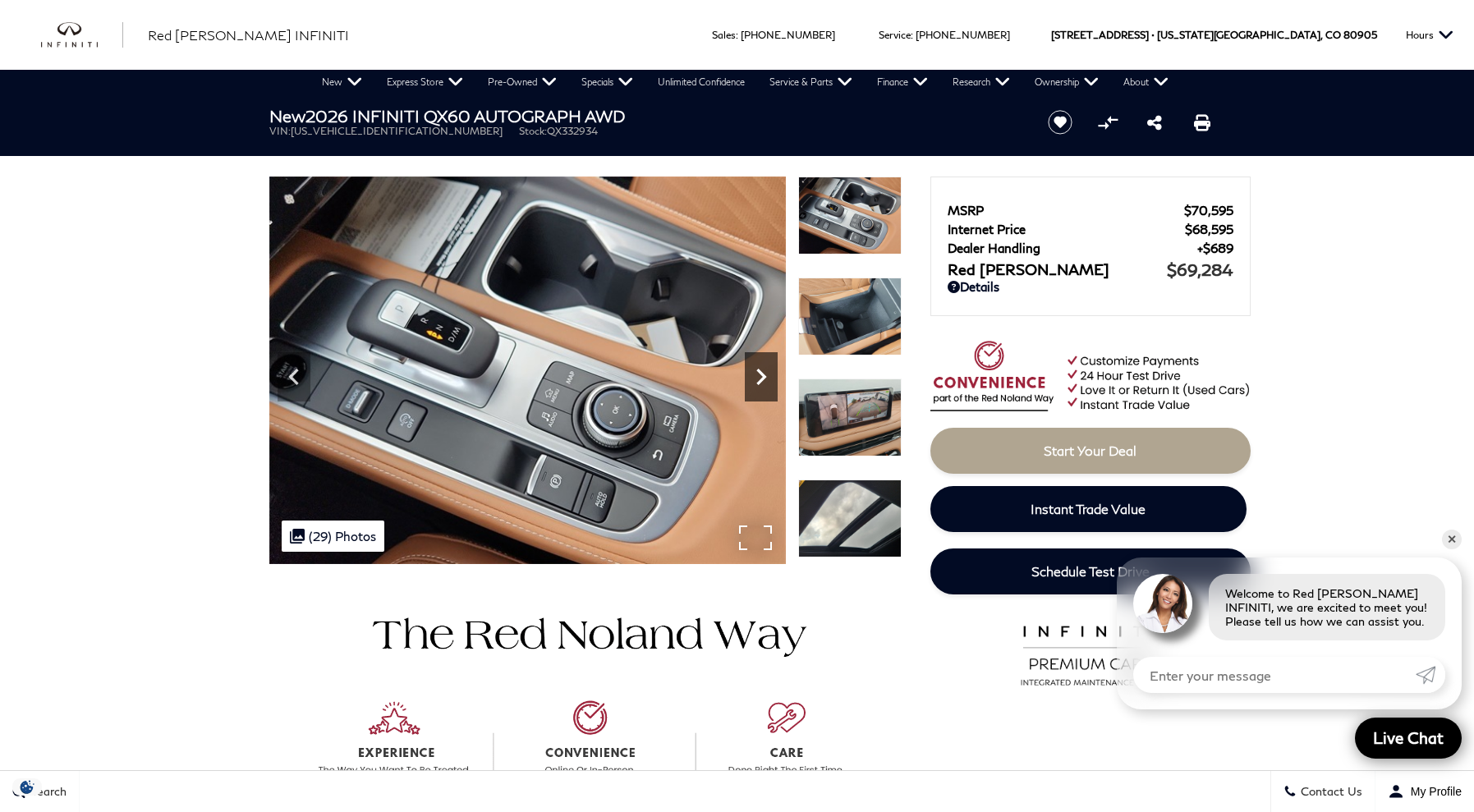
click at [764, 366] on icon "Next" at bounding box center [761, 377] width 33 height 33
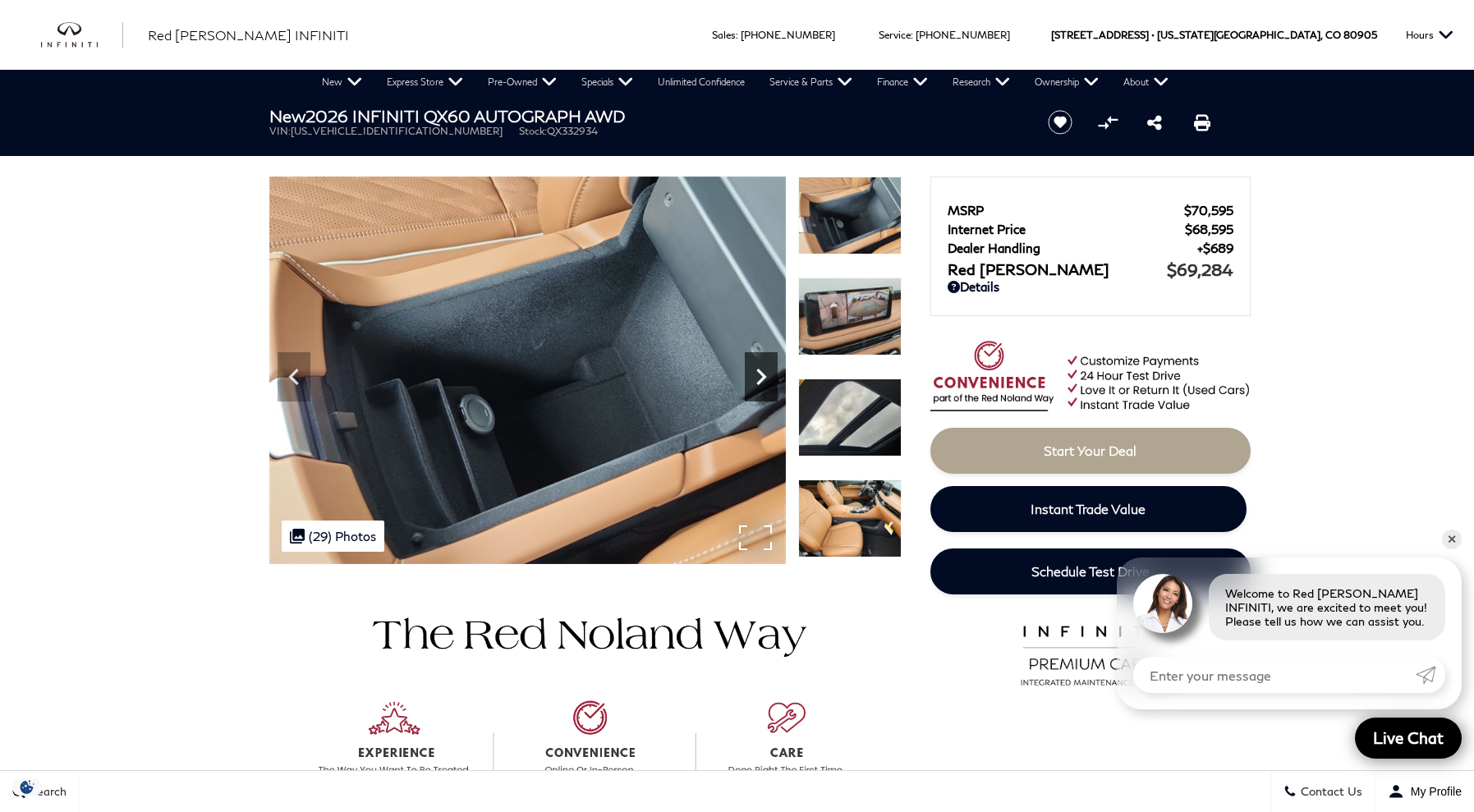
click at [764, 366] on icon "Next" at bounding box center [761, 377] width 33 height 33
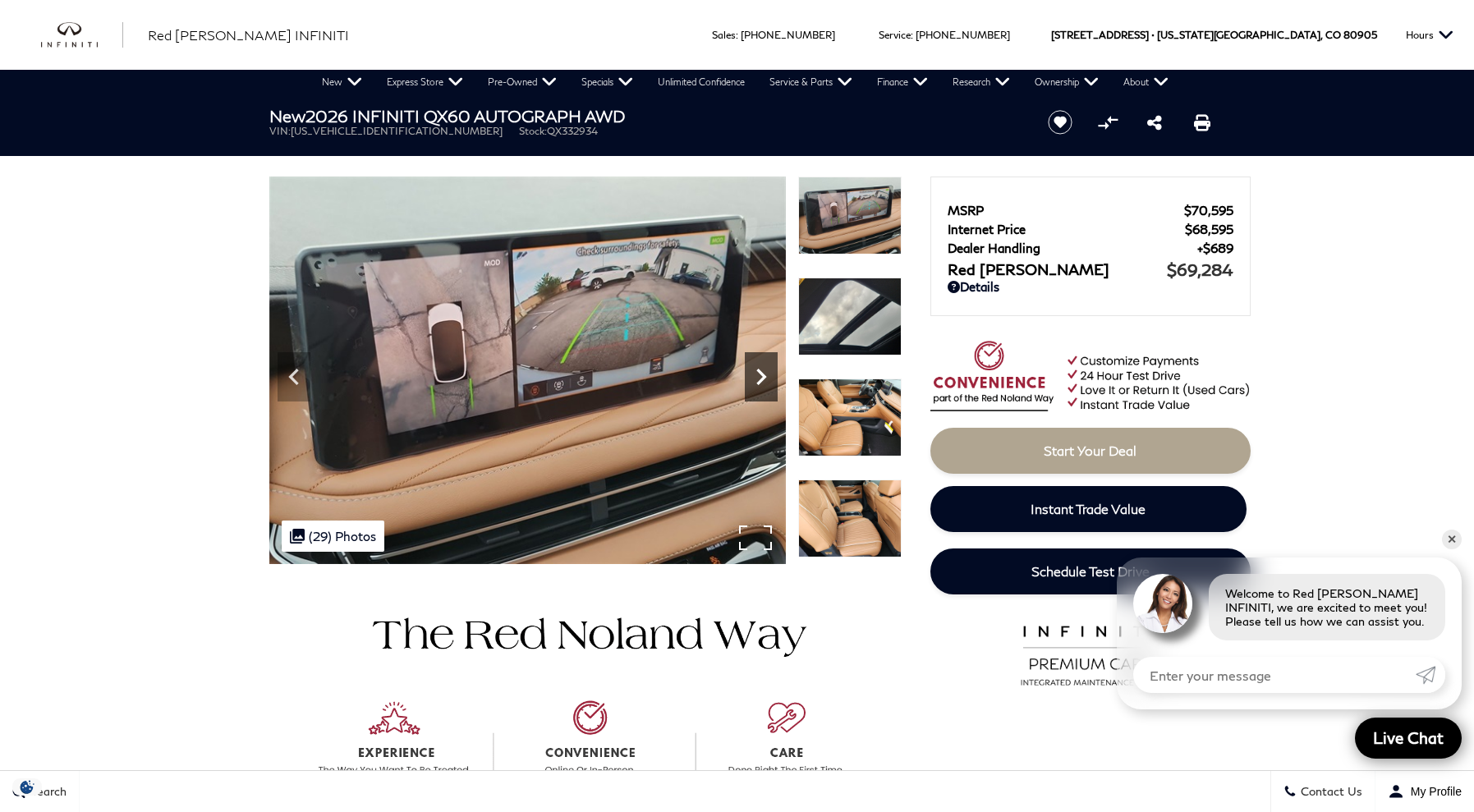
click at [764, 366] on icon "Next" at bounding box center [761, 377] width 33 height 33
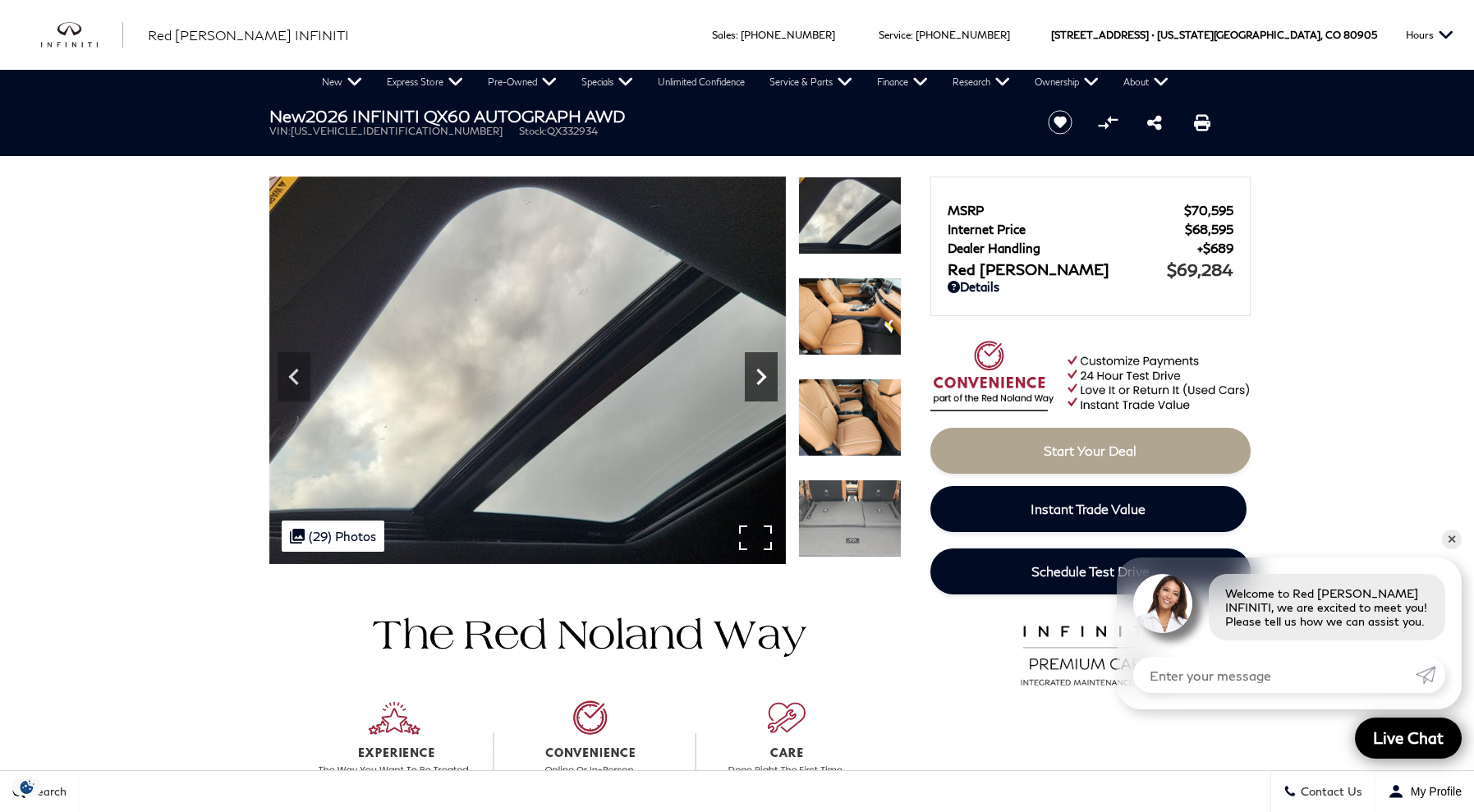
click at [764, 366] on icon "Next" at bounding box center [761, 377] width 33 height 33
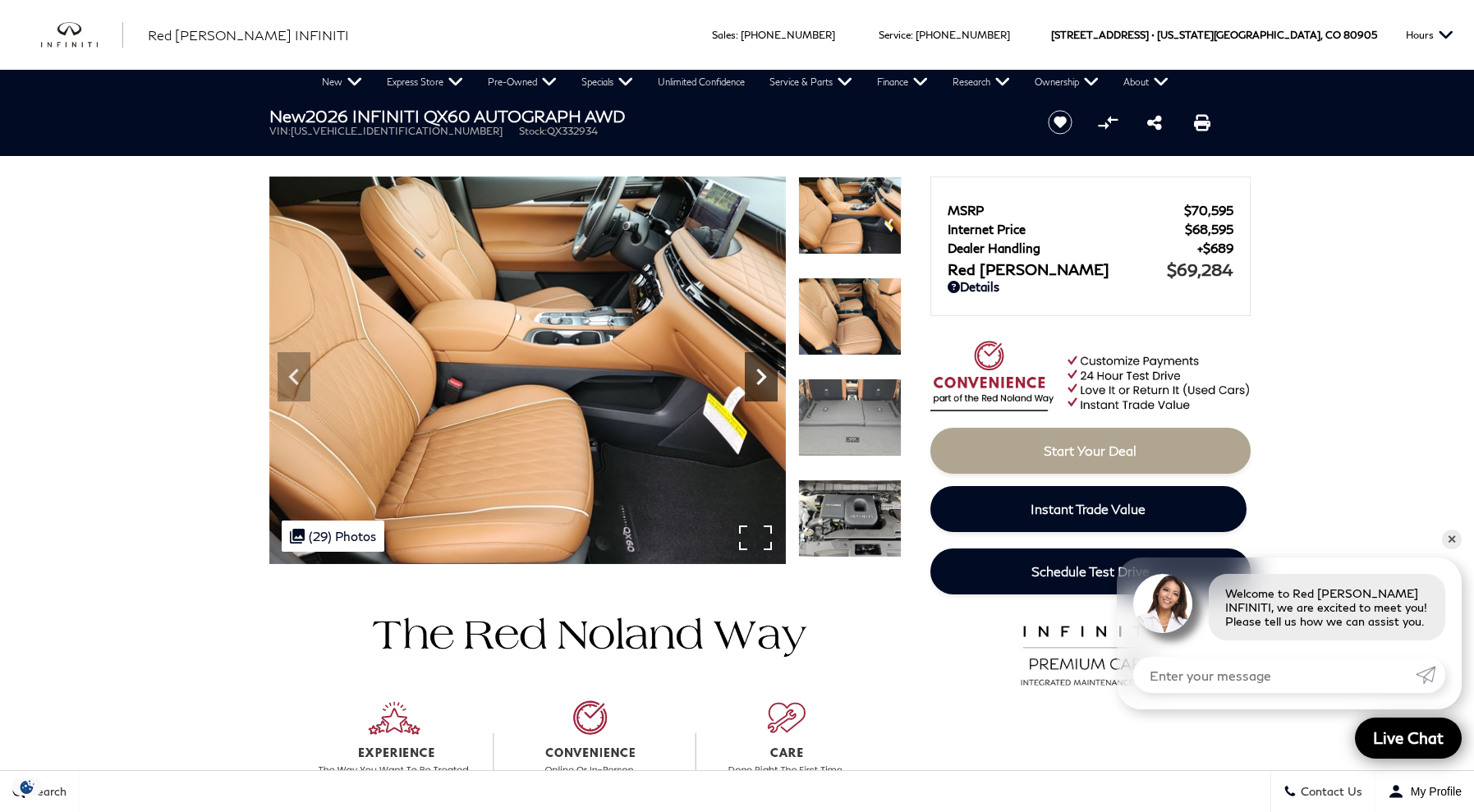
click at [764, 366] on icon "Next" at bounding box center [761, 377] width 33 height 33
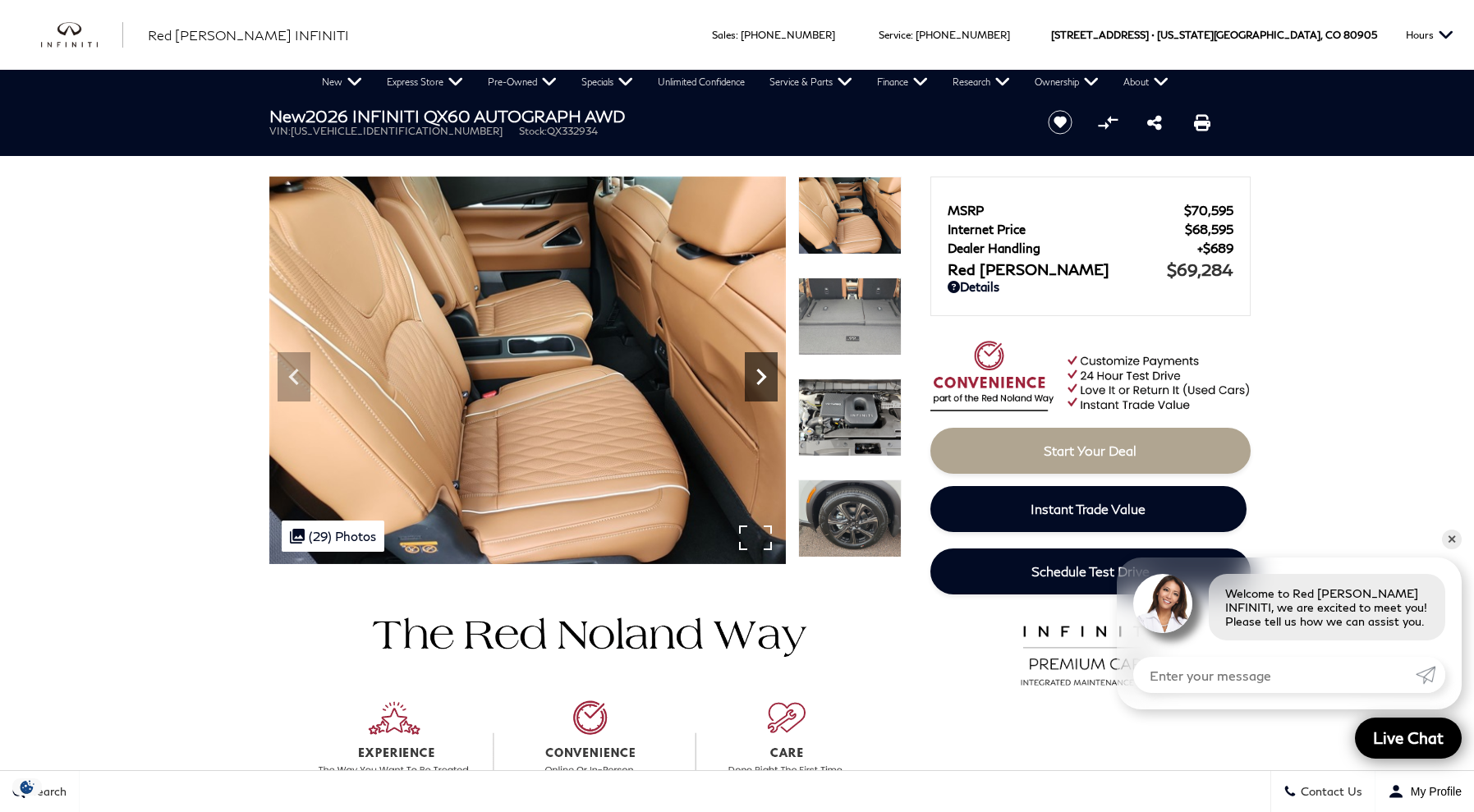
click at [764, 366] on icon "Next" at bounding box center [761, 377] width 33 height 33
